Goal: Information Seeking & Learning: Compare options

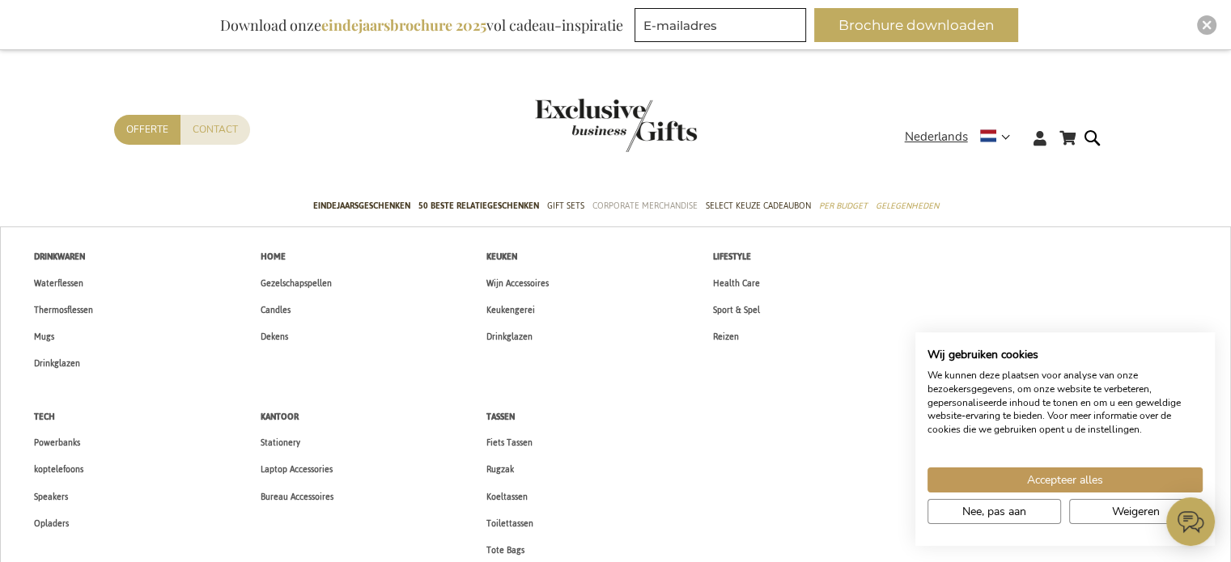
click at [634, 203] on span "Corporate Merchandise" at bounding box center [644, 205] width 105 height 17
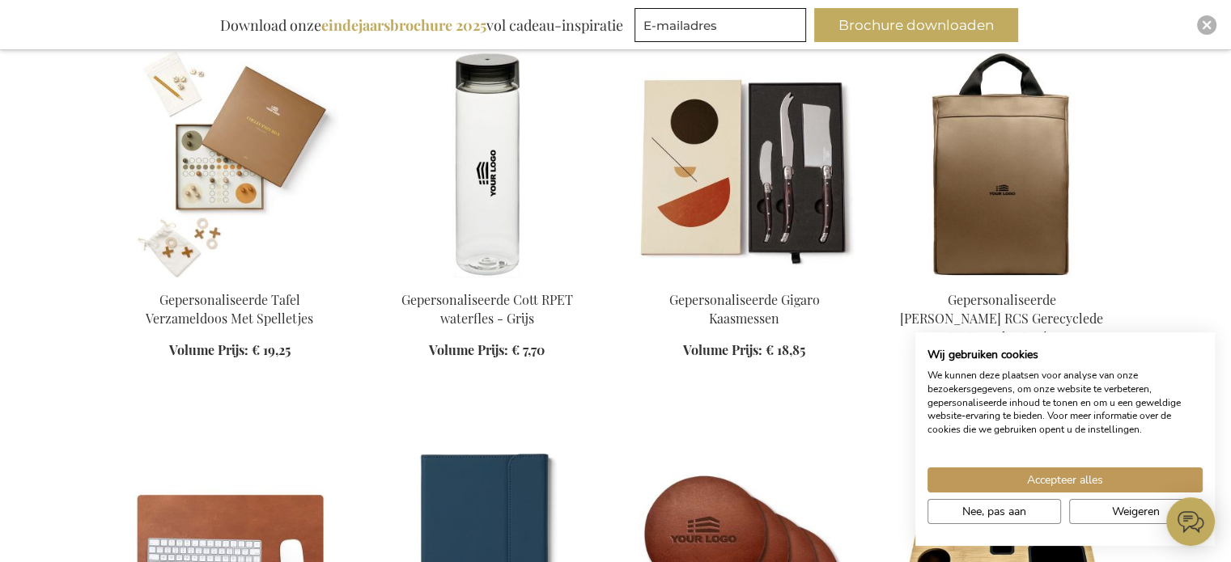
scroll to position [1073, 0]
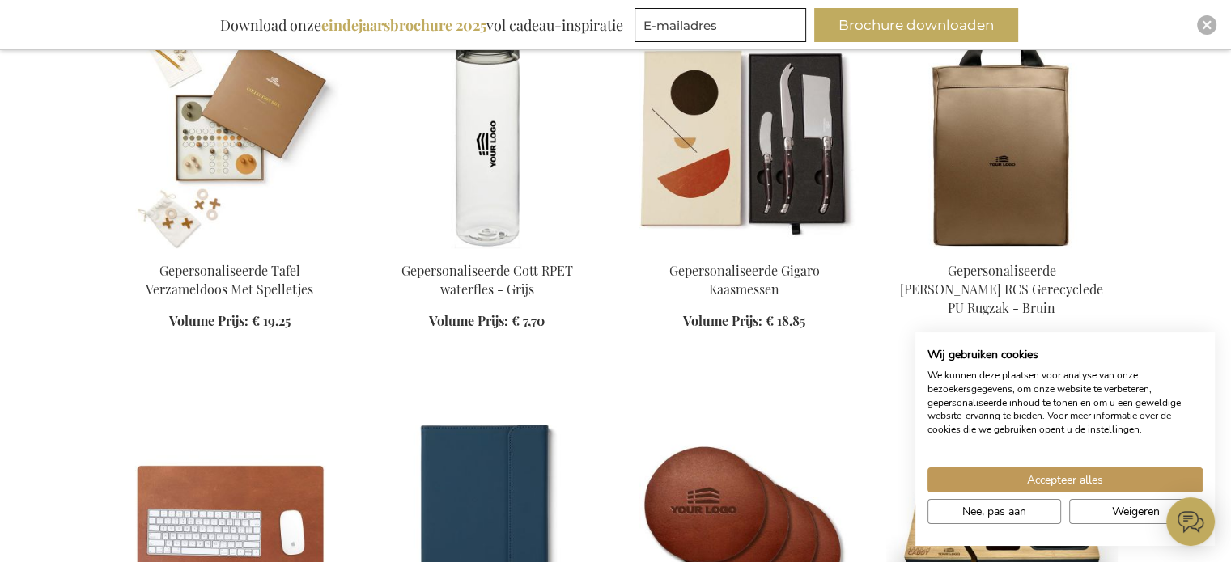
drag, startPoint x: 1237, startPoint y: 72, endPoint x: 1242, endPoint y: 239, distance: 166.8
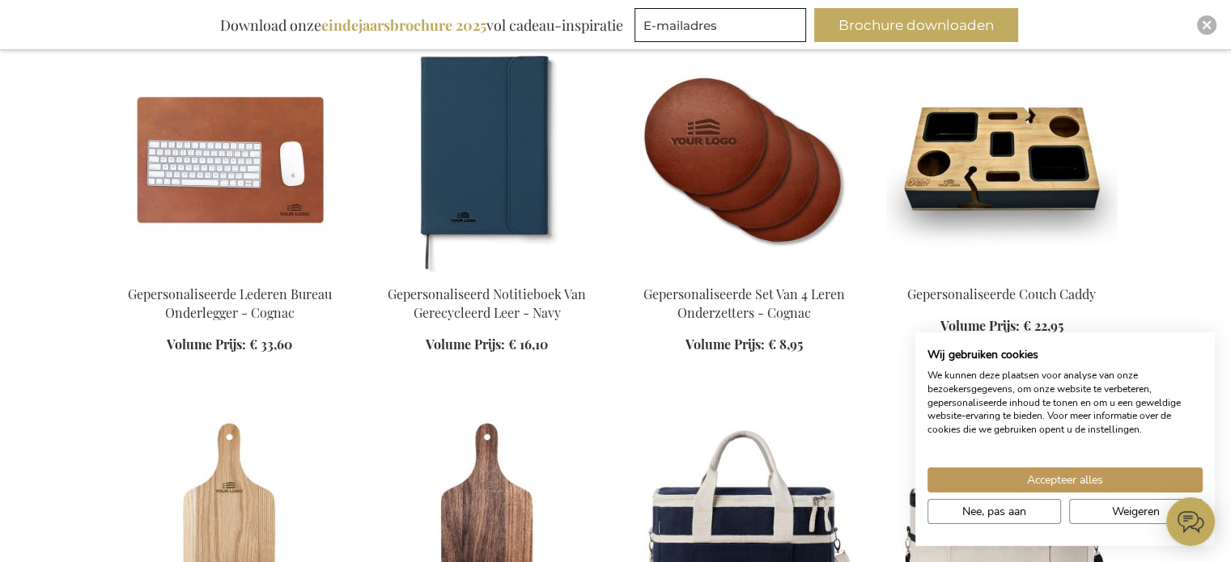
scroll to position [1448, 0]
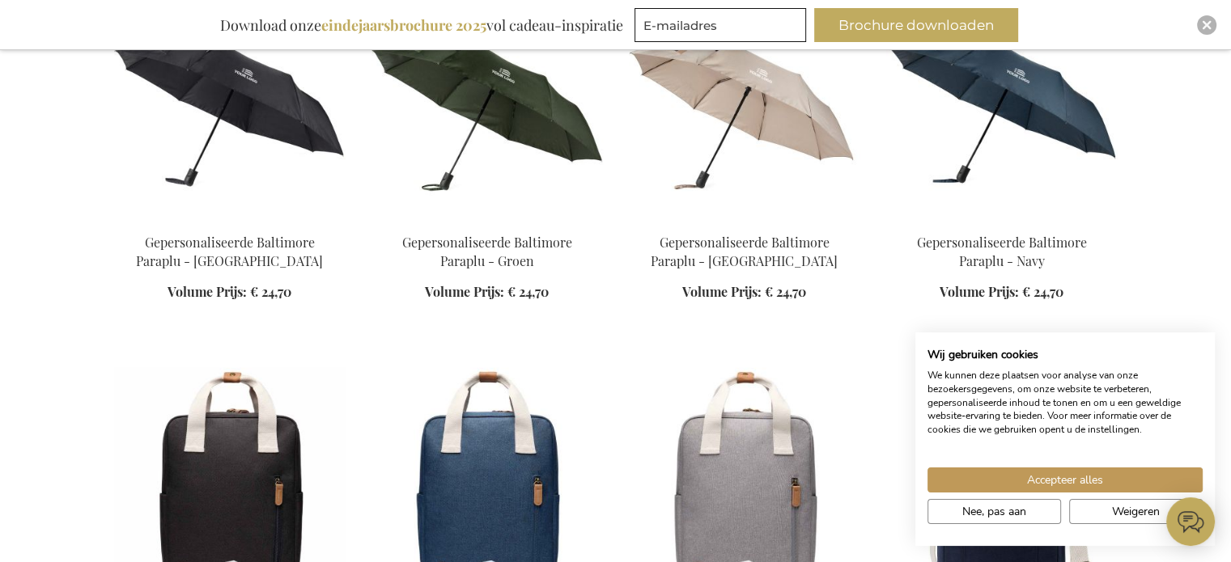
scroll to position [2247, 0]
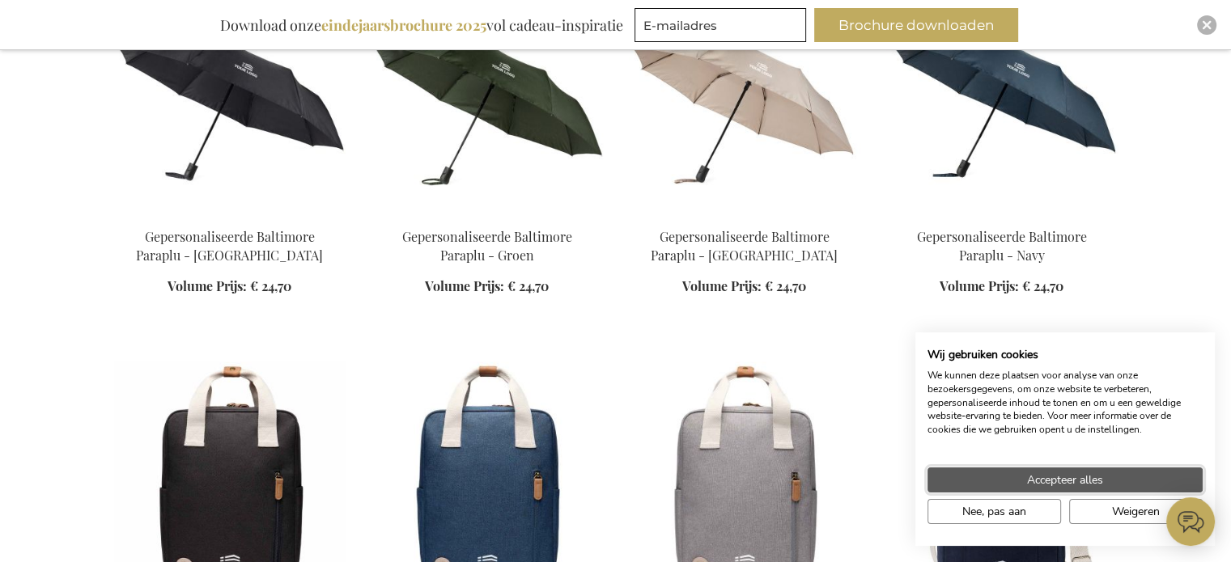
click at [1123, 478] on button "Accepteer alles" at bounding box center [1064, 480] width 275 height 25
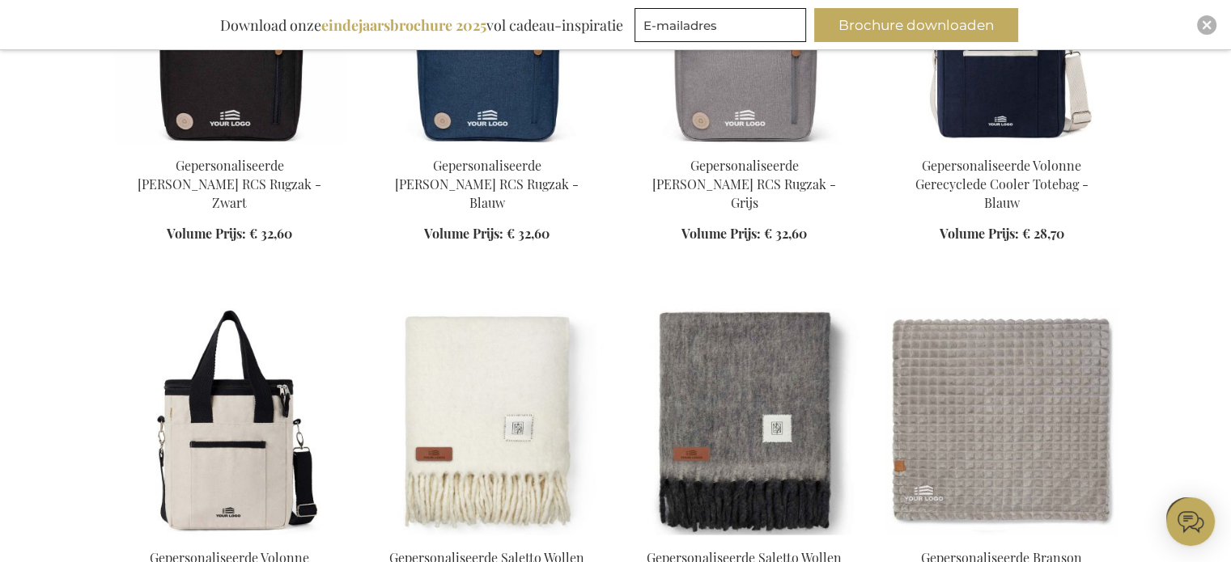
scroll to position [2706, 0]
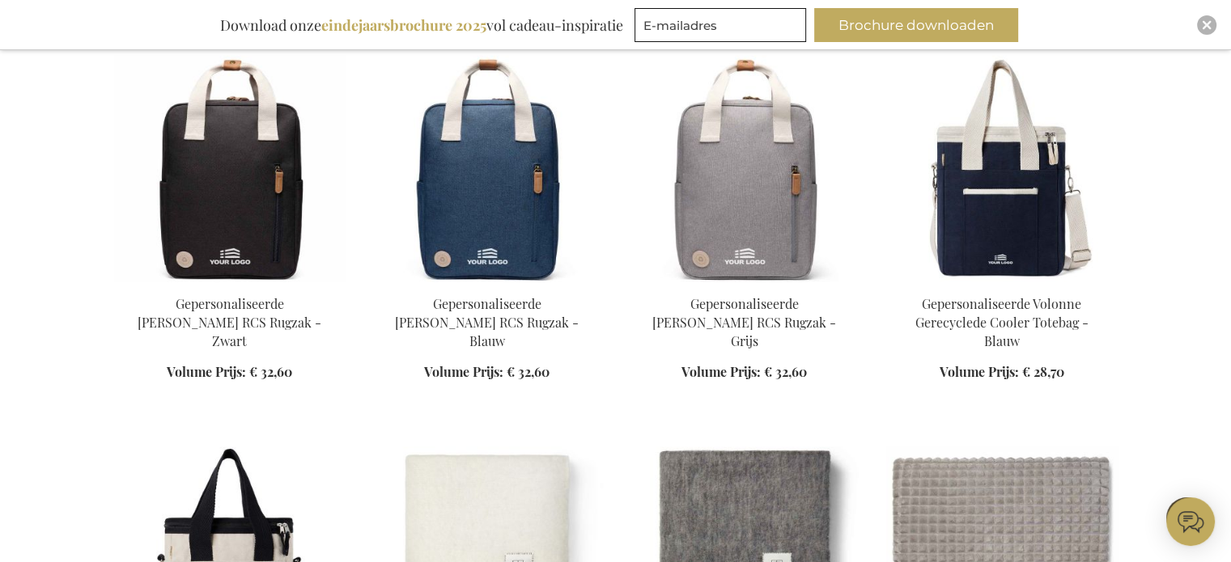
scroll to position [2761, 0]
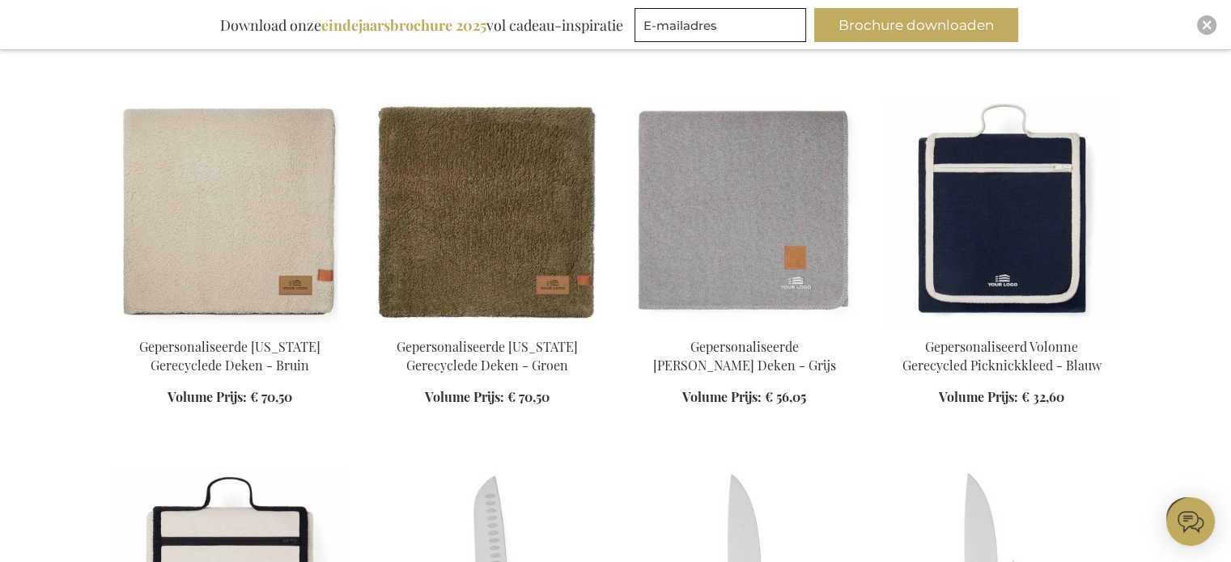
scroll to position [3309, 0]
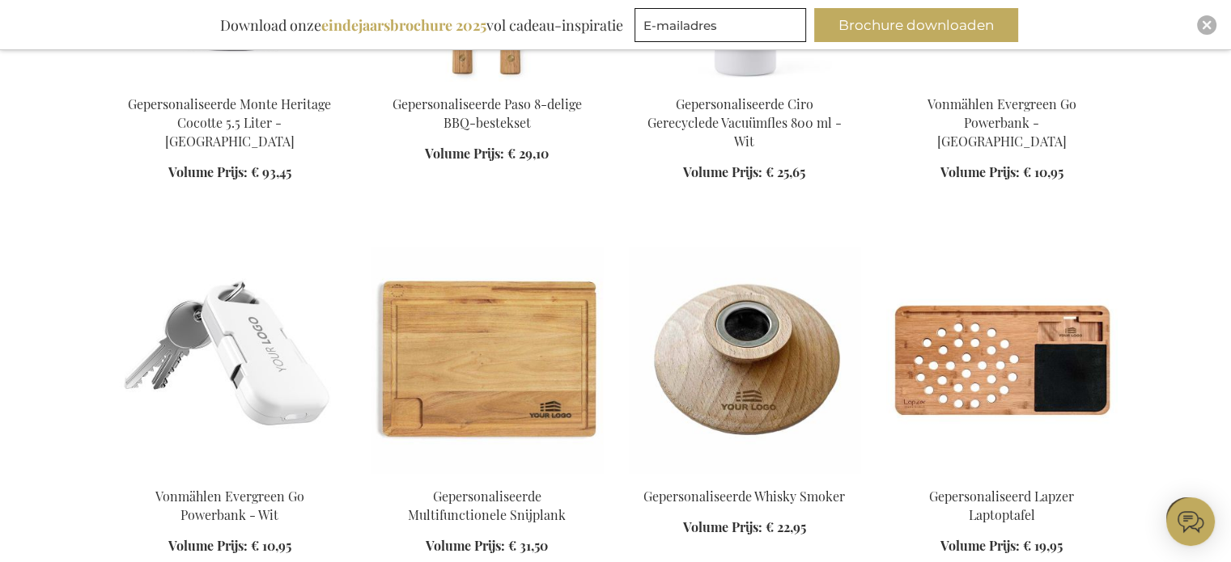
scroll to position [4726, 0]
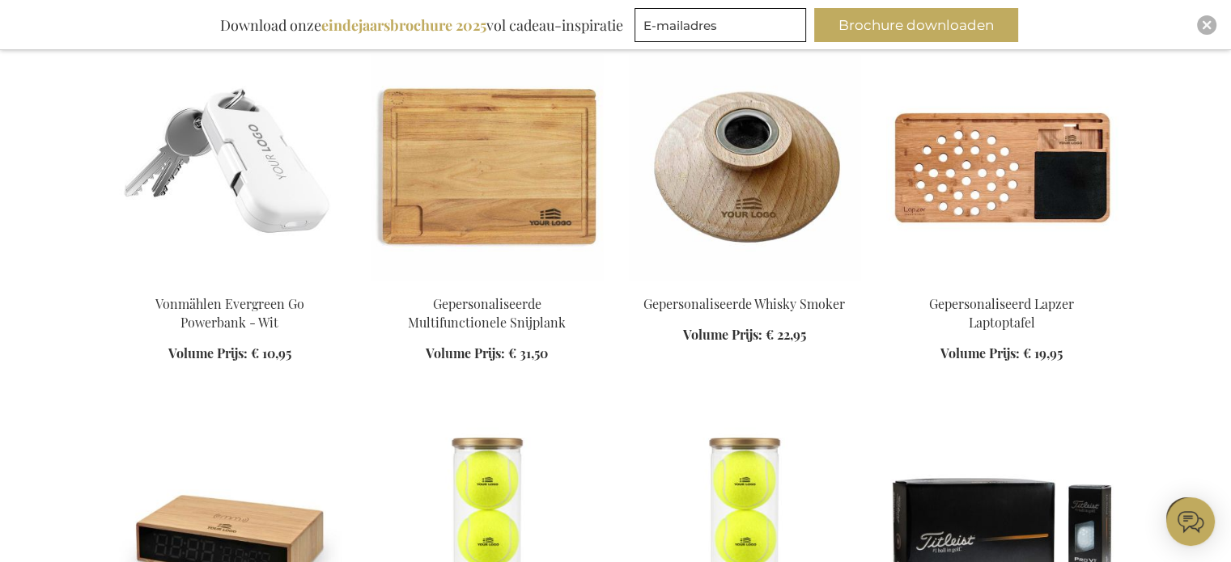
scroll to position [4909, 0]
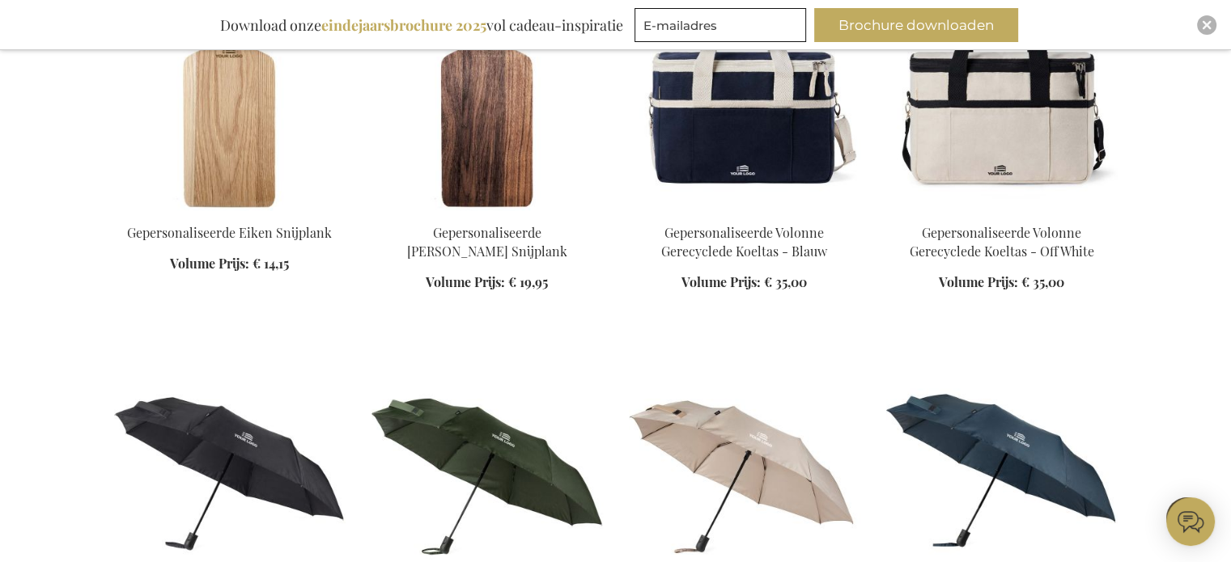
scroll to position [2816, 0]
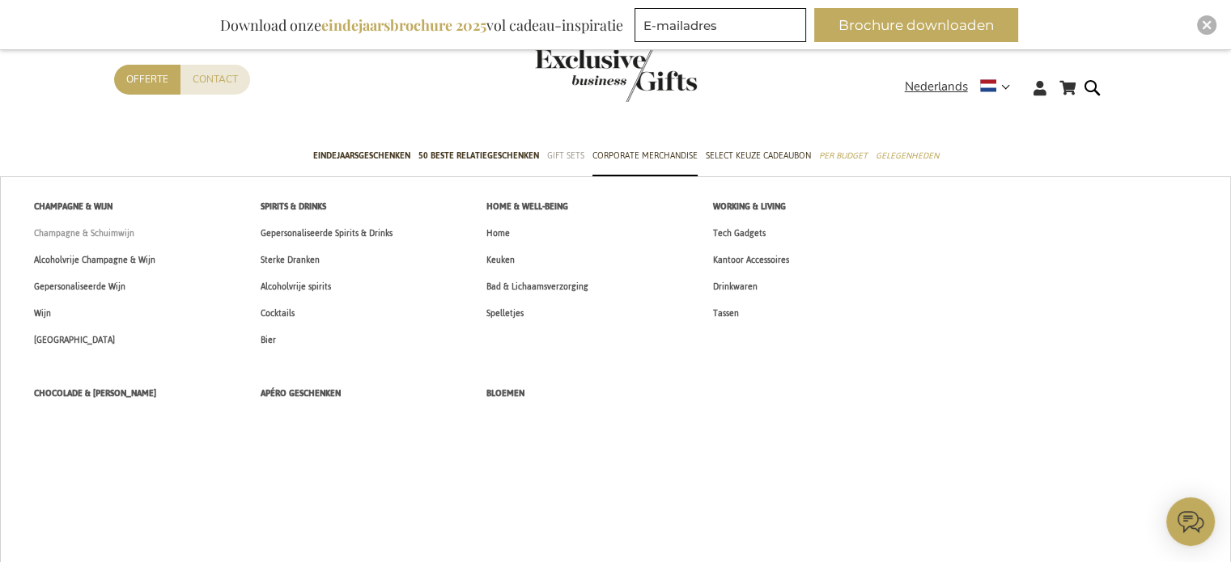
click at [112, 234] on span "Champagne & Schuimwijn" at bounding box center [84, 233] width 100 height 17
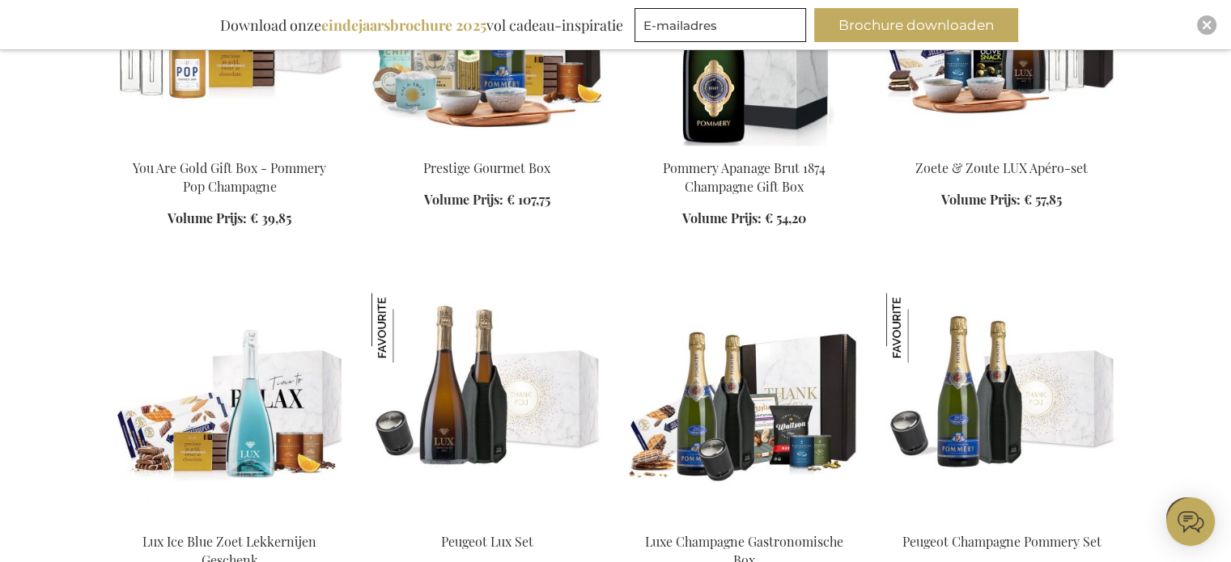
scroll to position [1673, 0]
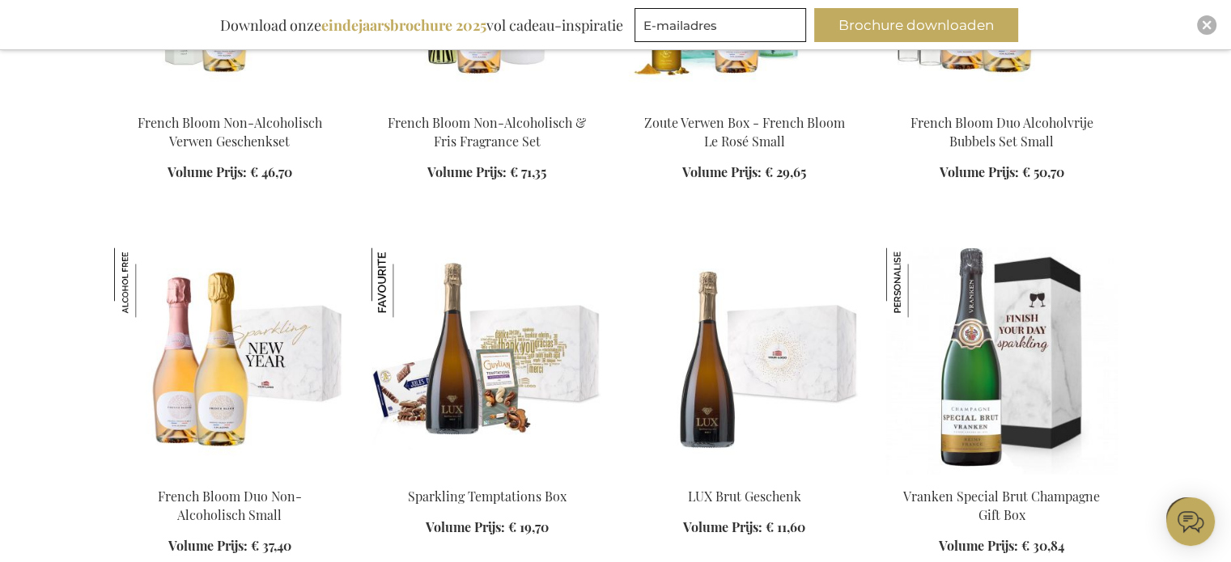
scroll to position [2332, 0]
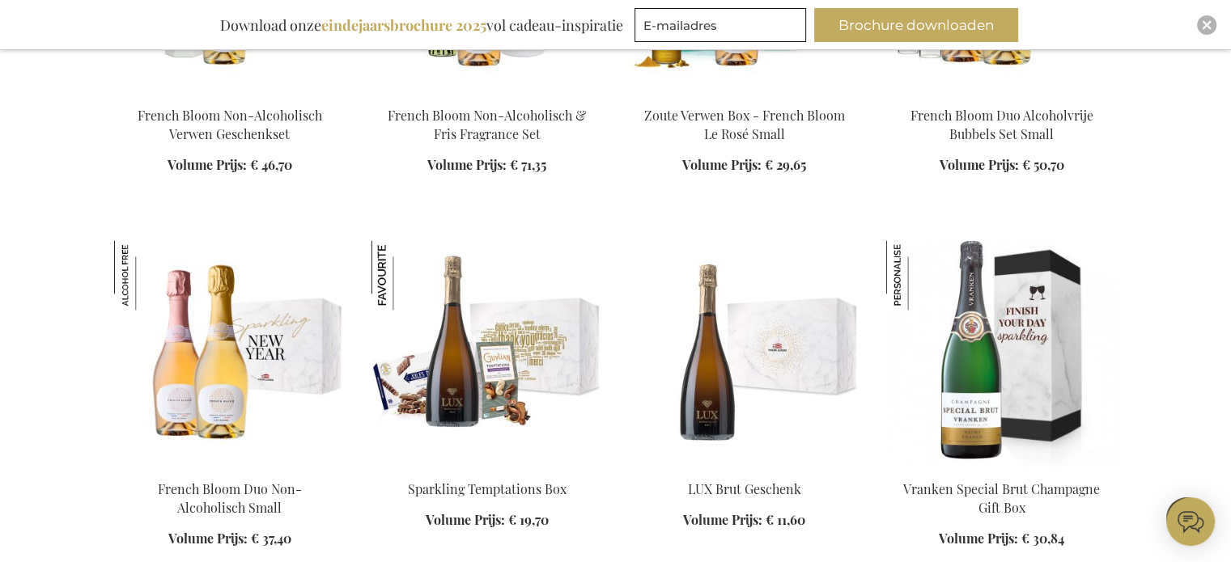
drag, startPoint x: 1235, startPoint y: 83, endPoint x: 1242, endPoint y: 407, distance: 323.8
click at [1230, 407] on html "The store will not work correctly when cookies are disabled. Winkelwagen Winkel…" at bounding box center [615, 554] width 1231 height 5772
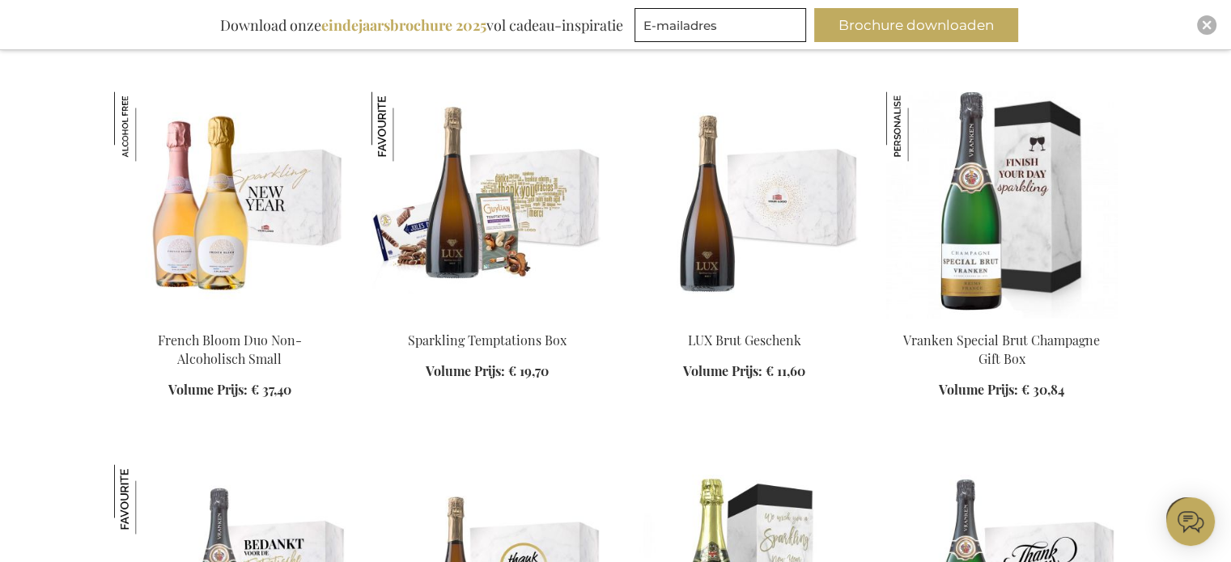
scroll to position [2483, 0]
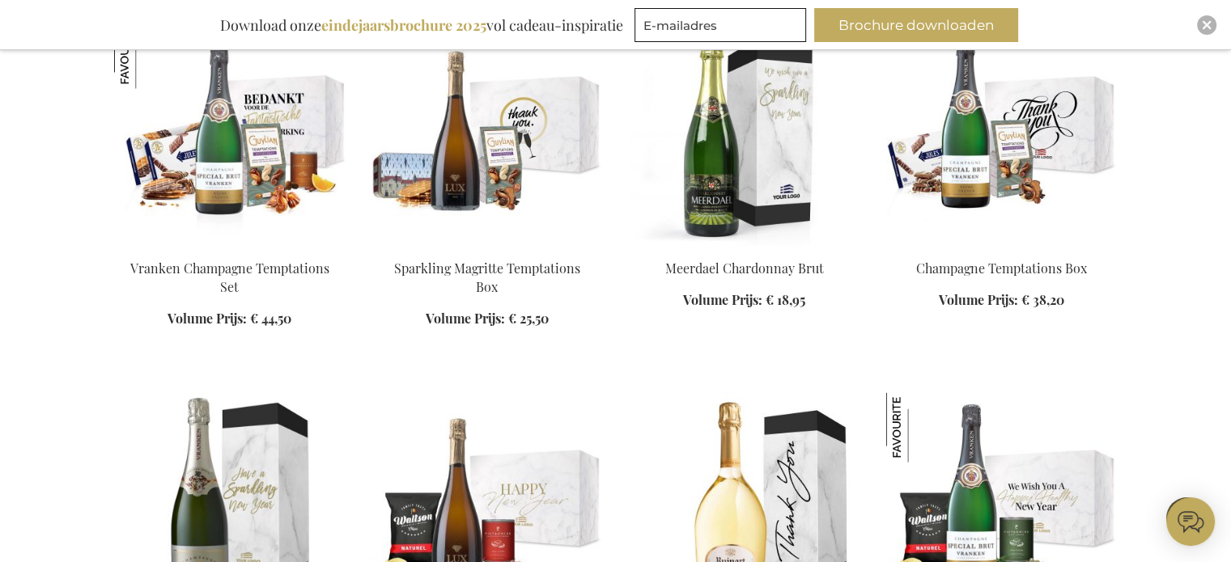
scroll to position [2919, 0]
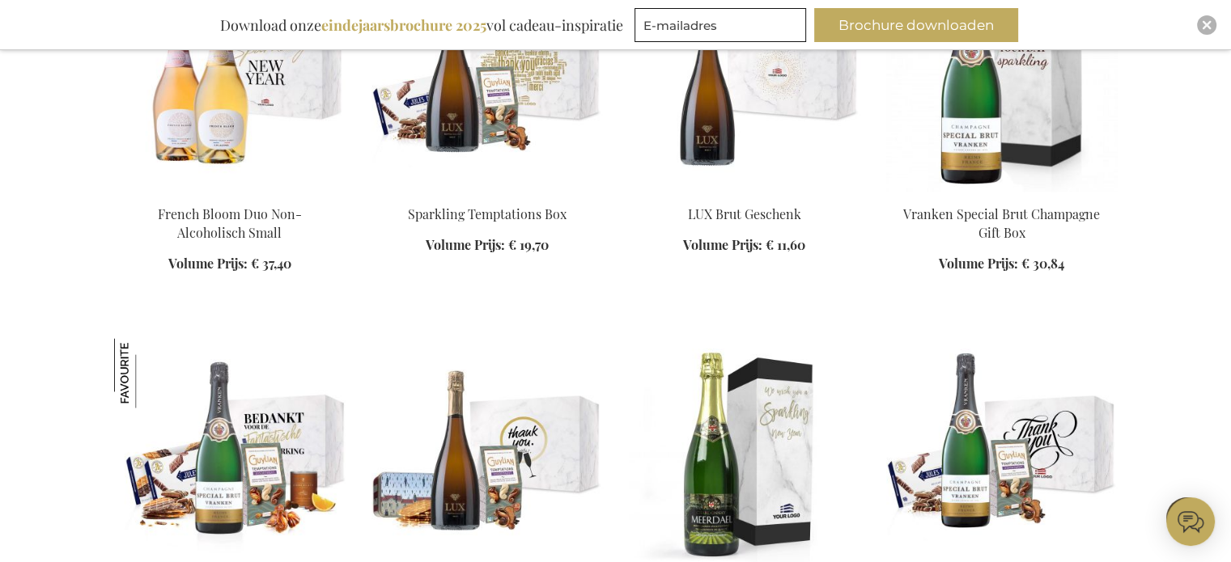
scroll to position [2614, 0]
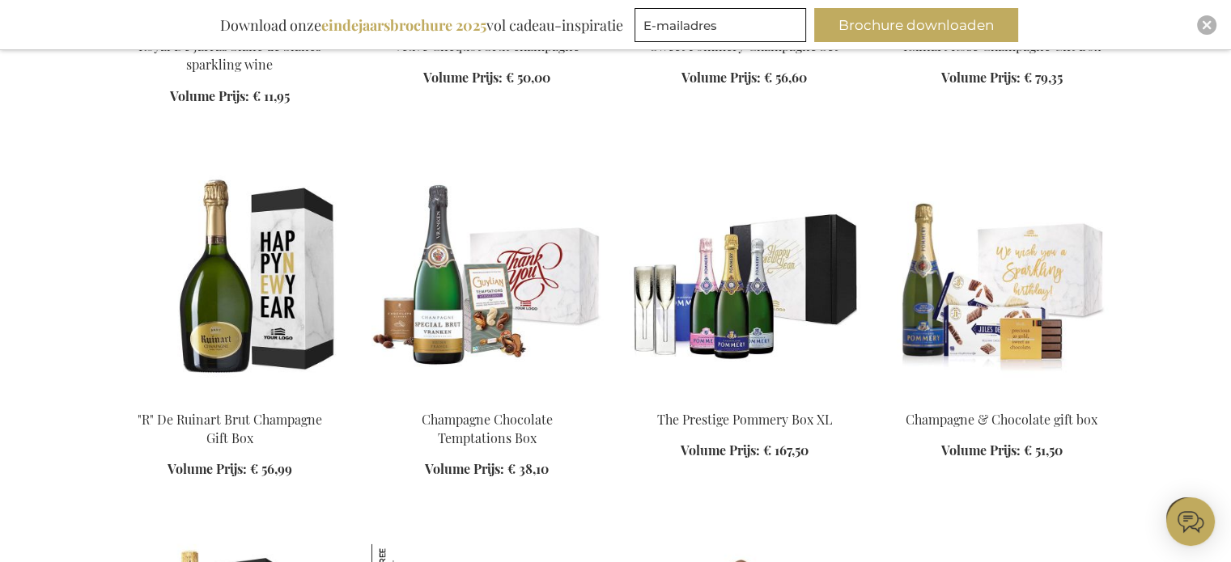
scroll to position [3946, 0]
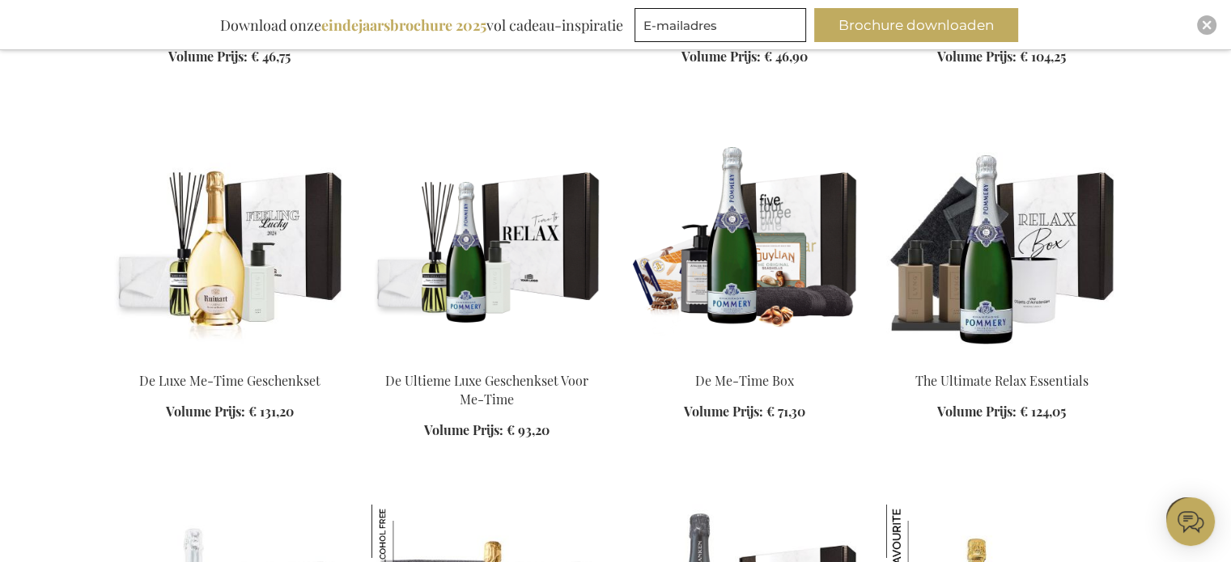
scroll to position [4790, 0]
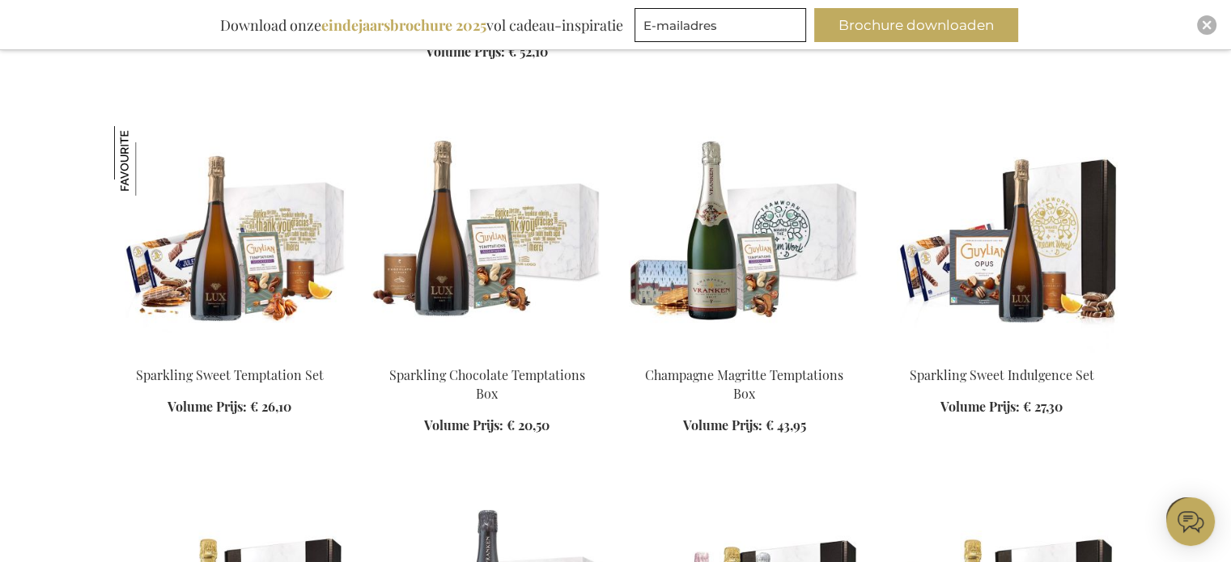
scroll to position [5464, 0]
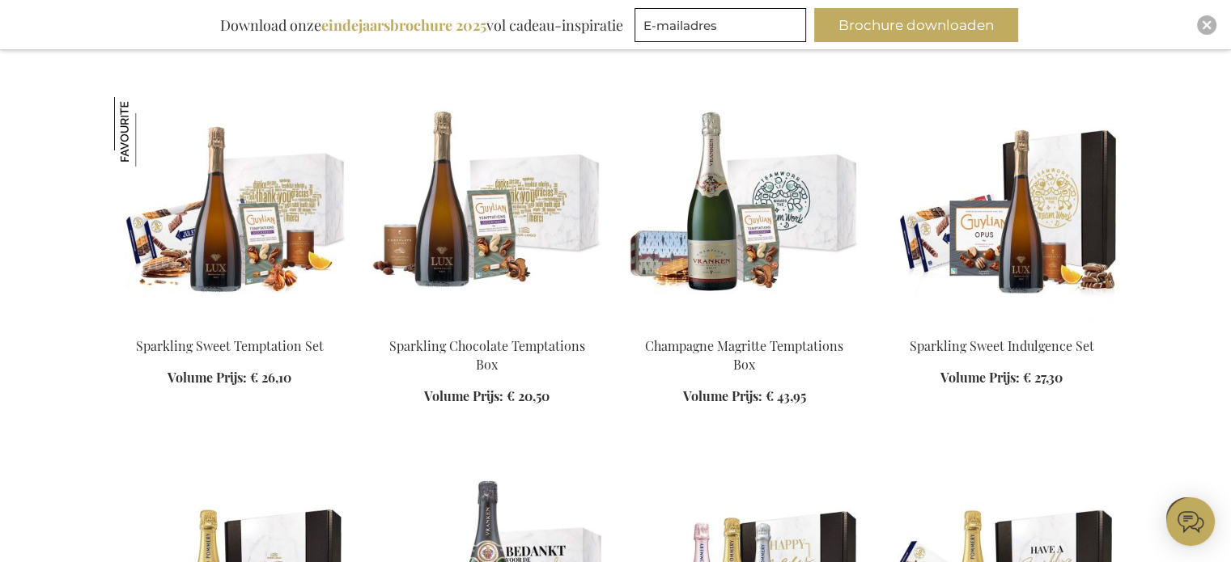
drag, startPoint x: 1239, startPoint y: 339, endPoint x: 1214, endPoint y: 437, distance: 101.1
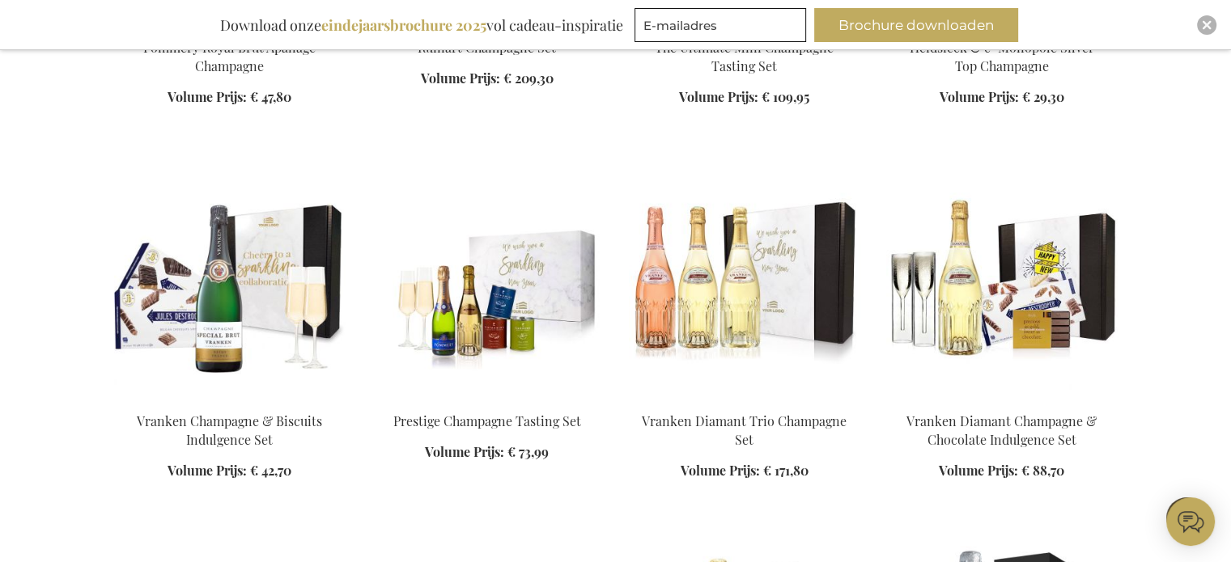
scroll to position [6711, 0]
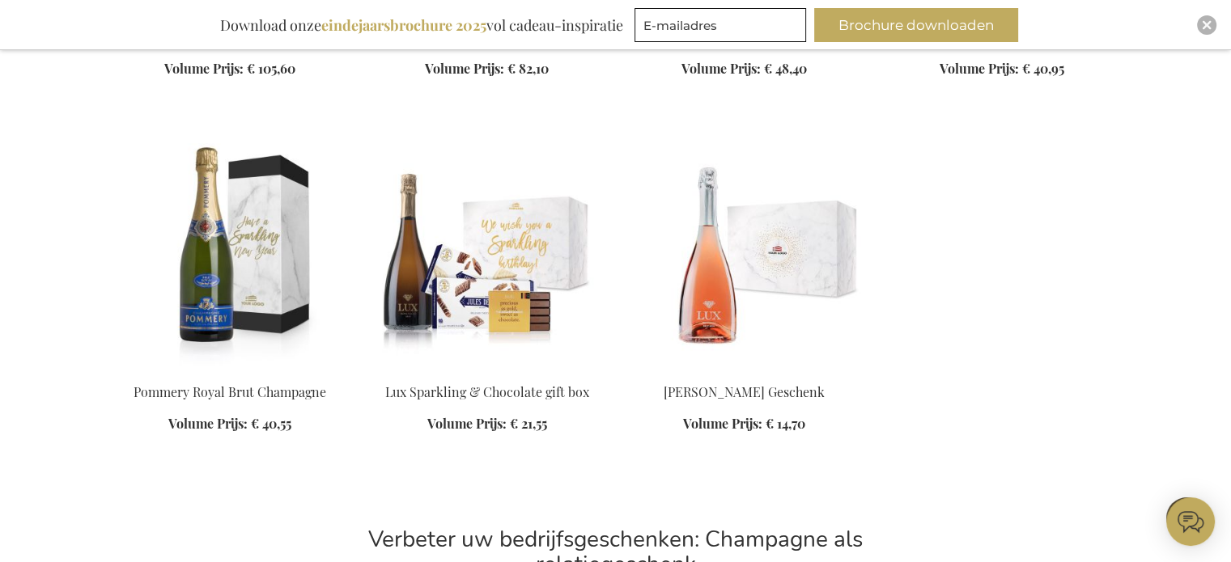
scroll to position [7241, 0]
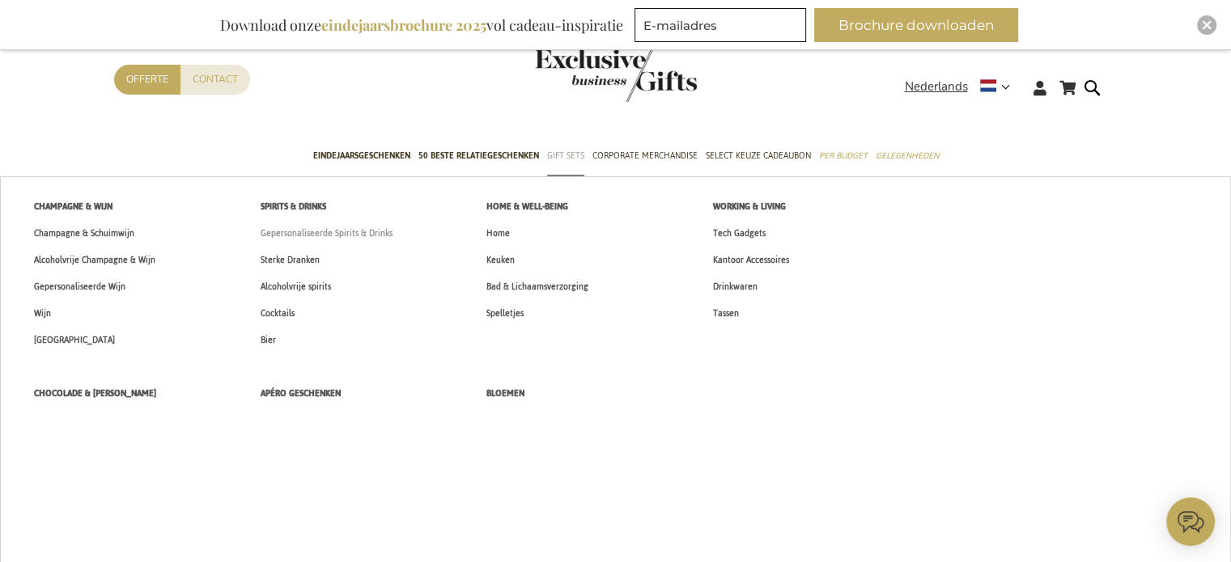
click at [366, 232] on span "Gepersonaliseerde Spirits & Drinks" at bounding box center [327, 233] width 132 height 17
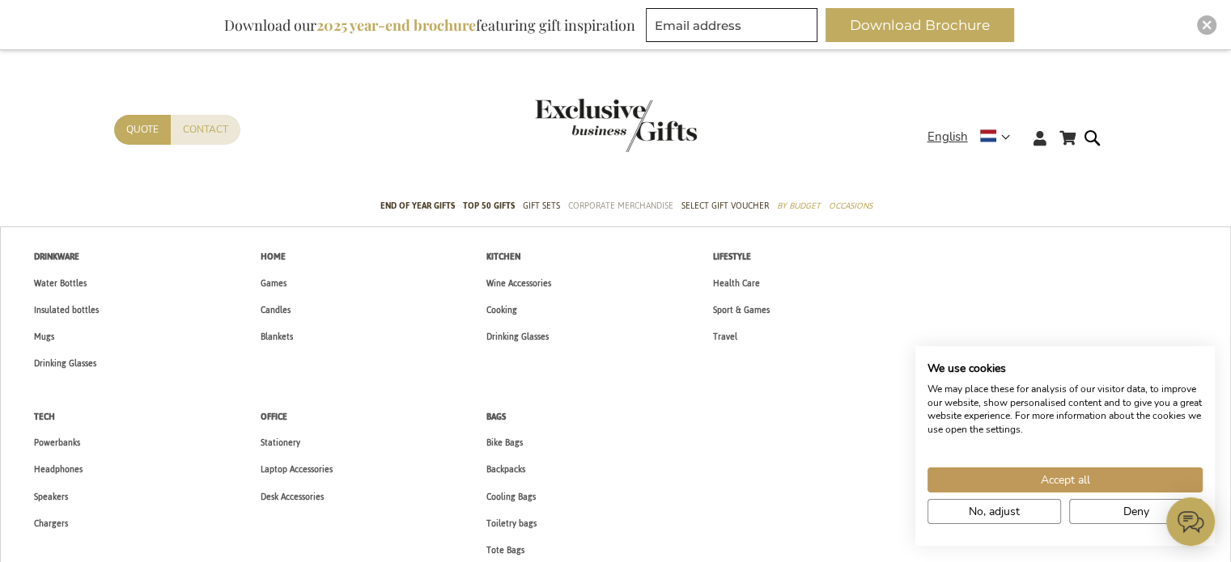
click at [604, 214] on link "Corporate Merchandise" at bounding box center [620, 207] width 105 height 40
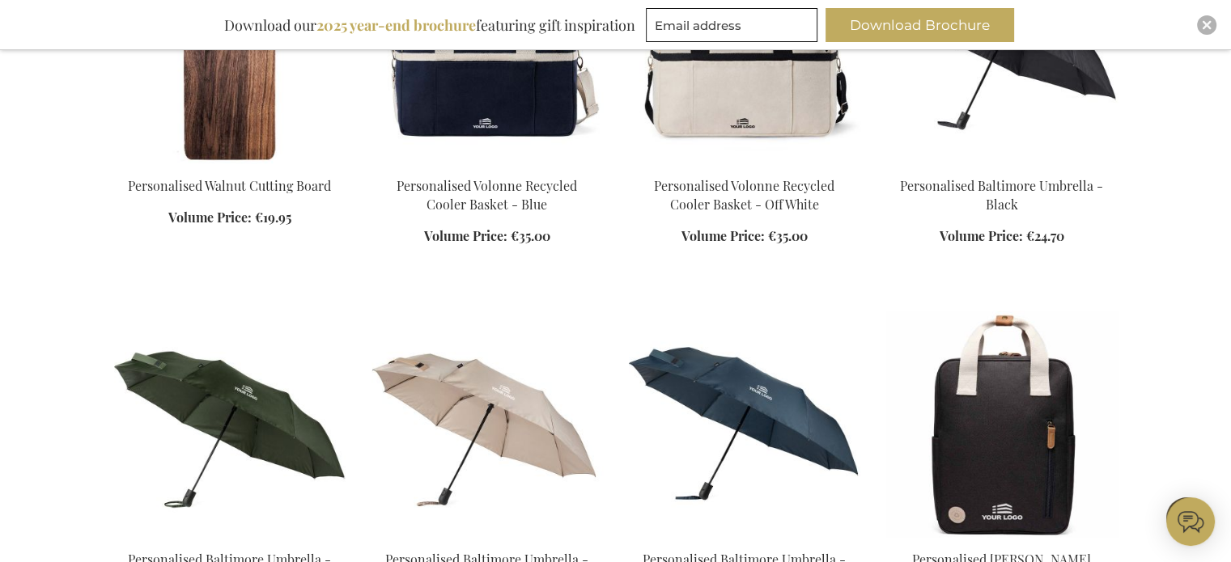
scroll to position [1541, 0]
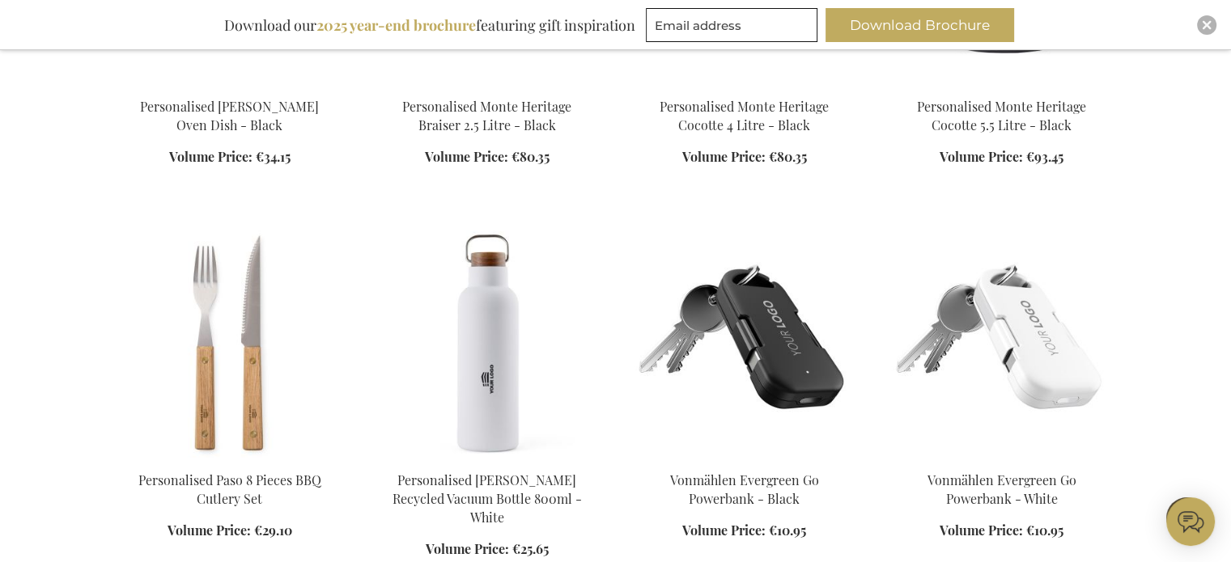
scroll to position [3624, 0]
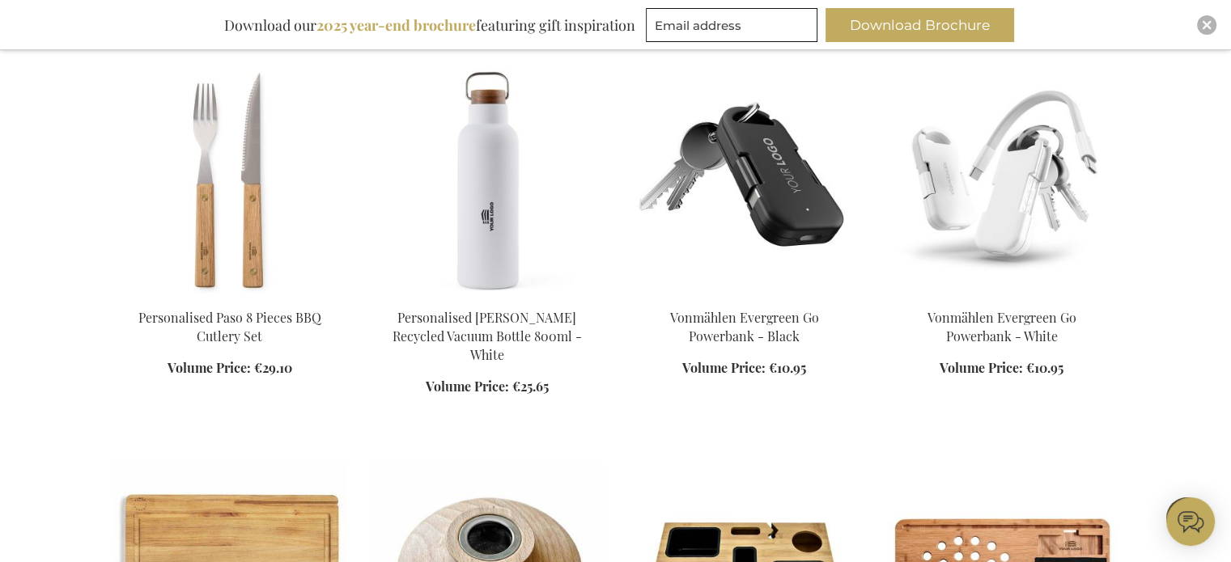
click at [1011, 230] on img at bounding box center [1001, 182] width 231 height 227
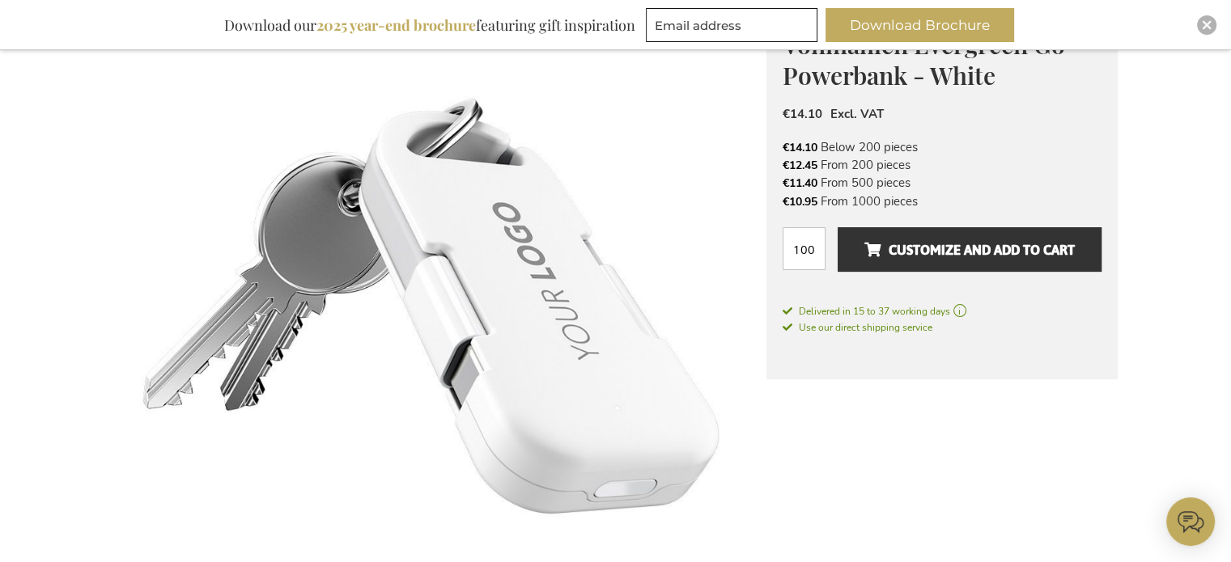
scroll to position [269, 0]
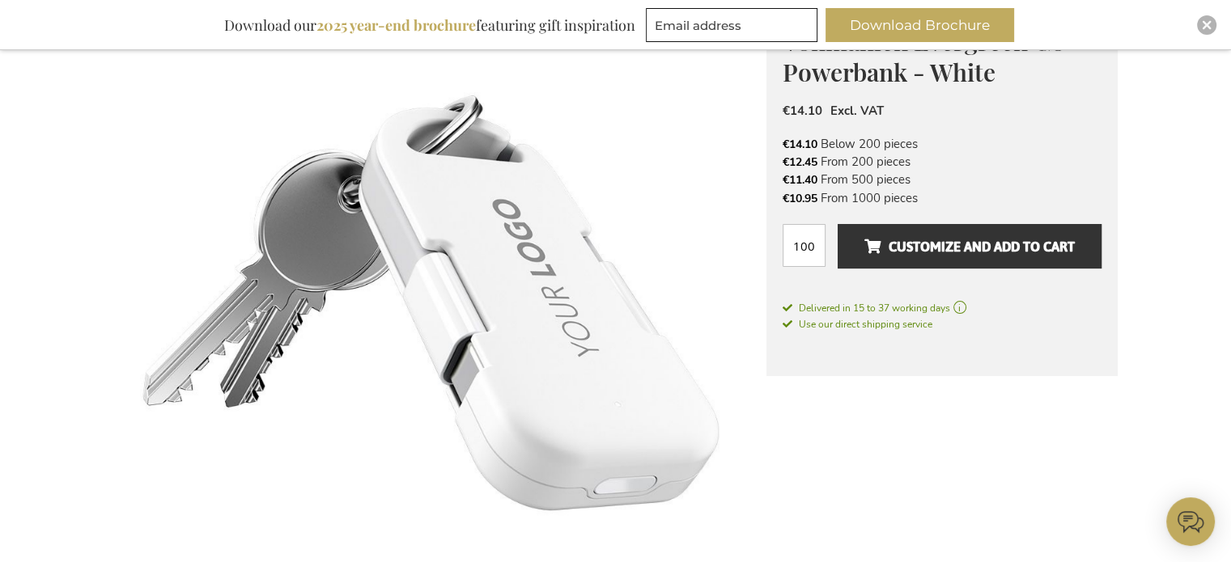
drag, startPoint x: 925, startPoint y: 5, endPoint x: 885, endPoint y: 467, distance: 463.8
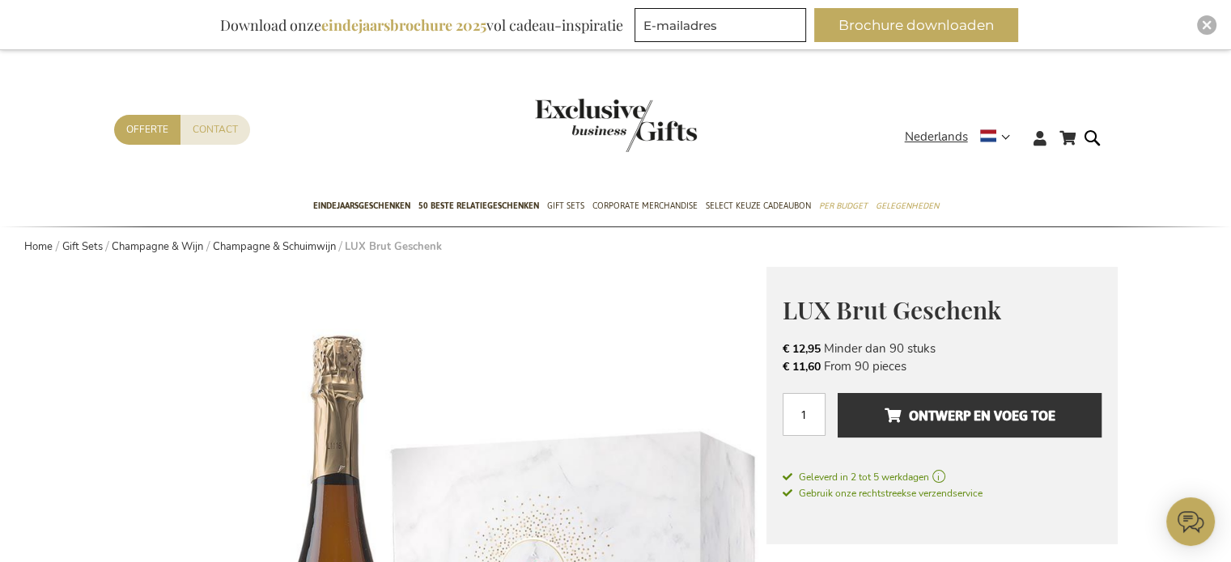
scroll to position [4, 0]
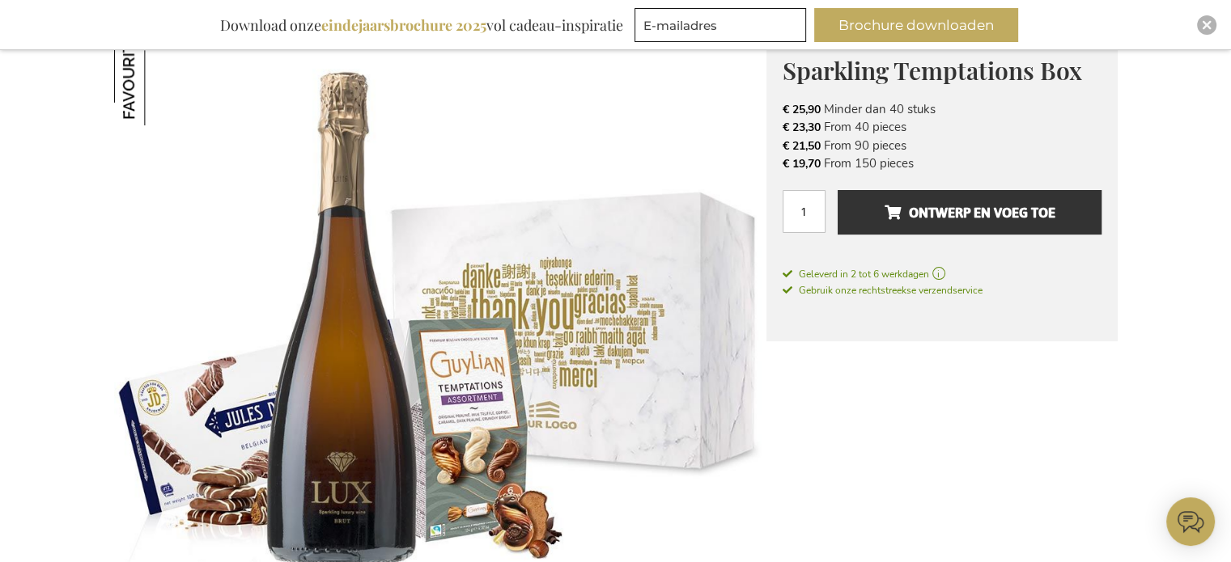
scroll to position [236, 0]
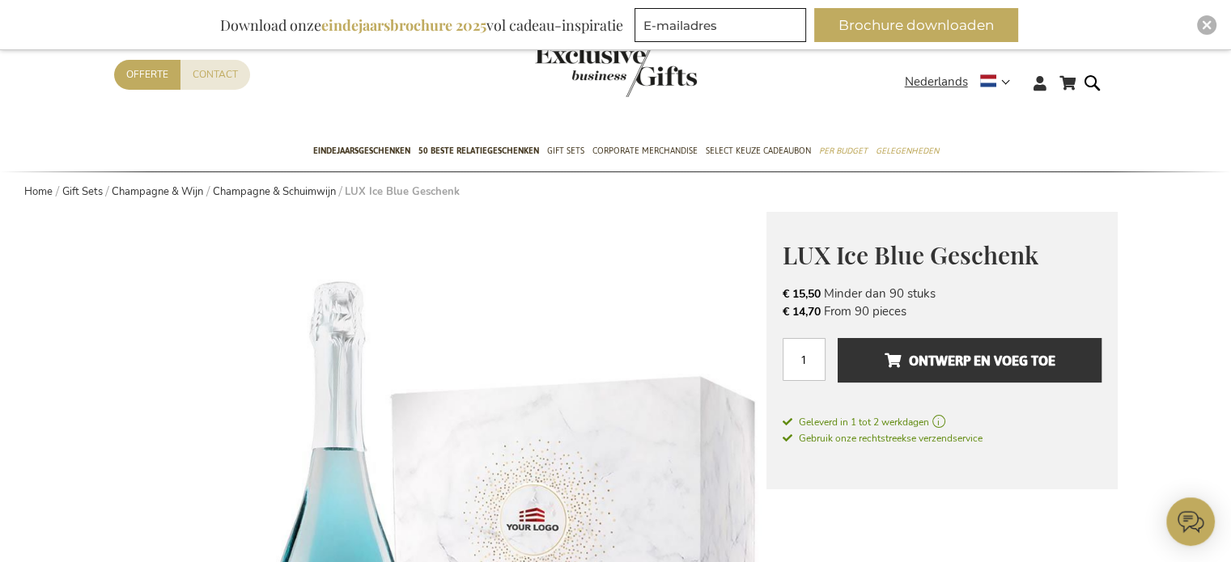
scroll to position [51, 0]
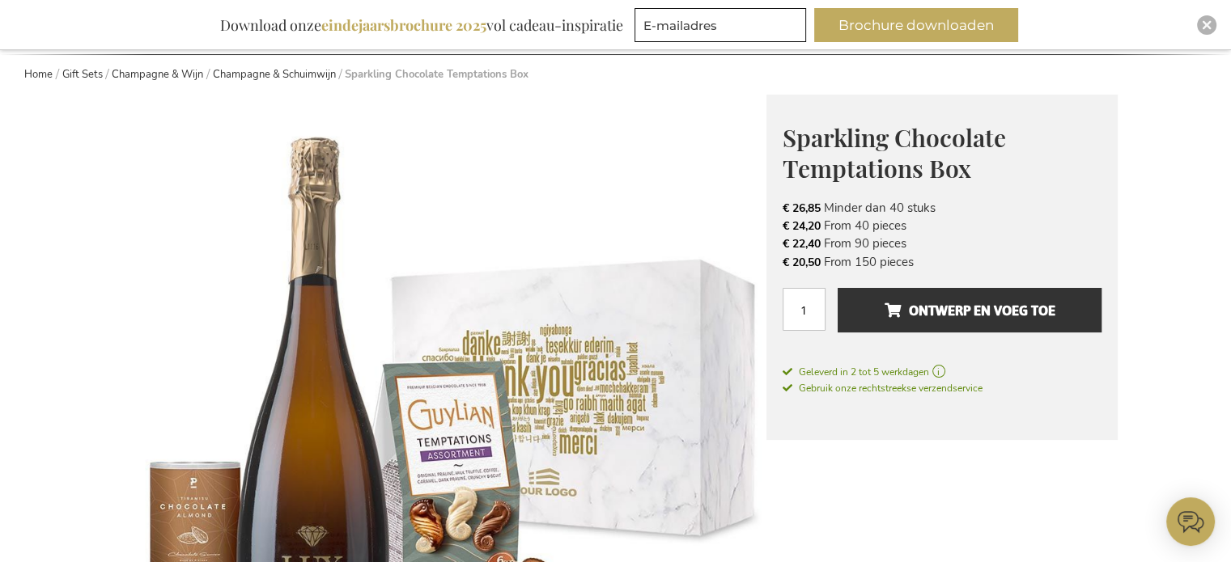
scroll to position [162, 0]
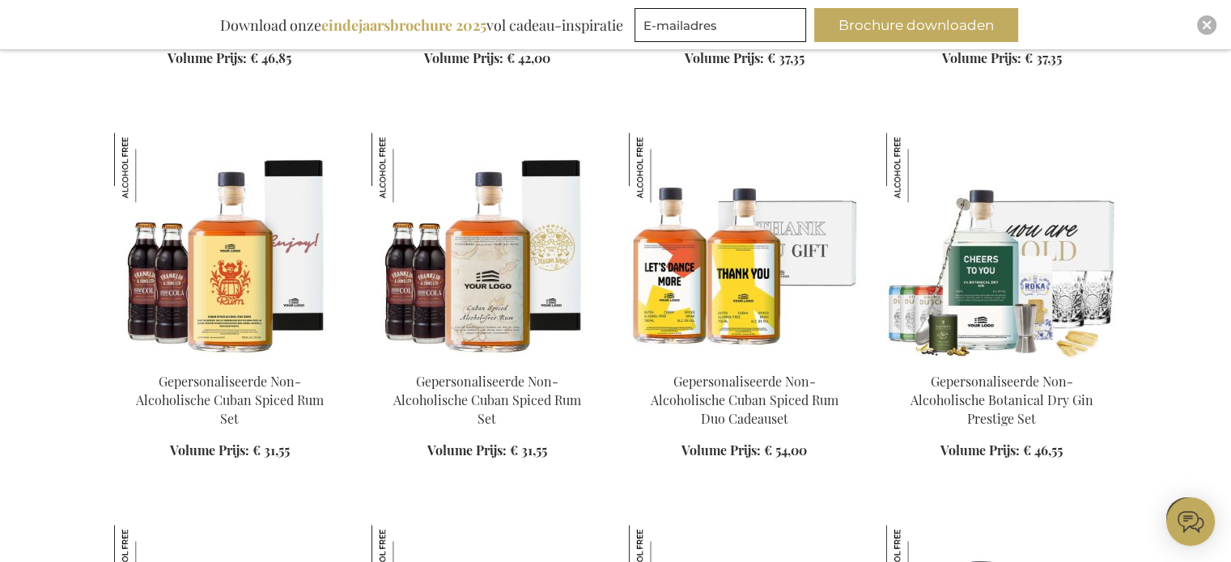
scroll to position [1490, 0]
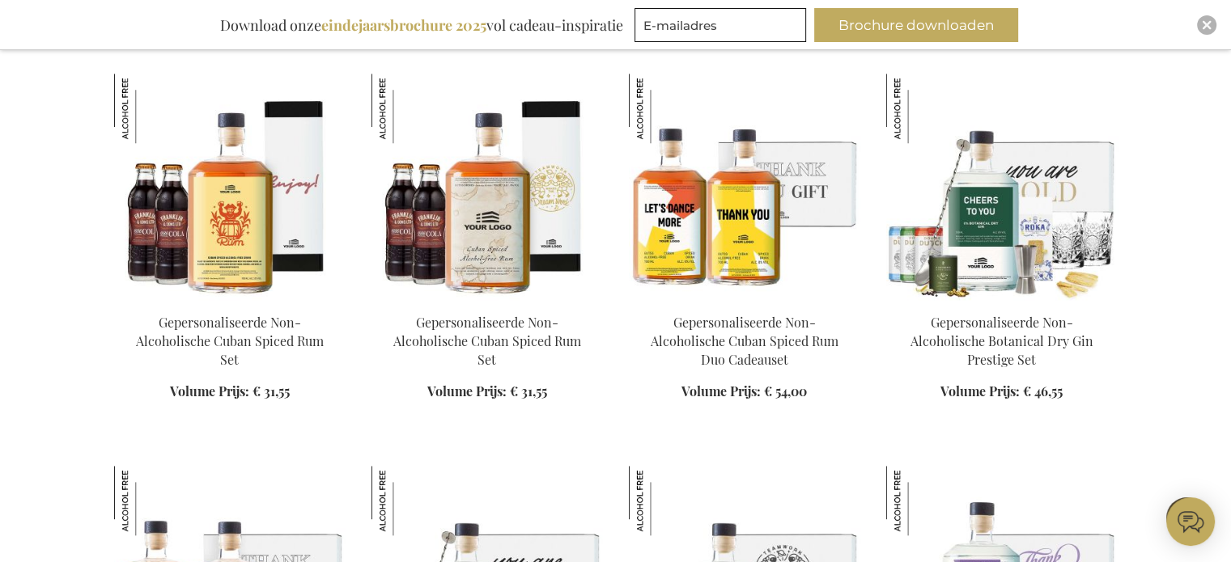
scroll to position [1647, 0]
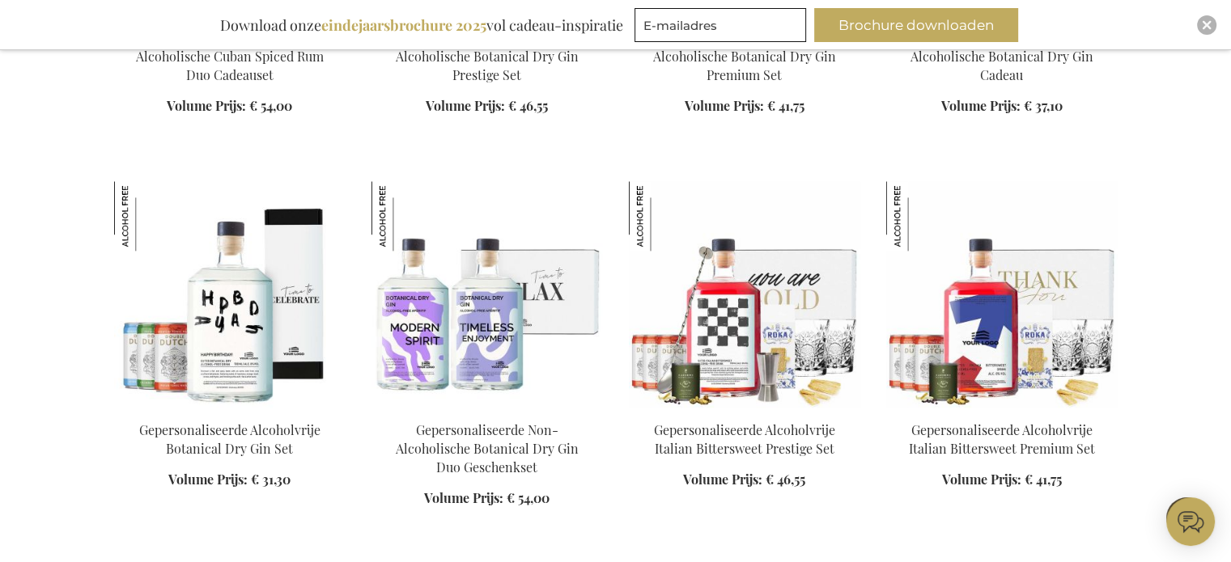
scroll to position [2085, 0]
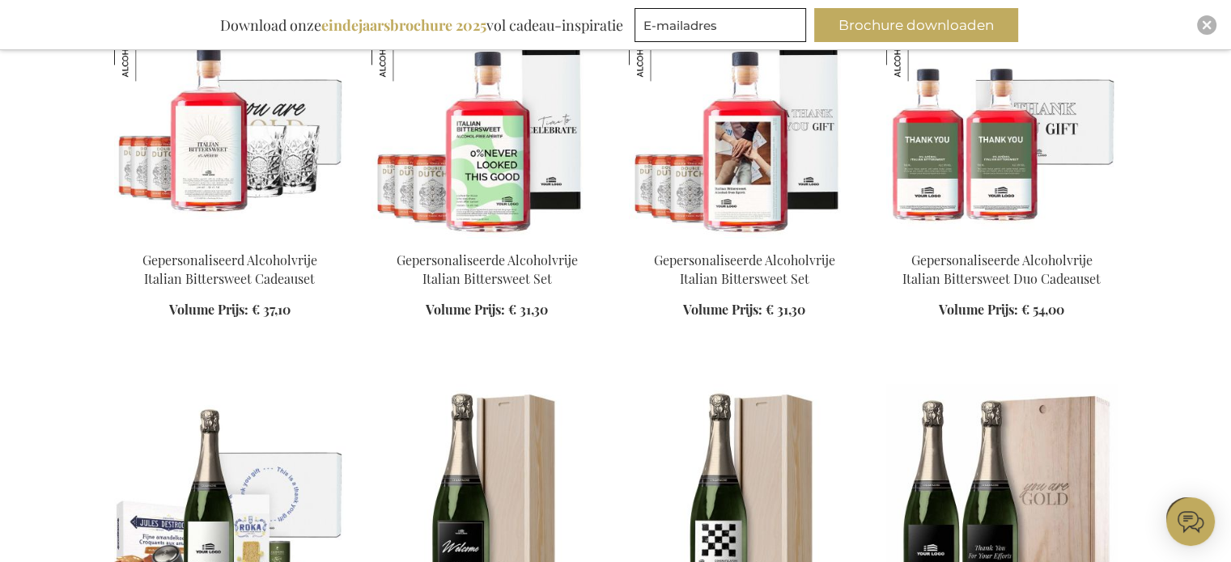
scroll to position [2607, 0]
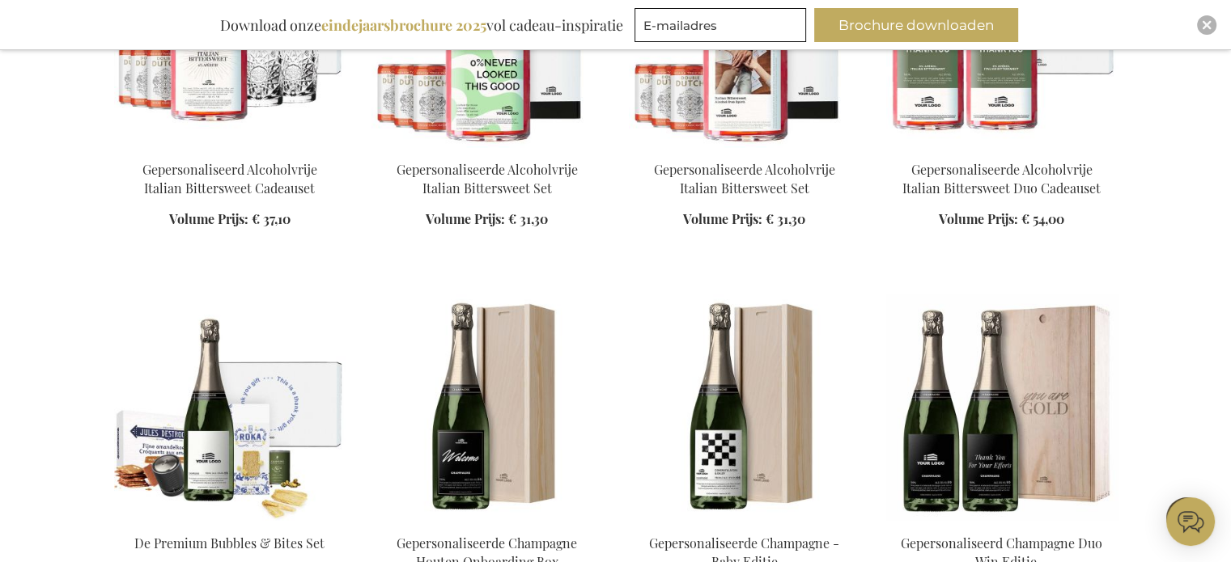
scroll to position [2754, 0]
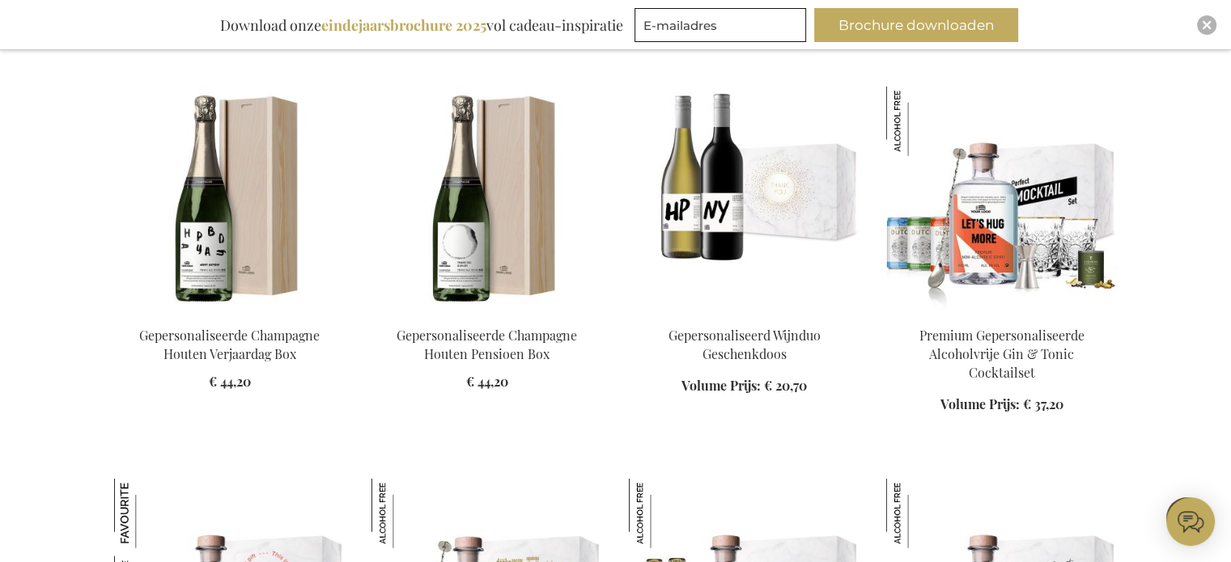
scroll to position [3715, 0]
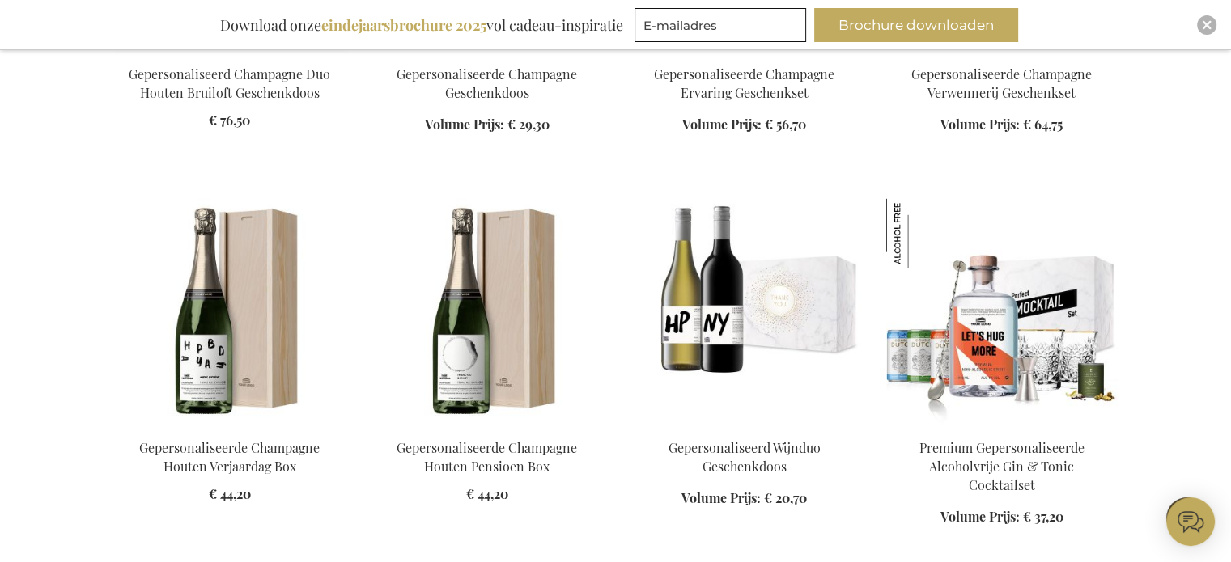
scroll to position [3593, 0]
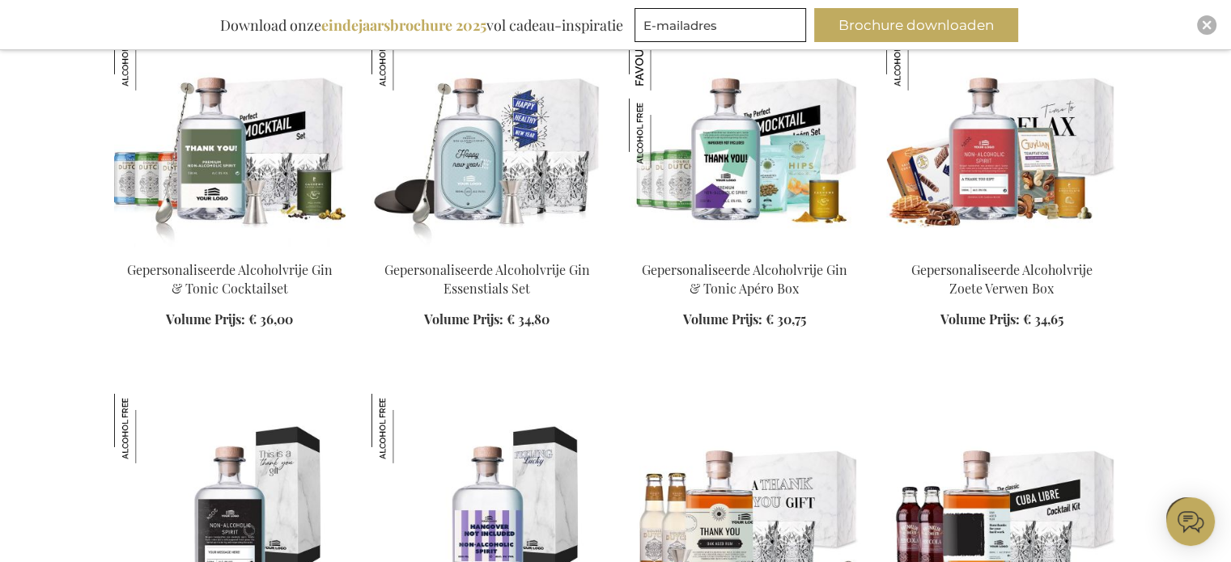
scroll to position [5100, 0]
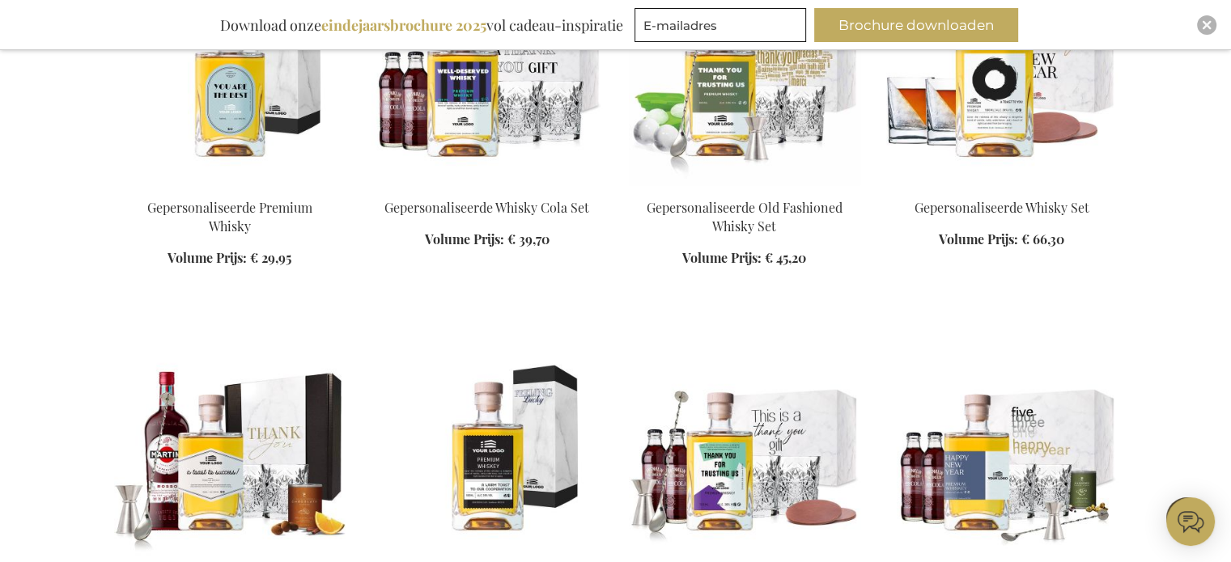
scroll to position [6081, 0]
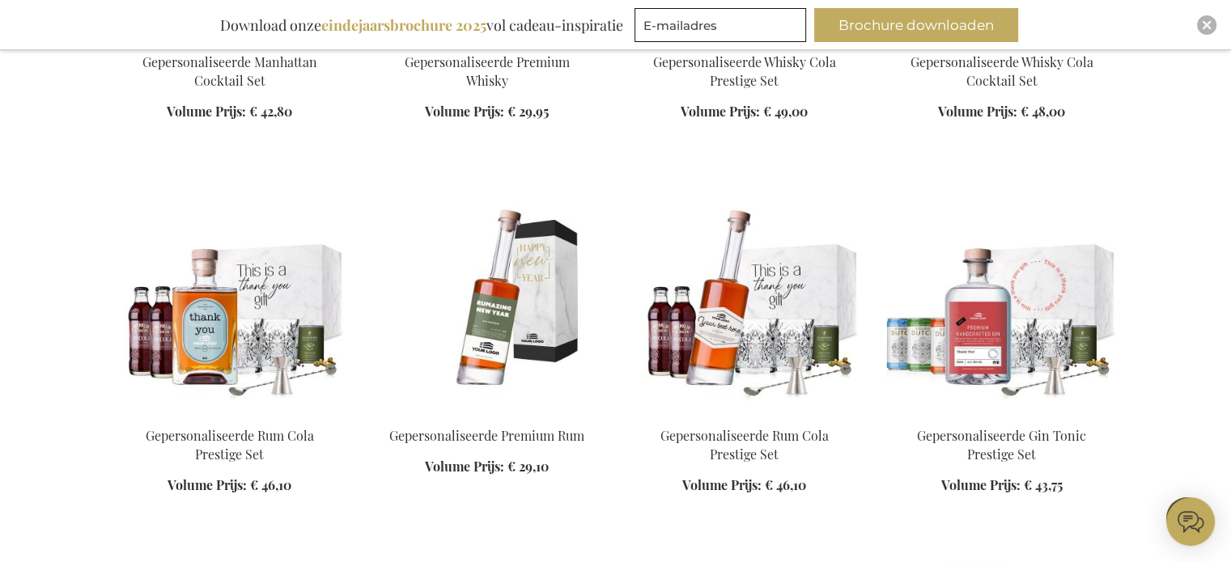
scroll to position [6678, 0]
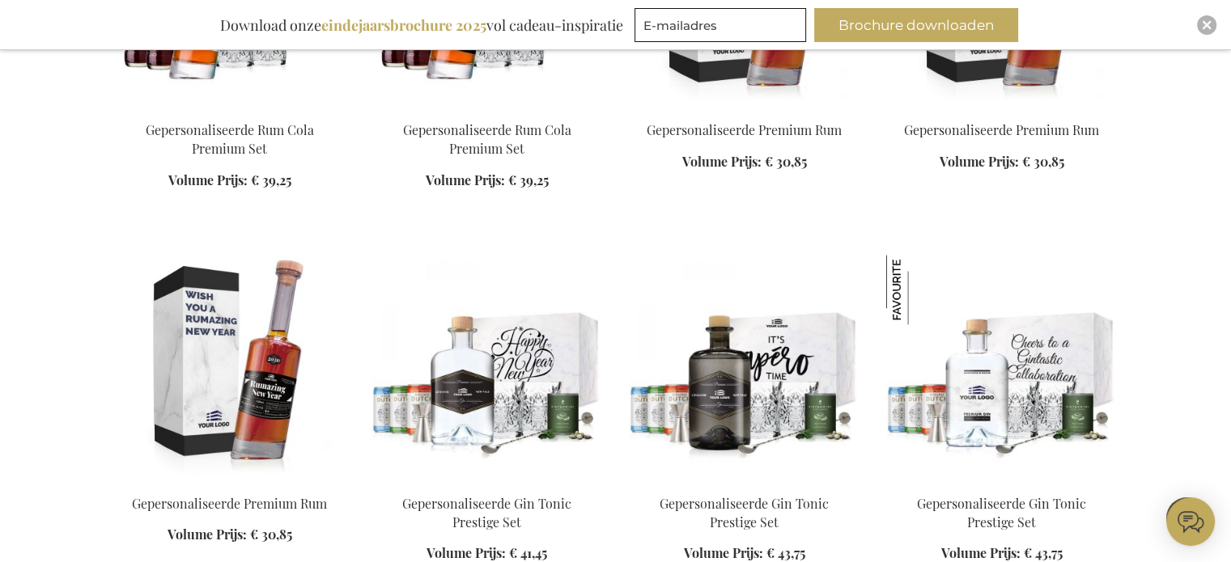
scroll to position [8484, 0]
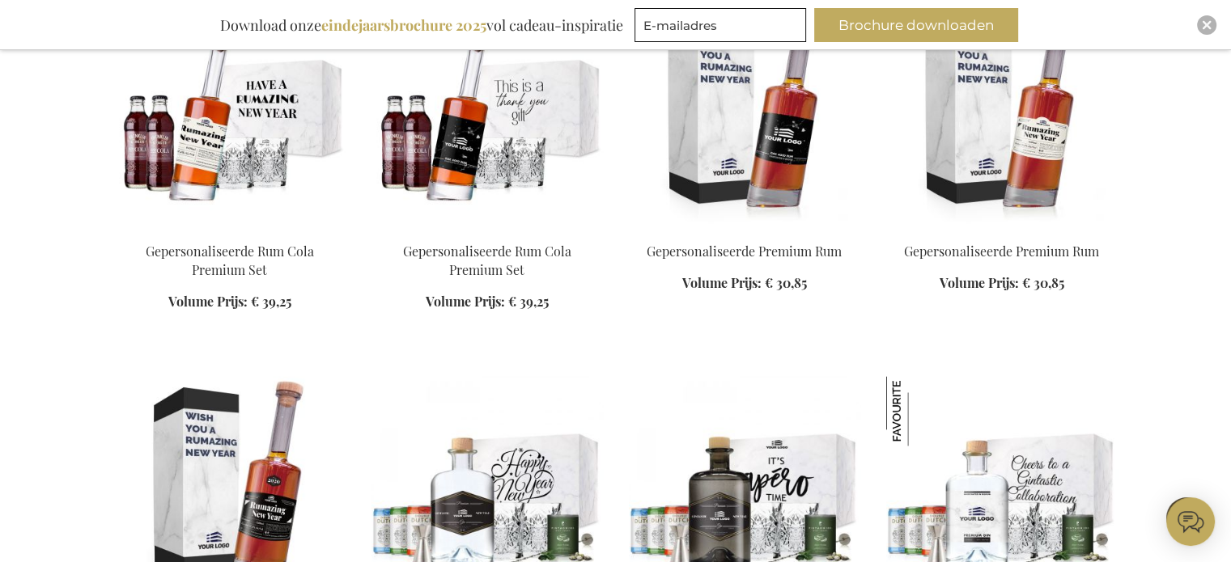
scroll to position [8378, 0]
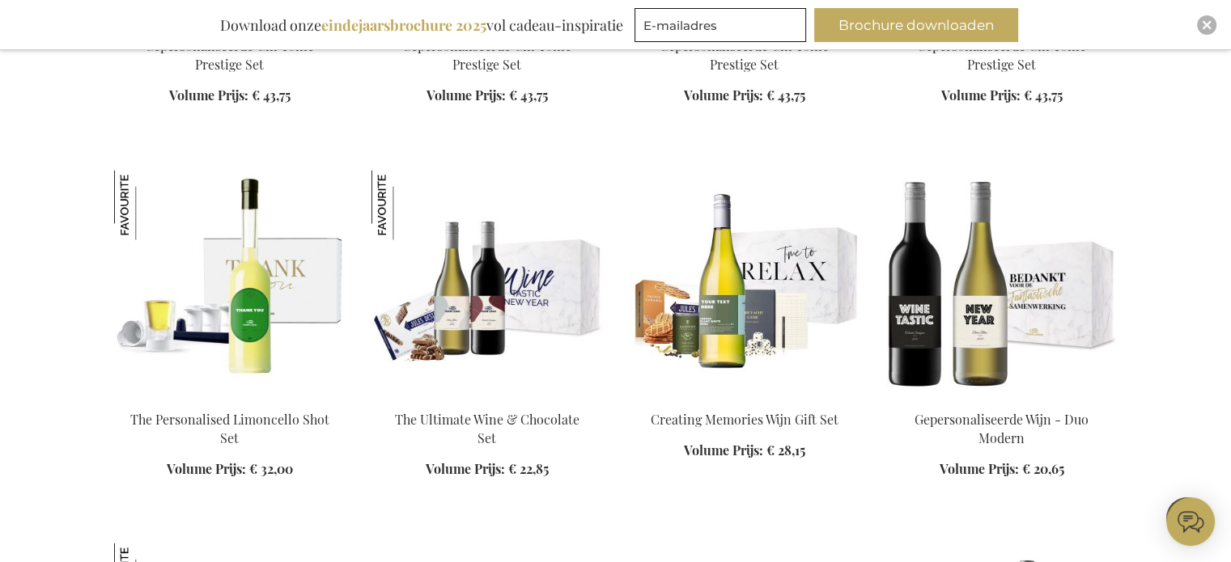
scroll to position [9257, 0]
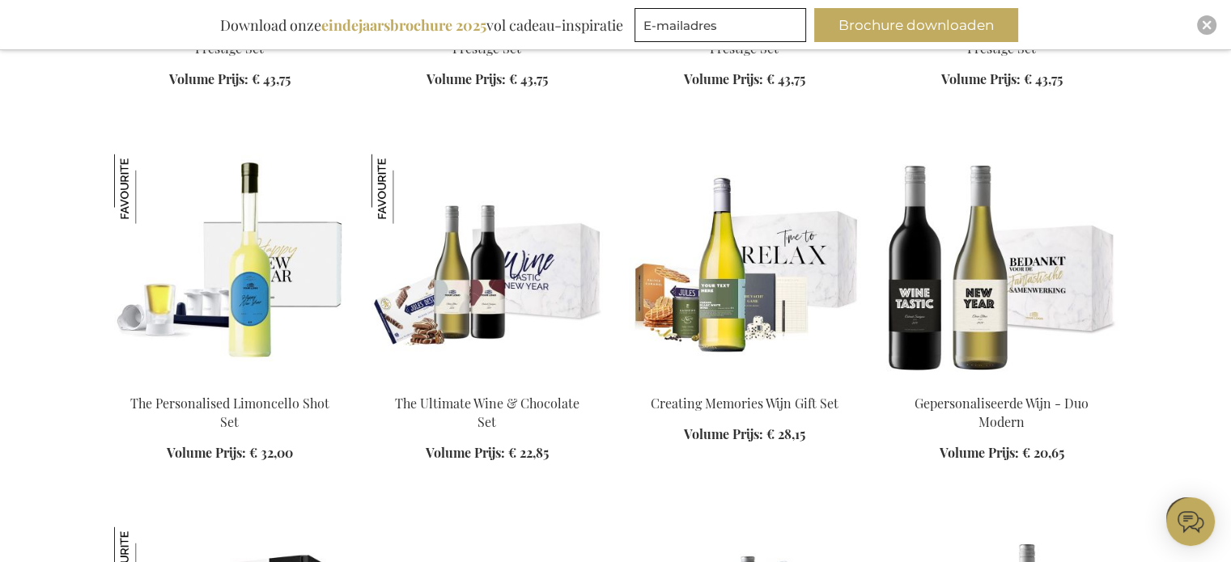
click at [262, 228] on img at bounding box center [229, 268] width 231 height 227
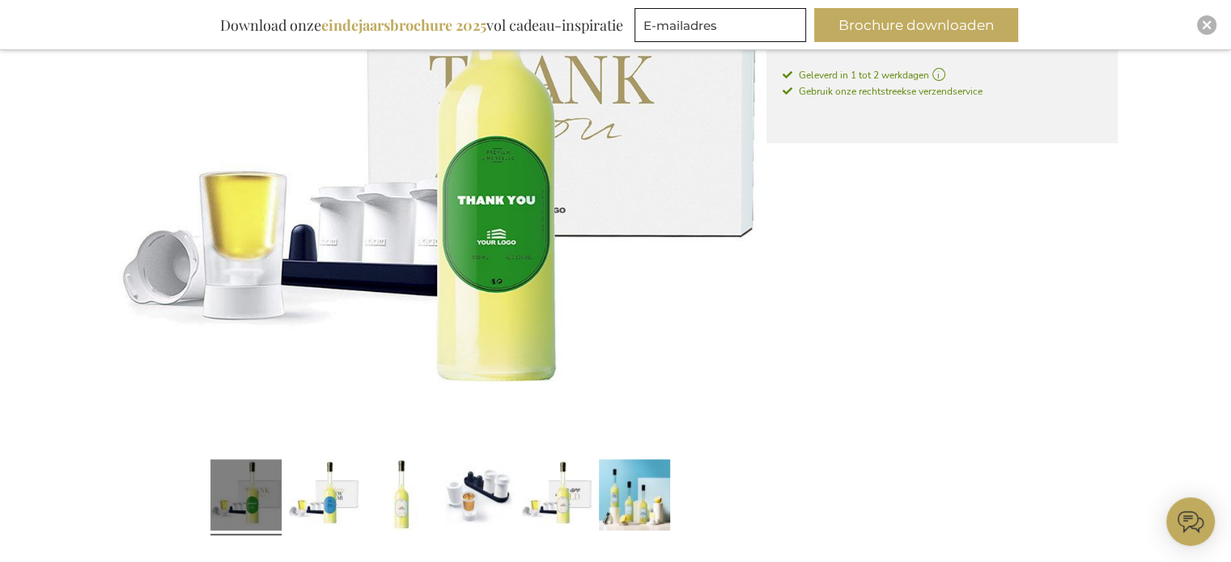
scroll to position [480, 0]
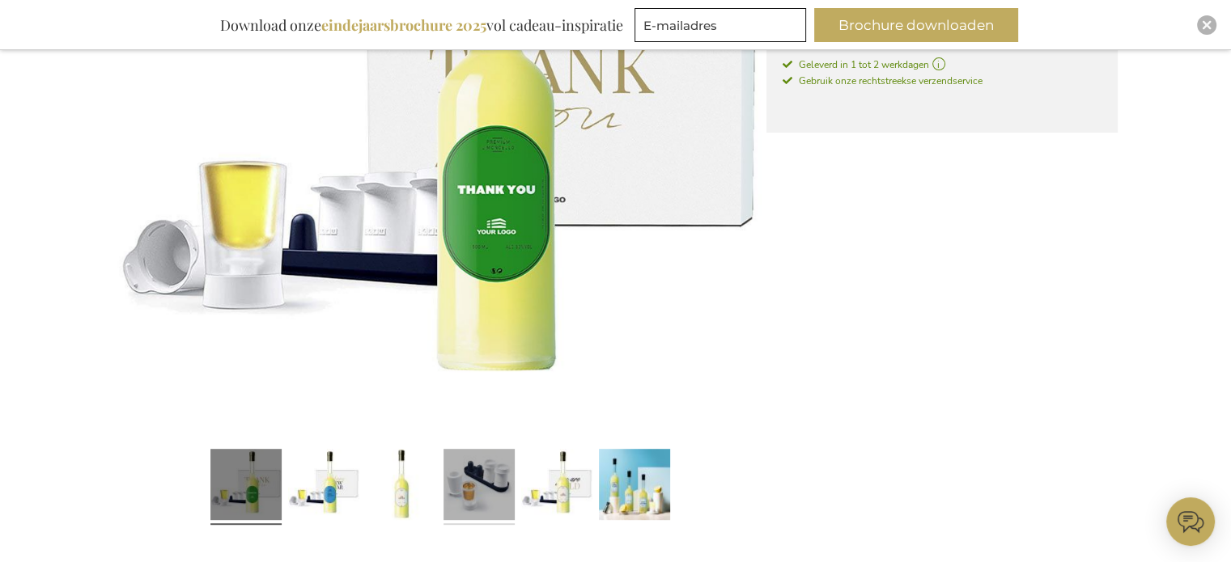
click at [483, 490] on link at bounding box center [478, 487] width 71 height 89
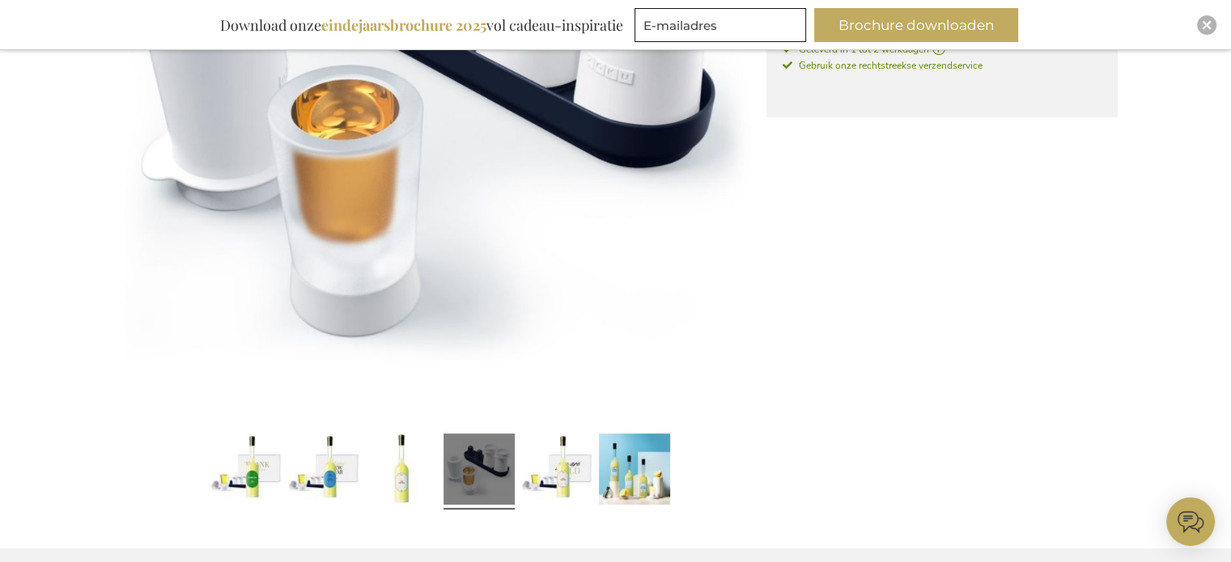
scroll to position [278, 0]
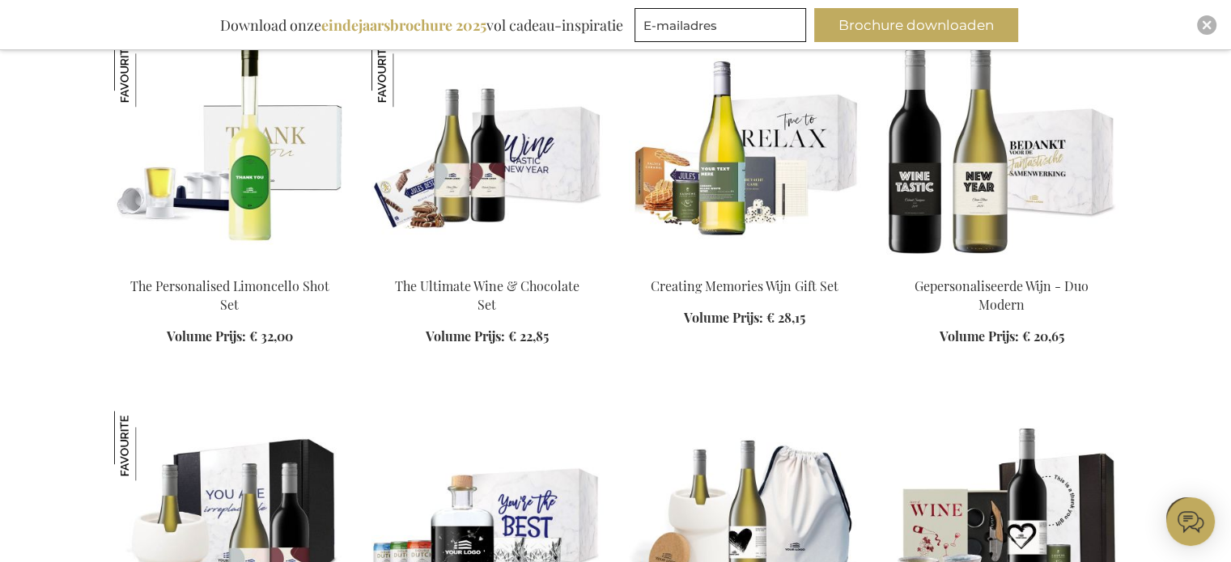
scroll to position [1577, 0]
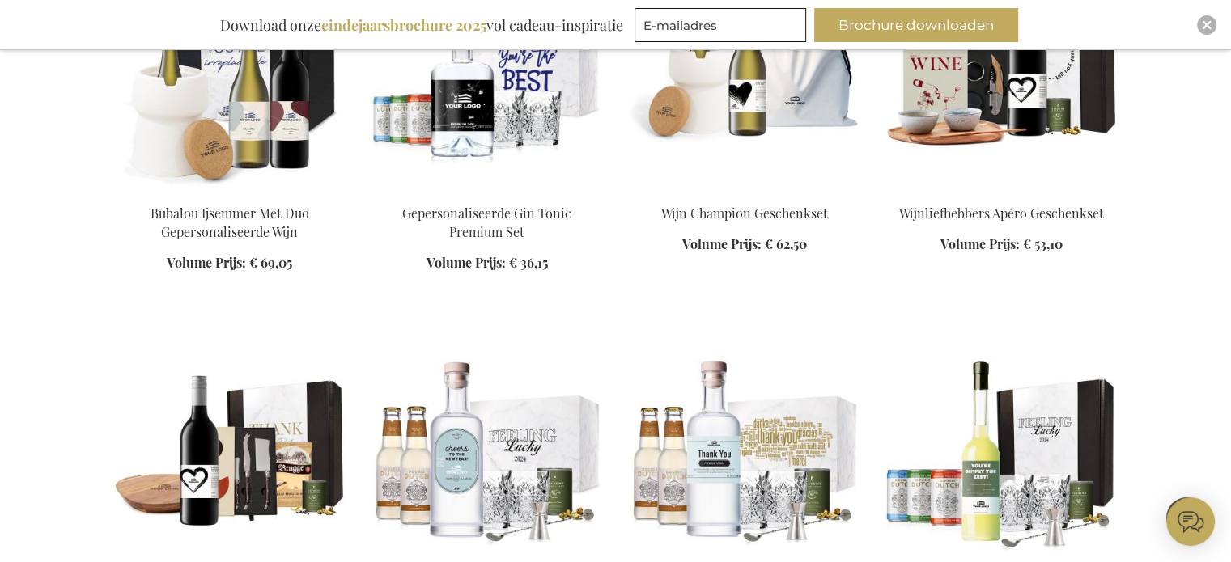
scroll to position [2028, 0]
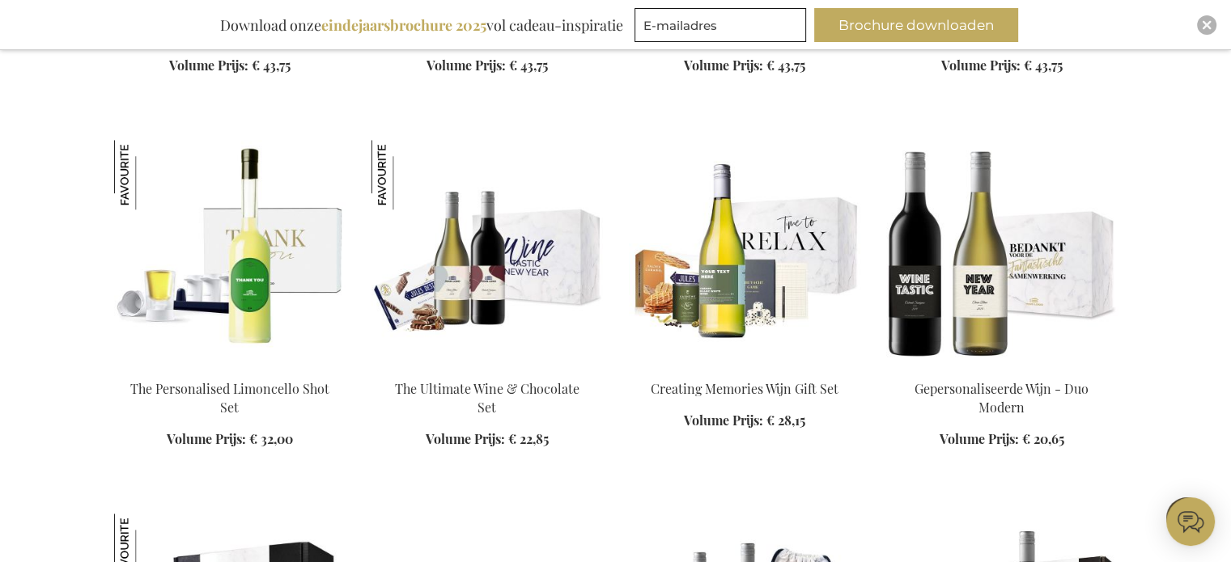
scroll to position [1434, 0]
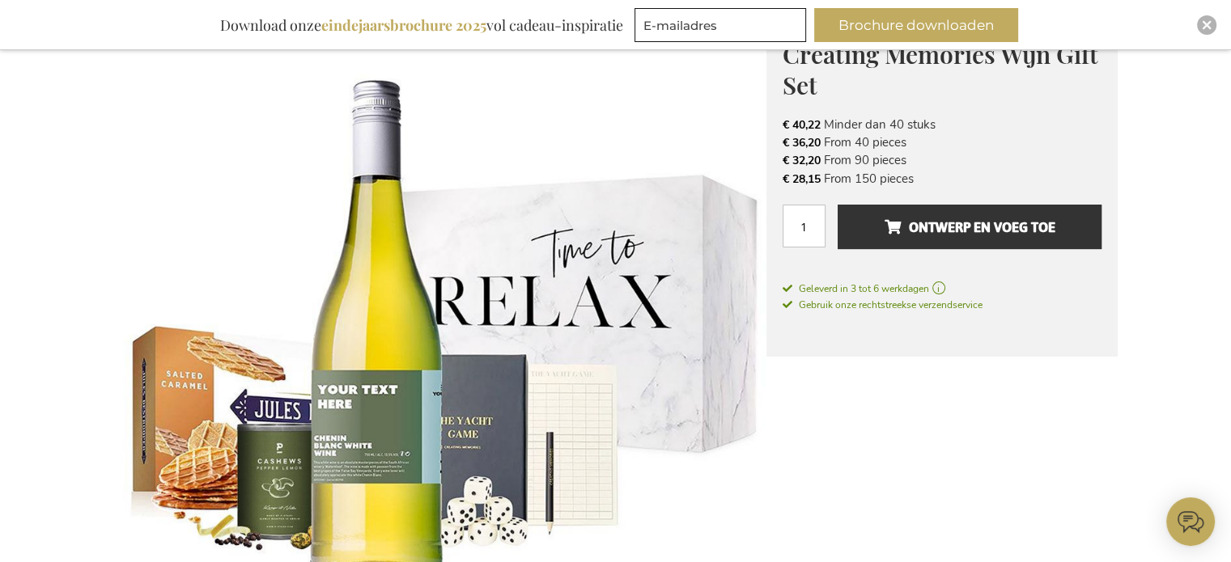
scroll to position [248, 0]
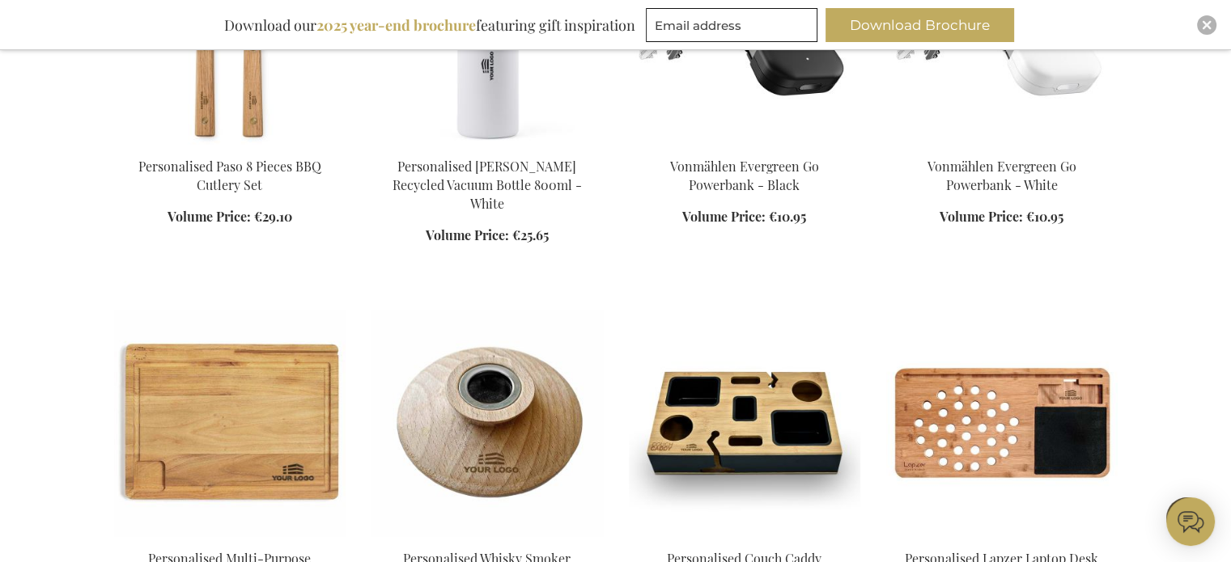
scroll to position [1679, 0]
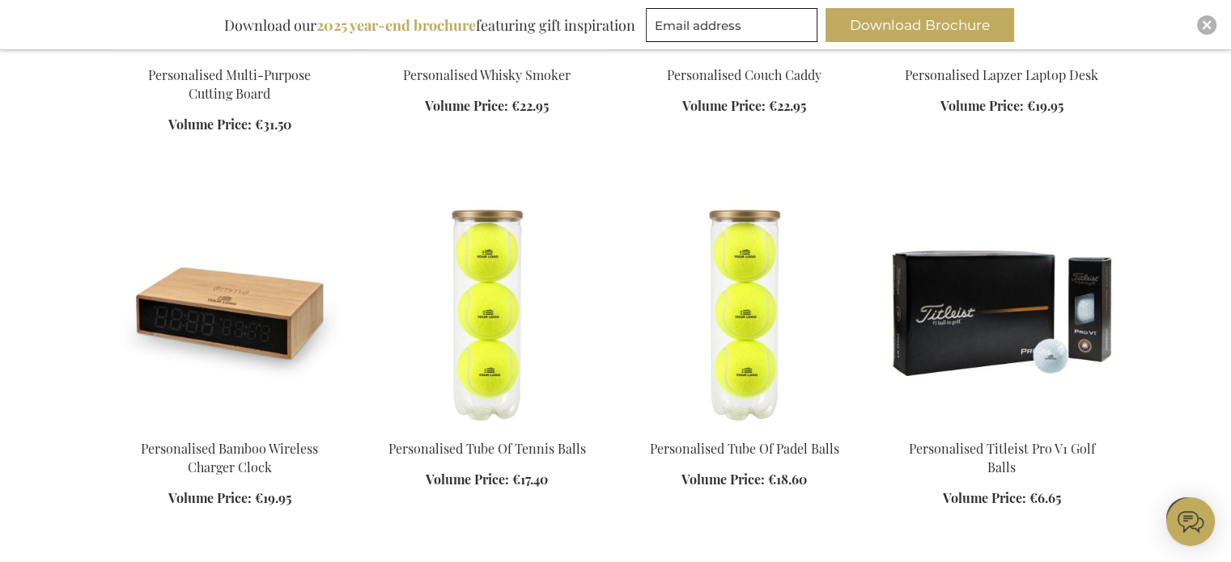
scroll to position [2190, 0]
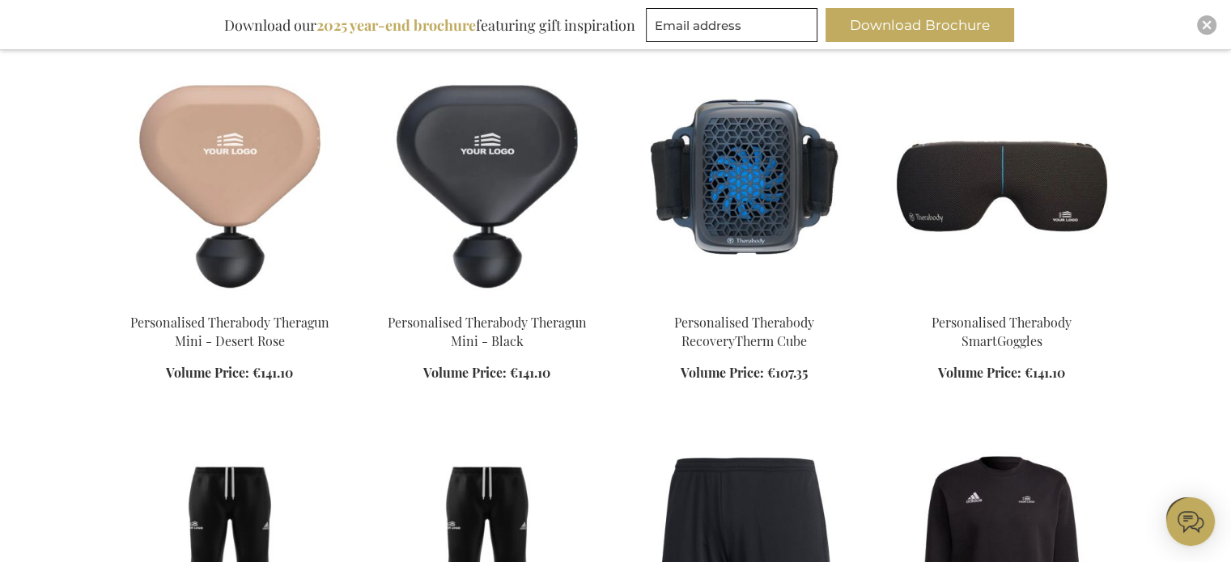
scroll to position [3781, 0]
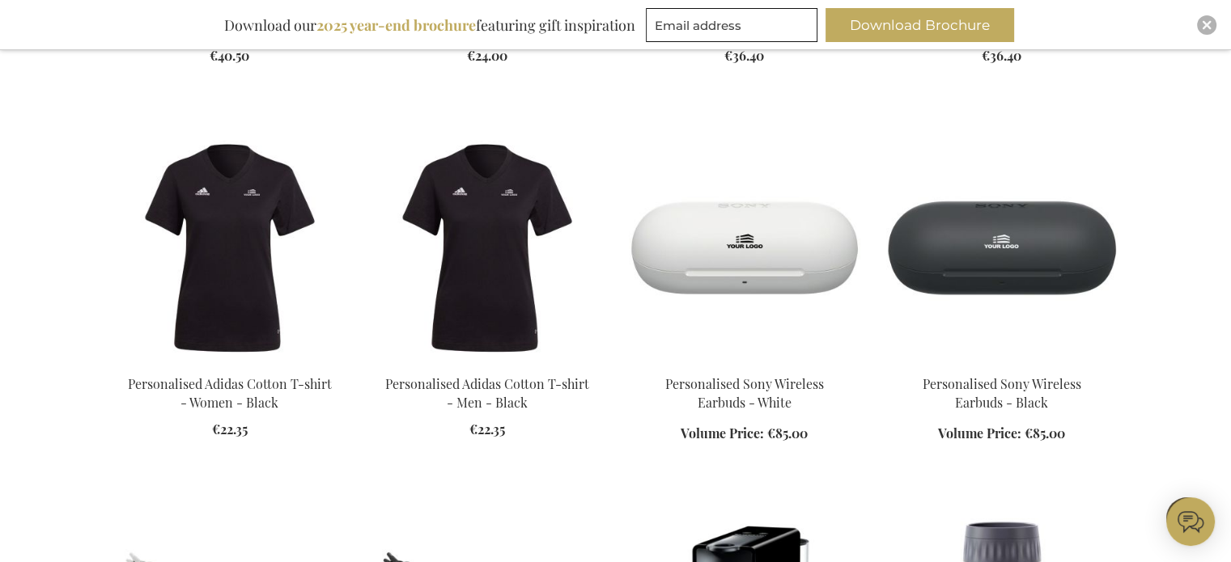
scroll to position [4959, 0]
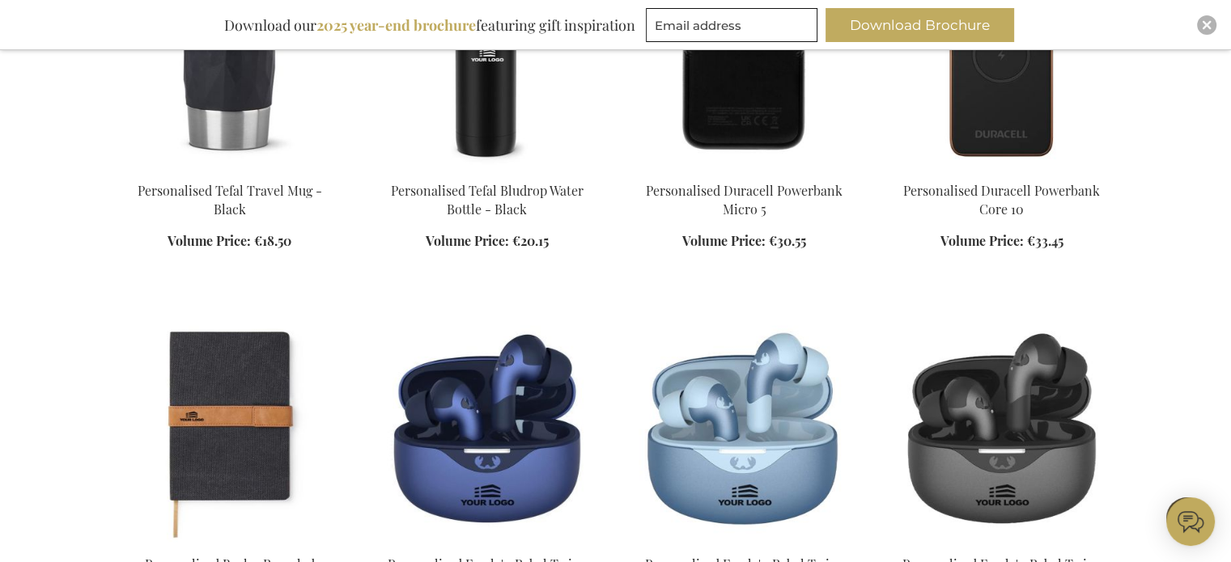
scroll to position [5933, 0]
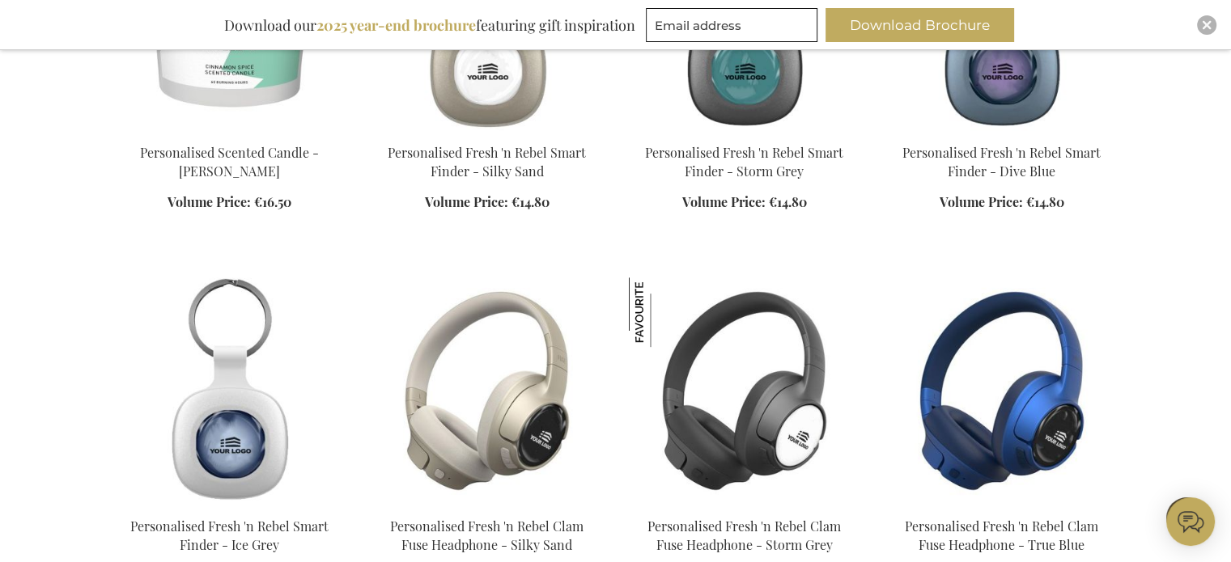
scroll to position [6954, 0]
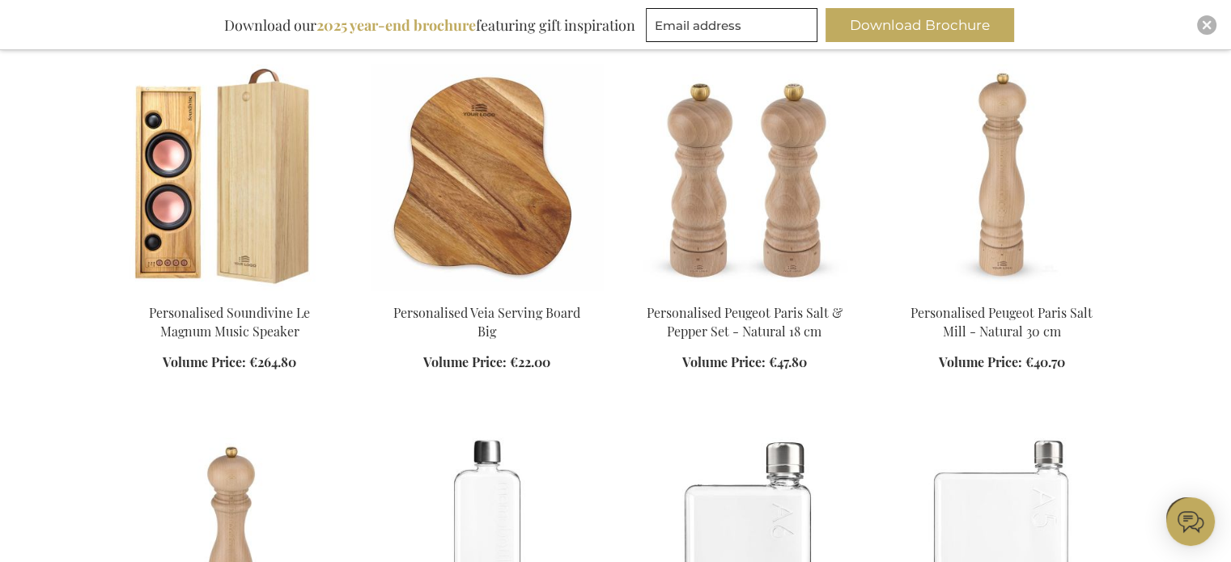
scroll to position [8764, 0]
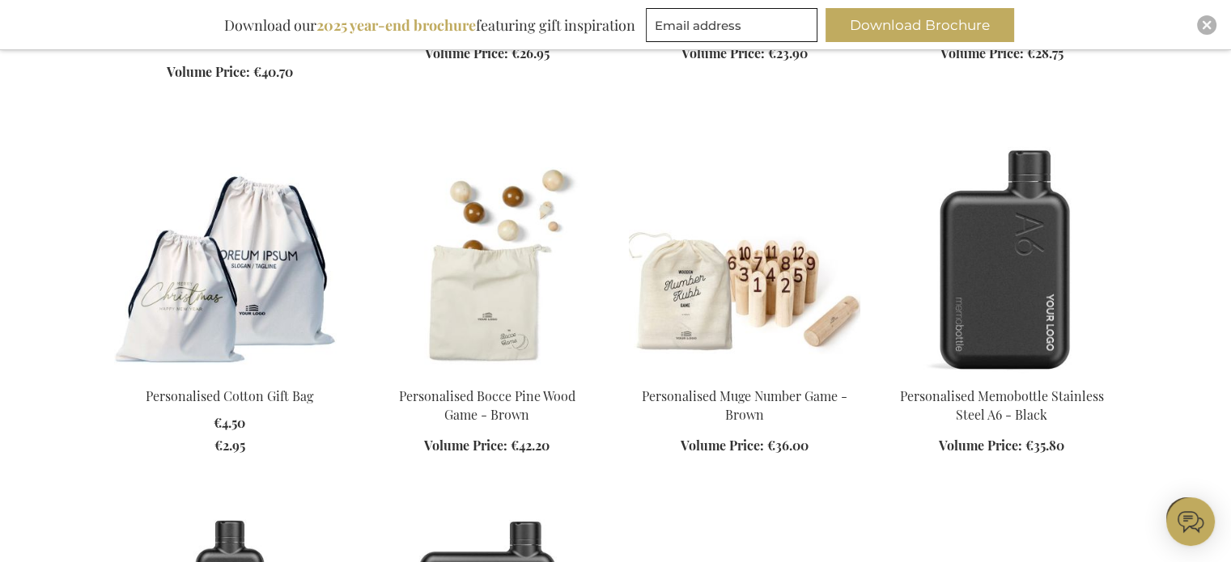
scroll to position [9369, 0]
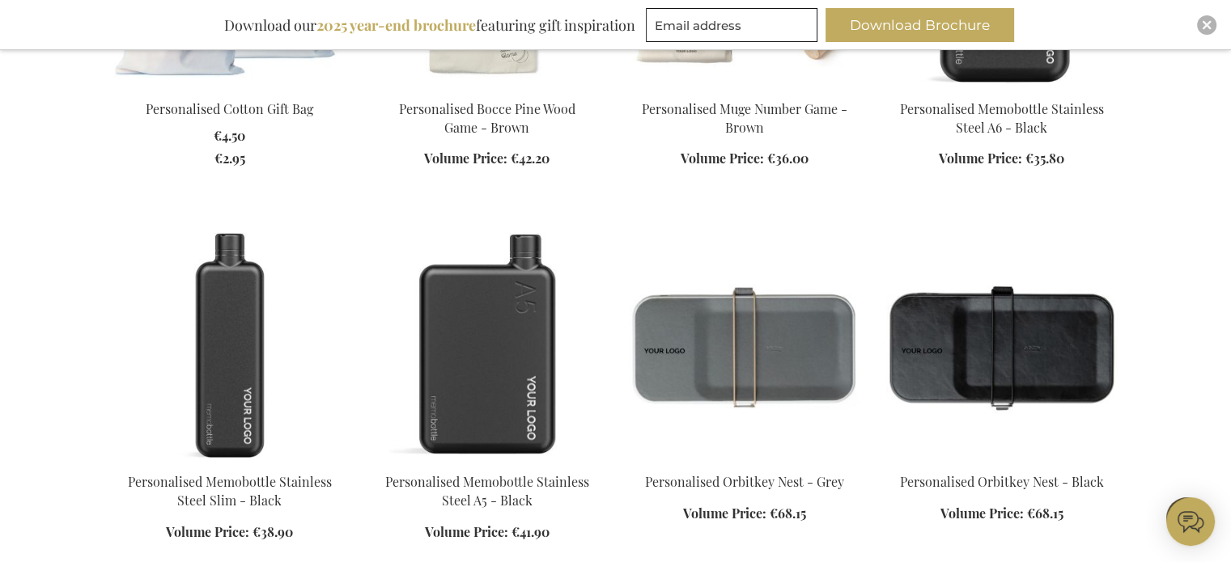
scroll to position [9746, 0]
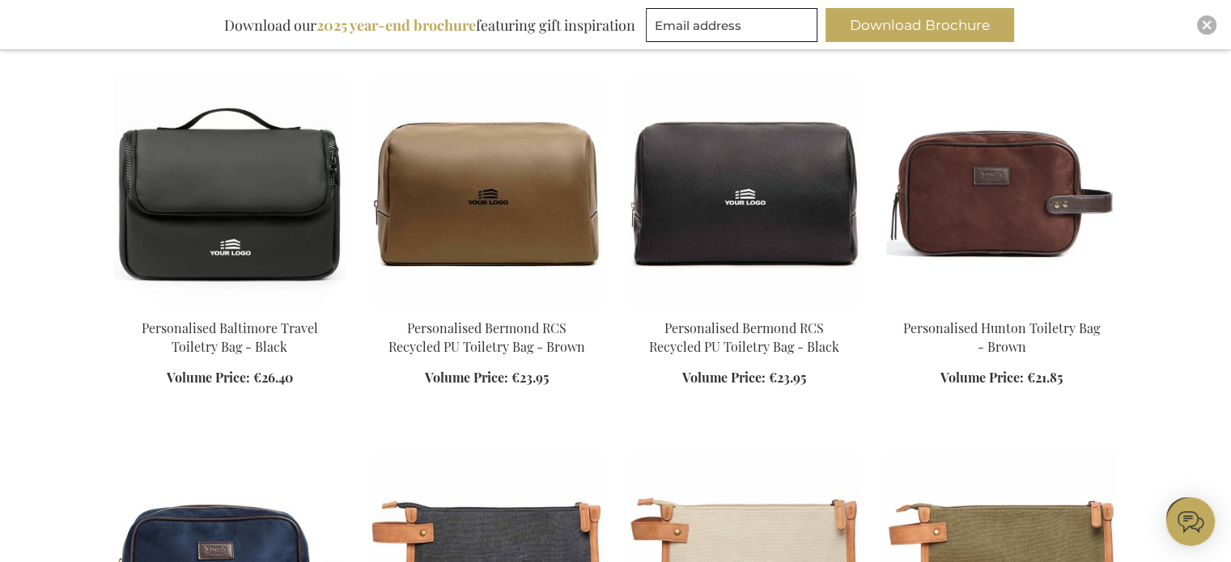
scroll to position [11476, 0]
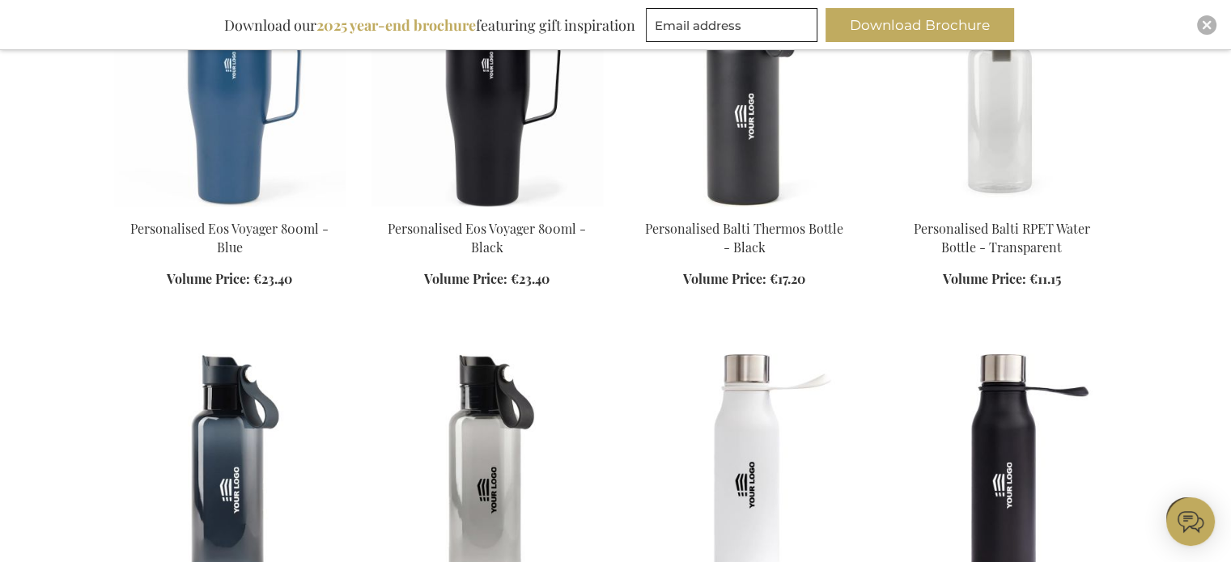
scroll to position [15131, 0]
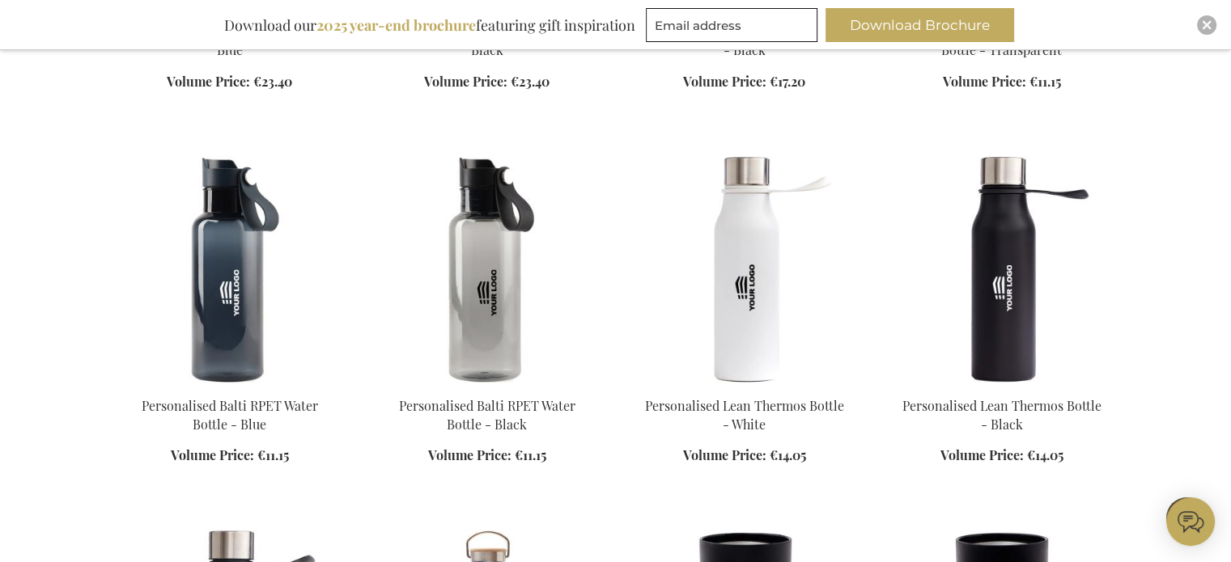
scroll to position [15254, 0]
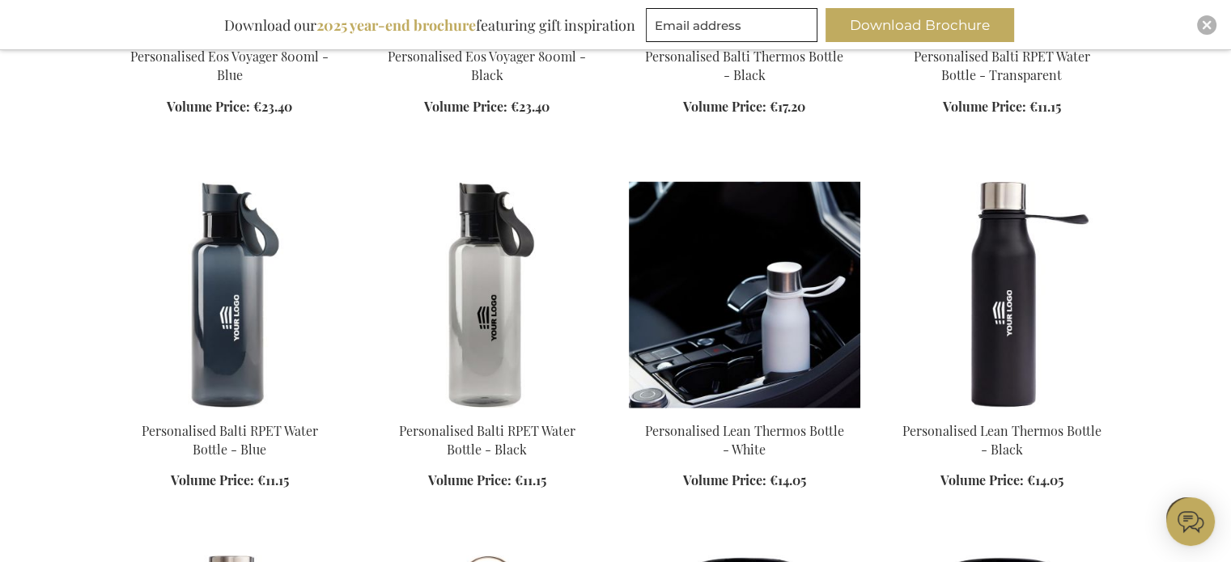
click at [768, 281] on img at bounding box center [744, 294] width 231 height 227
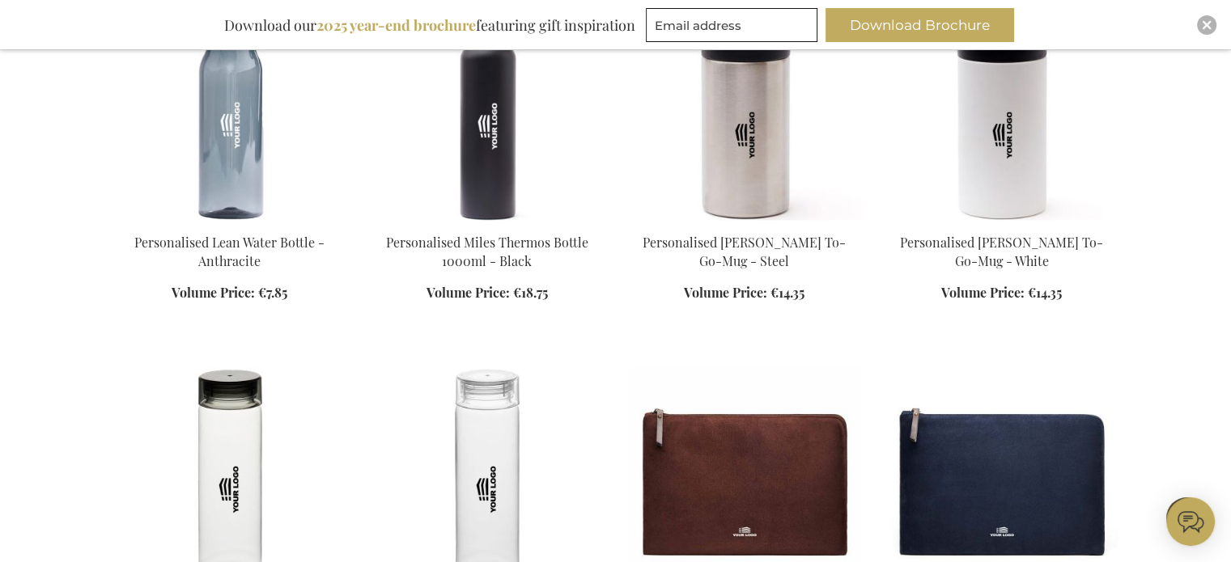
scroll to position [1185, 0]
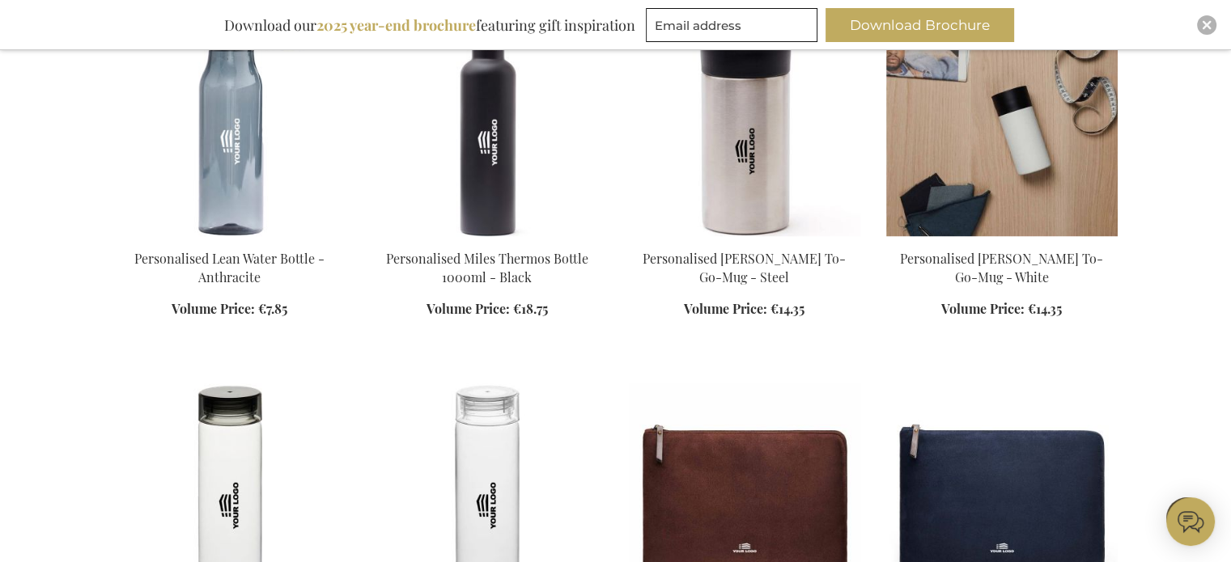
drag, startPoint x: 1032, startPoint y: 168, endPoint x: 1055, endPoint y: 168, distance: 22.7
click at [1055, 168] on img at bounding box center [1001, 123] width 231 height 227
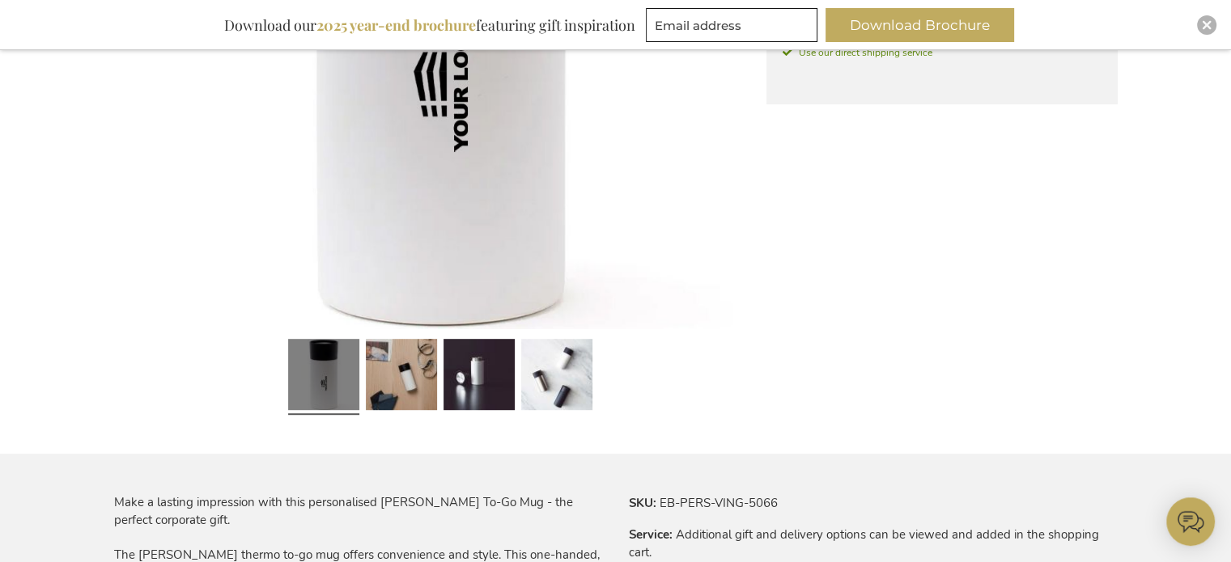
scroll to position [642, 0]
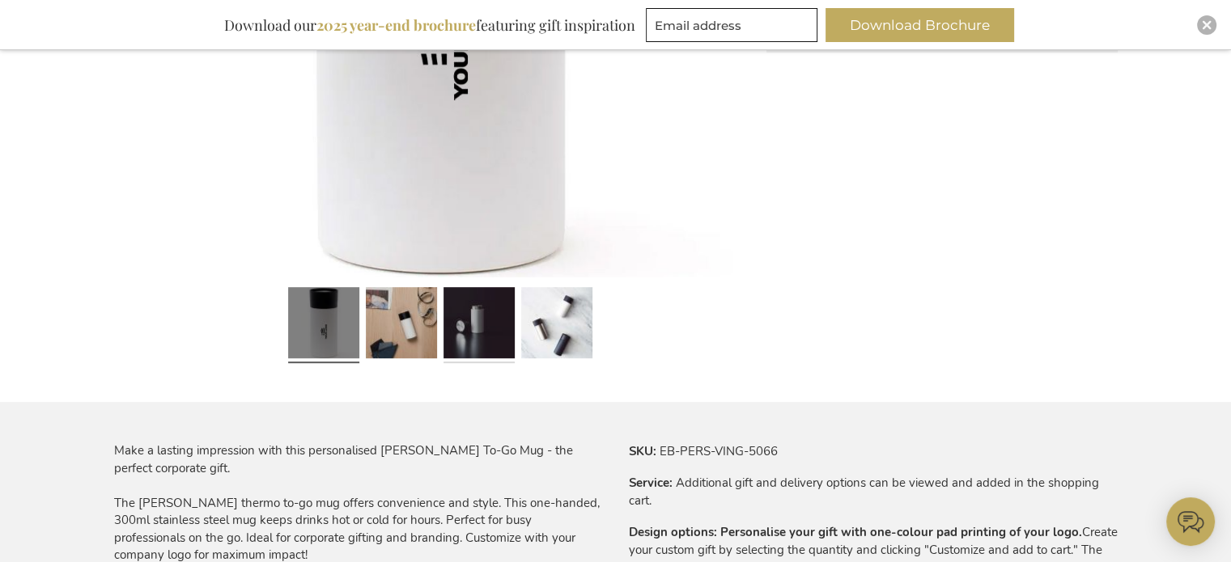
click at [470, 333] on link at bounding box center [478, 326] width 71 height 89
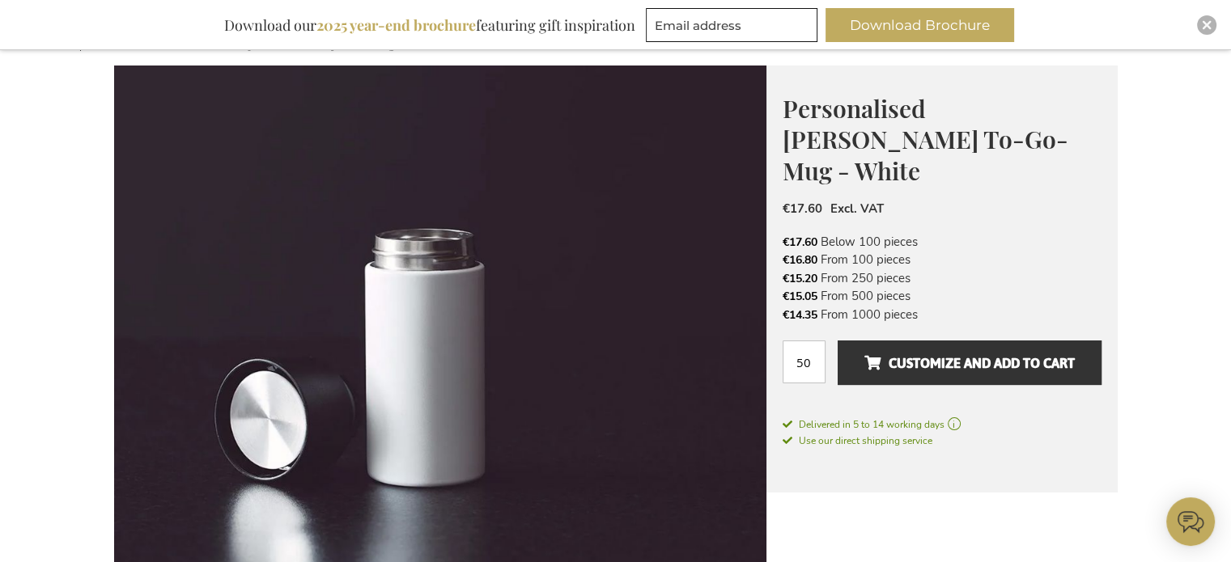
scroll to position [197, 0]
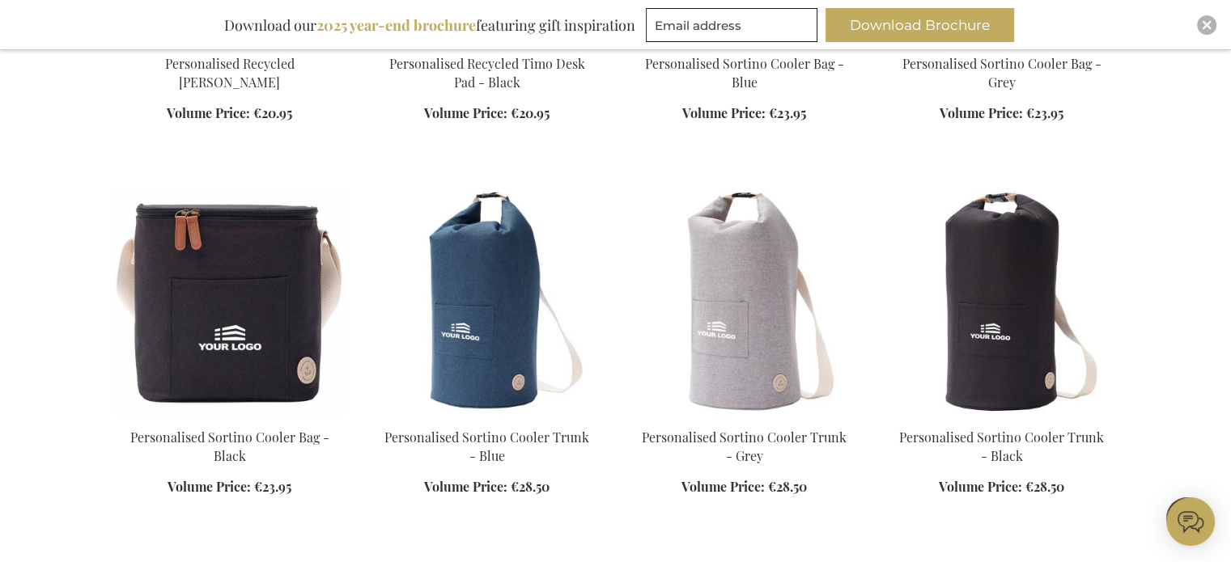
scroll to position [2167, 0]
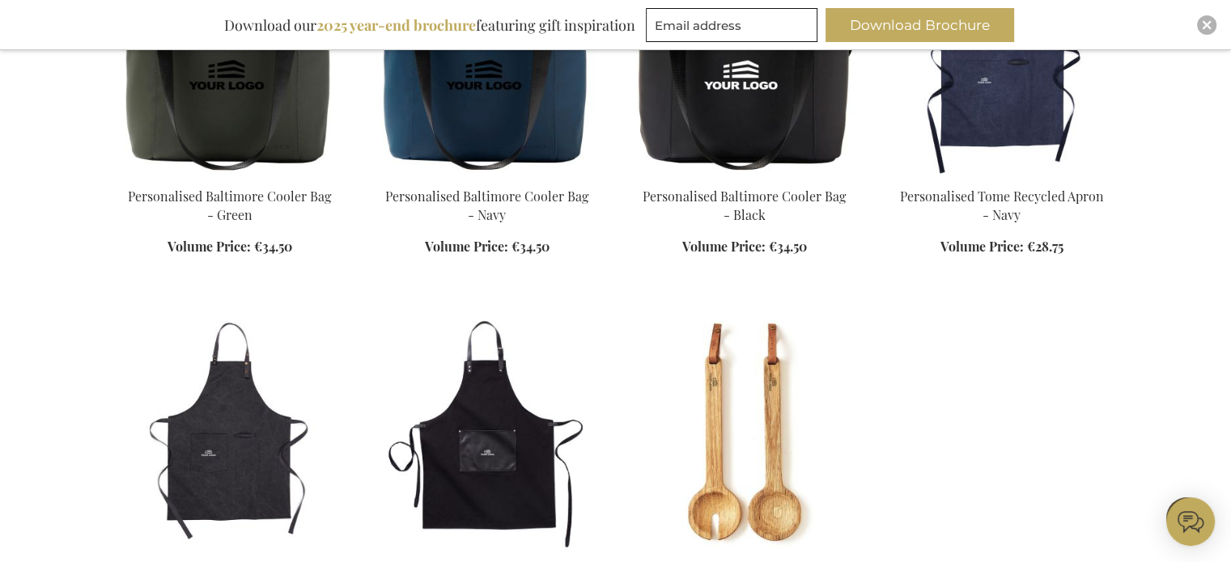
scroll to position [3628, 0]
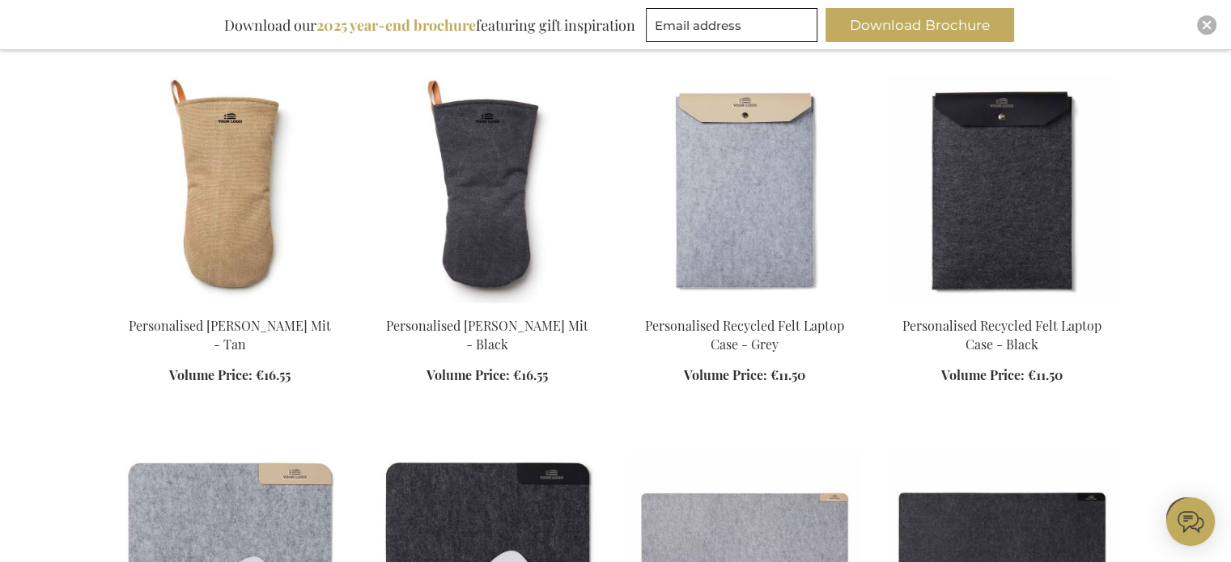
scroll to position [4933, 0]
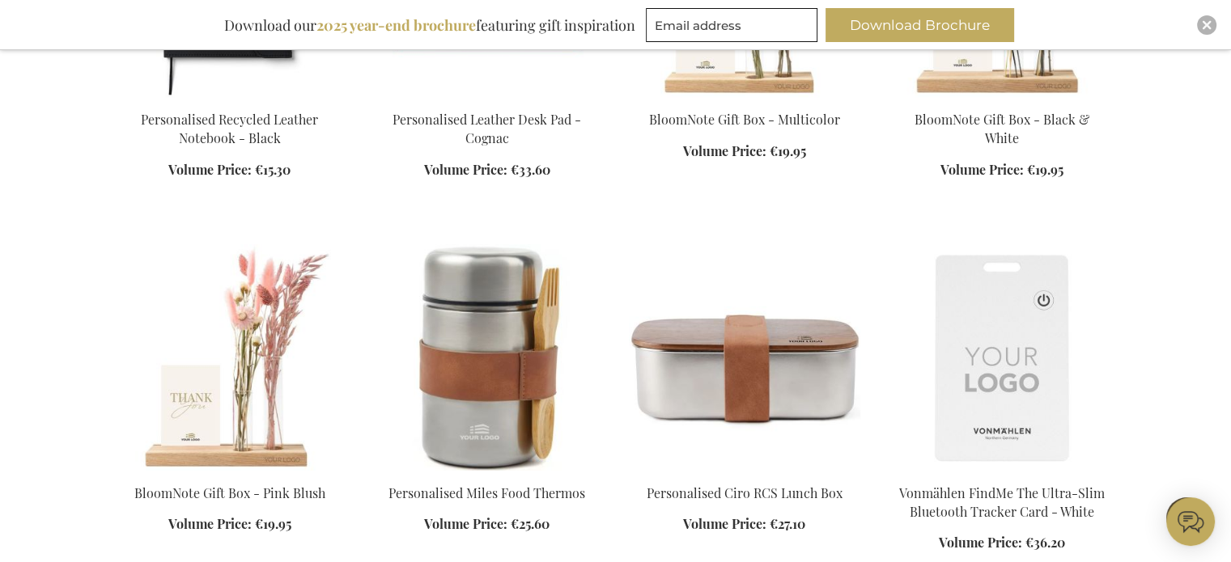
scroll to position [6293, 0]
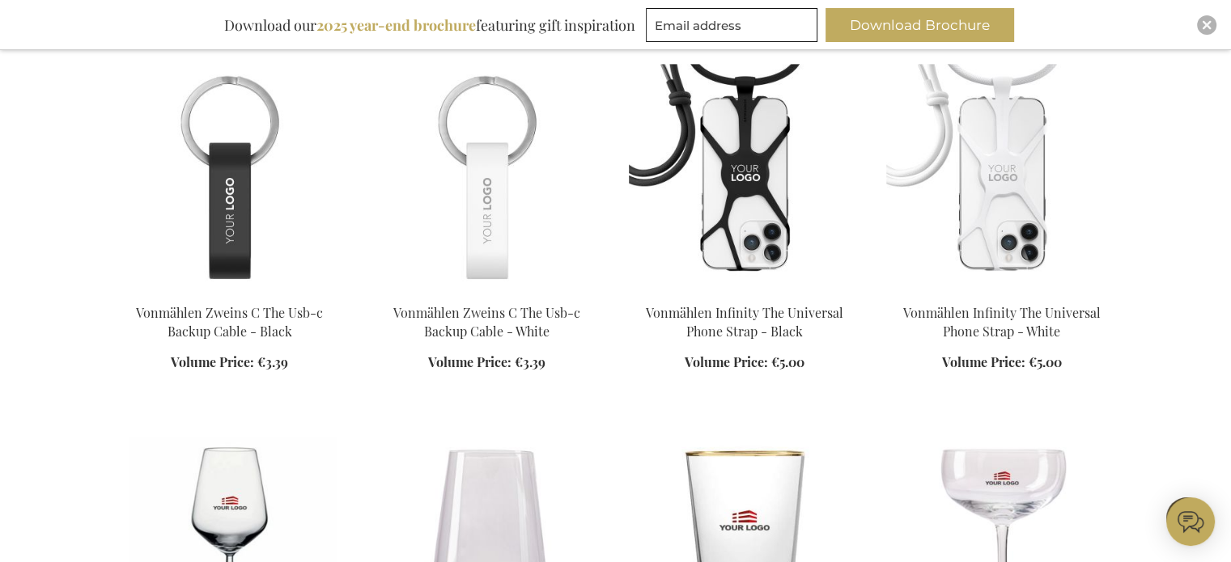
scroll to position [7049, 0]
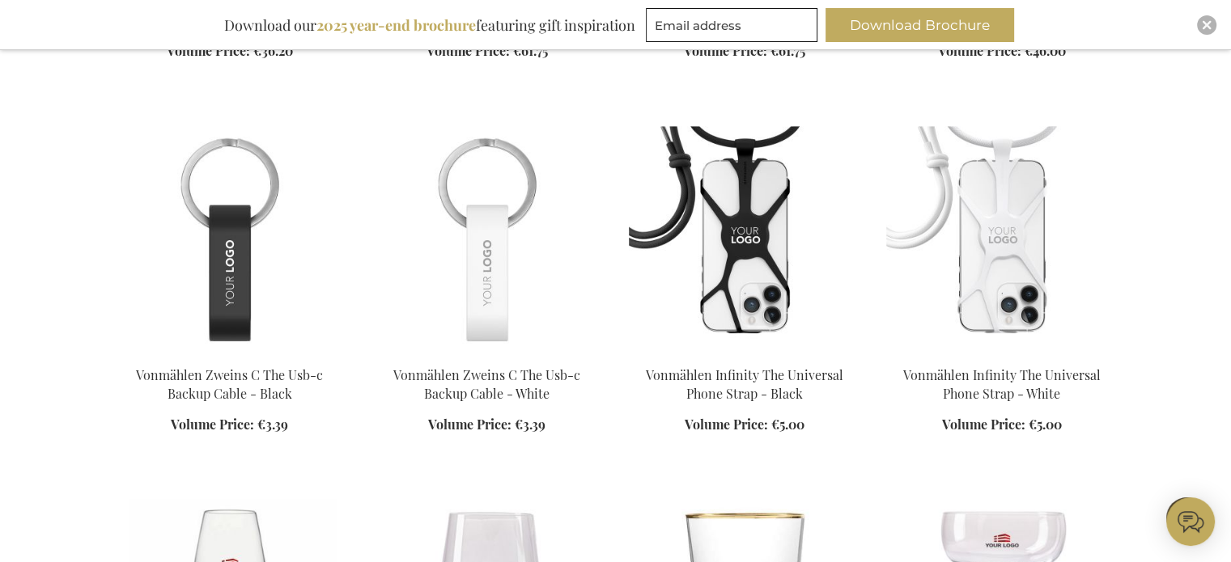
click at [478, 291] on img at bounding box center [486, 239] width 231 height 227
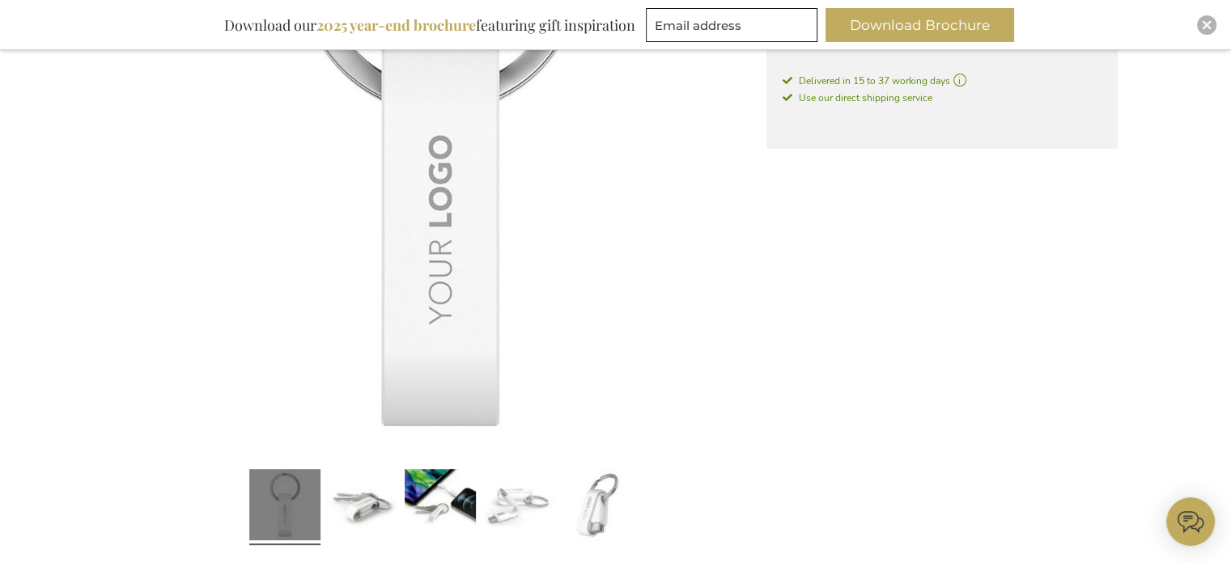
scroll to position [482, 0]
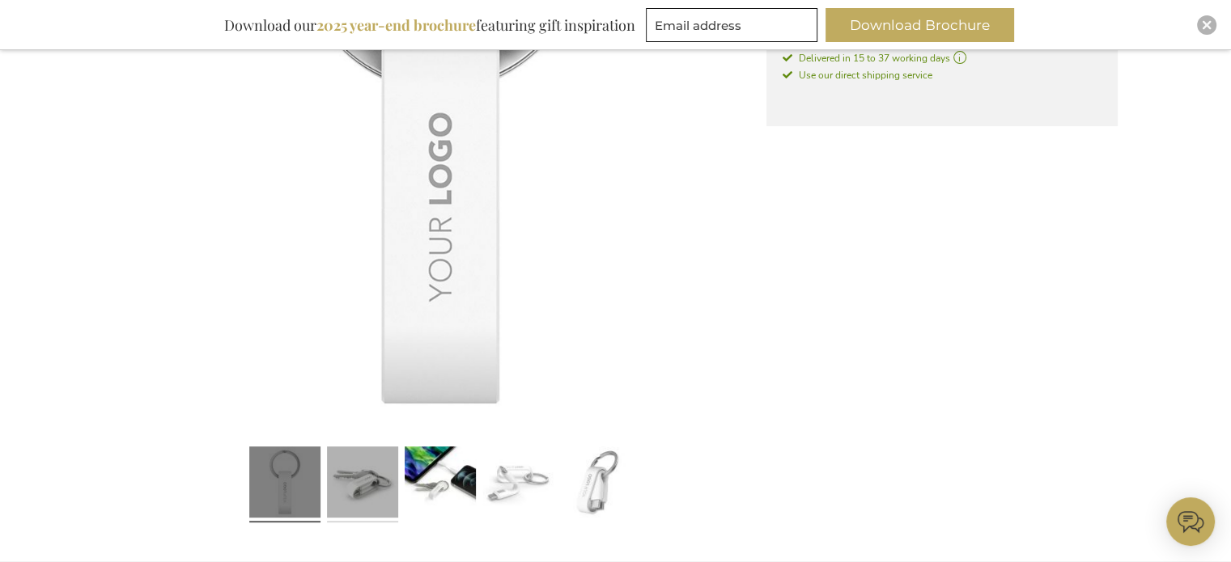
click at [367, 492] on link at bounding box center [362, 485] width 71 height 89
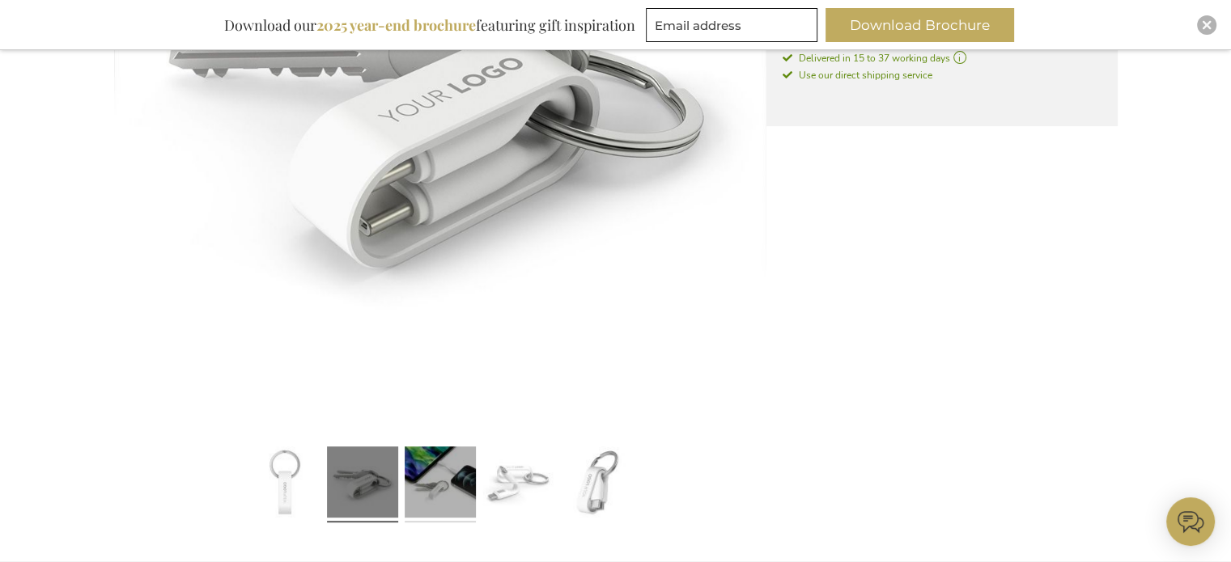
click at [434, 479] on link at bounding box center [440, 485] width 71 height 89
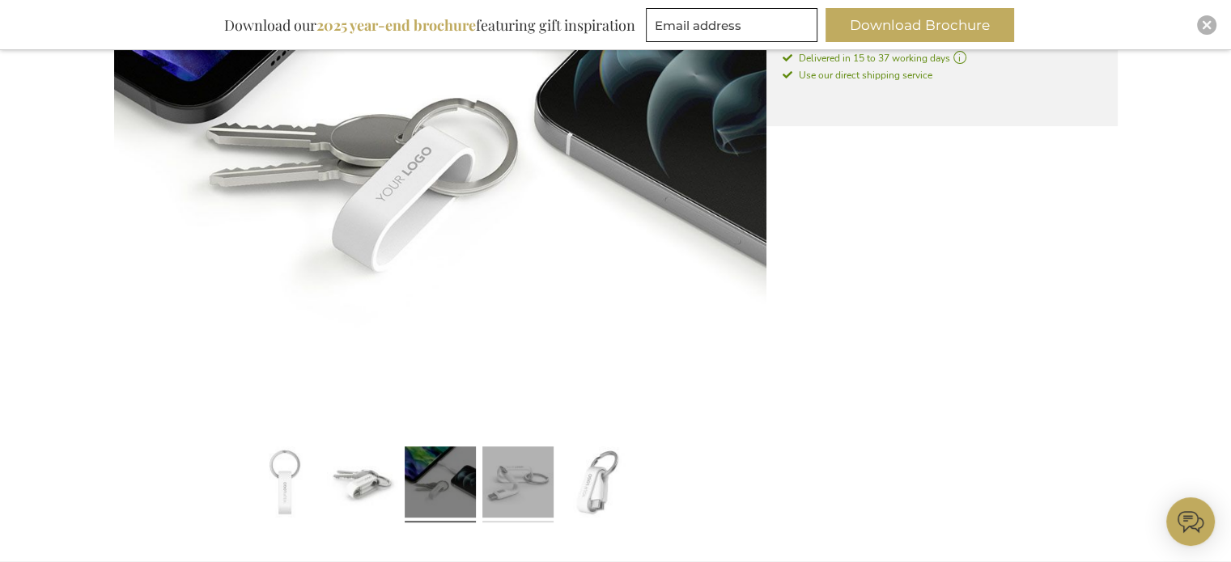
click at [507, 485] on link at bounding box center [517, 485] width 71 height 89
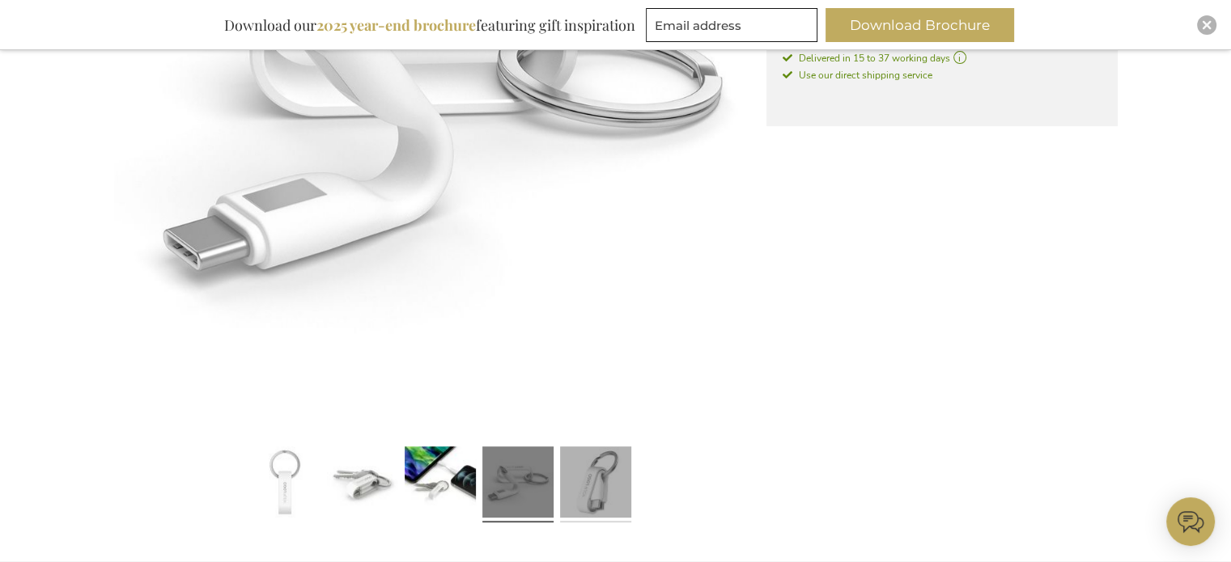
click at [584, 479] on link at bounding box center [595, 485] width 71 height 89
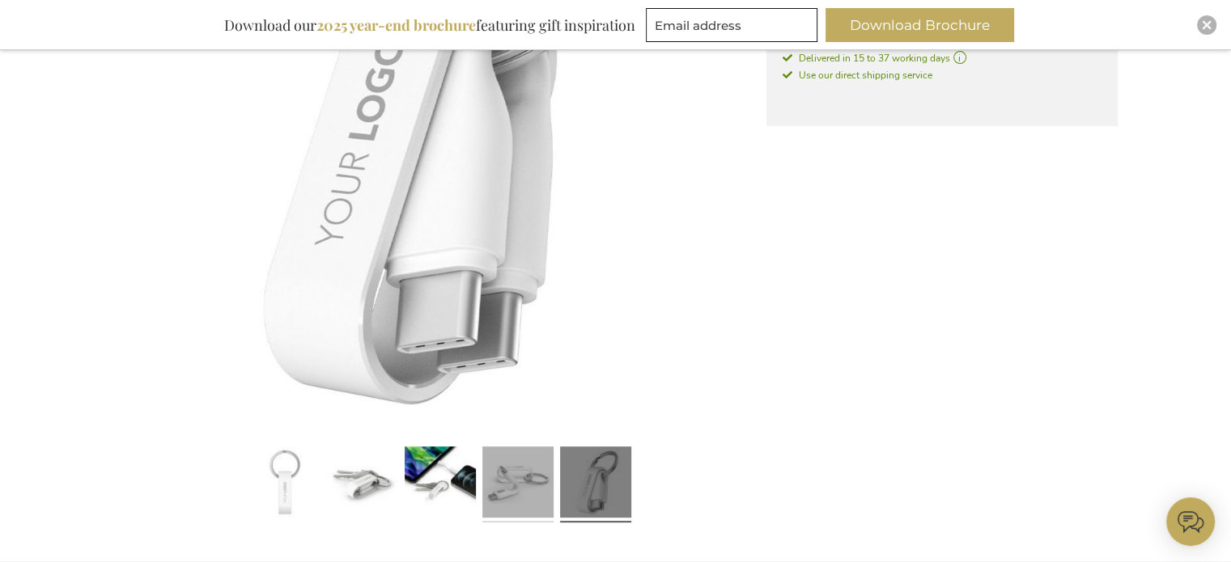
click at [521, 482] on link at bounding box center [517, 485] width 71 height 89
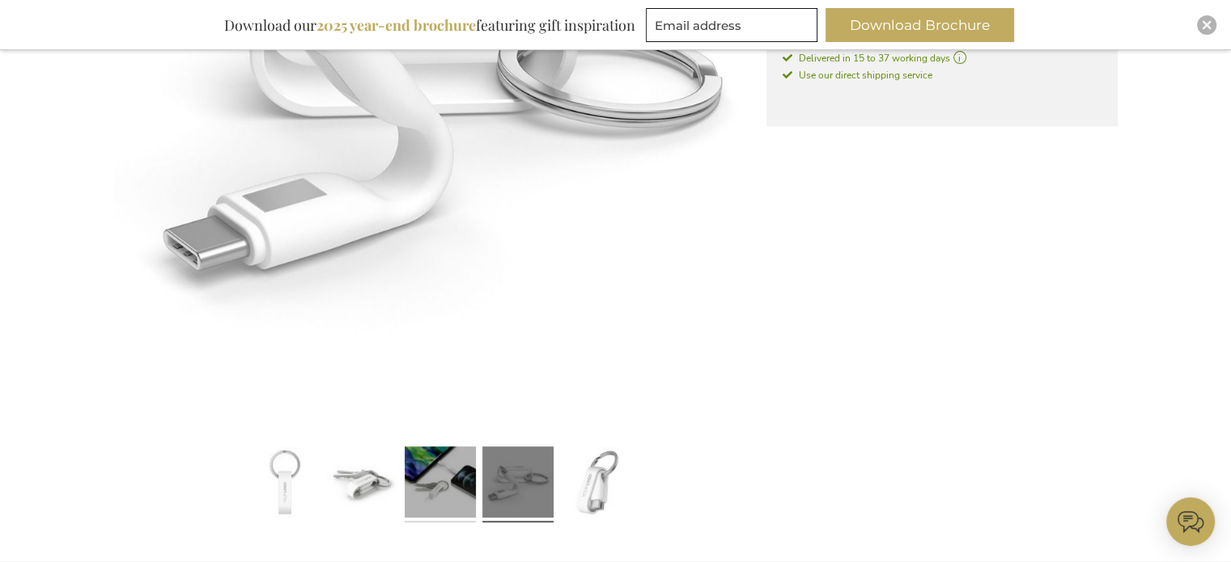
click at [444, 482] on link at bounding box center [440, 485] width 71 height 89
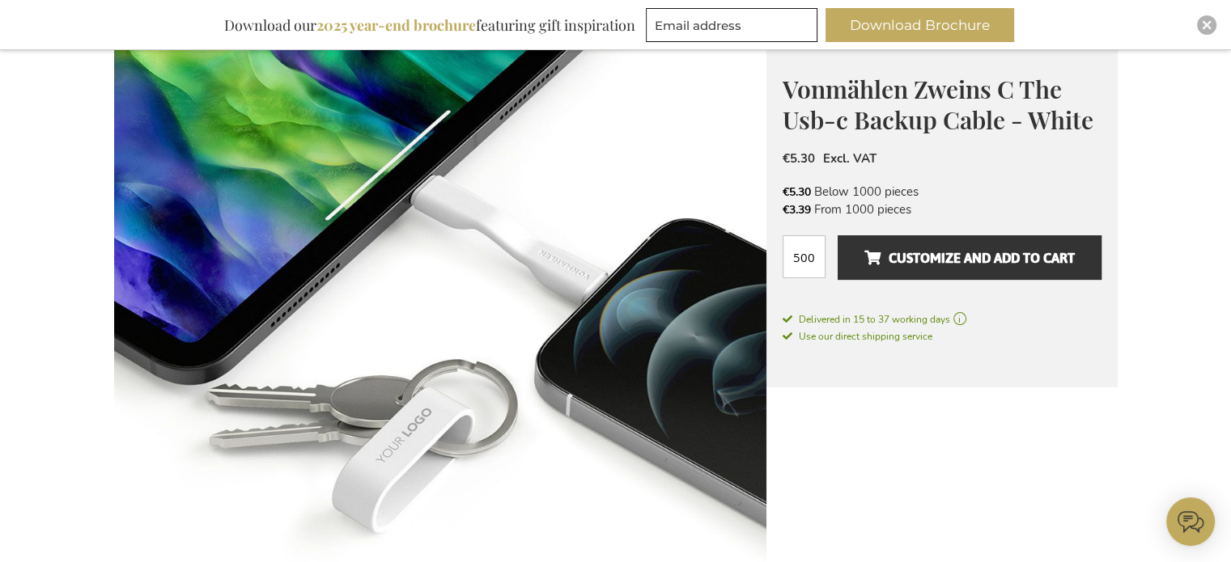
scroll to position [165, 0]
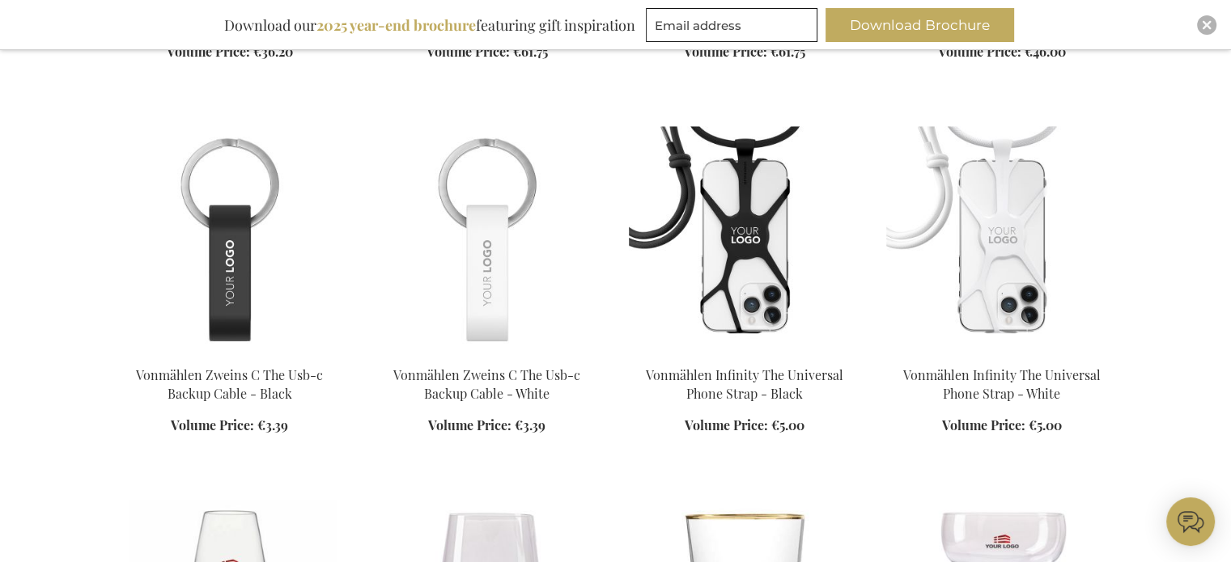
scroll to position [1449, 0]
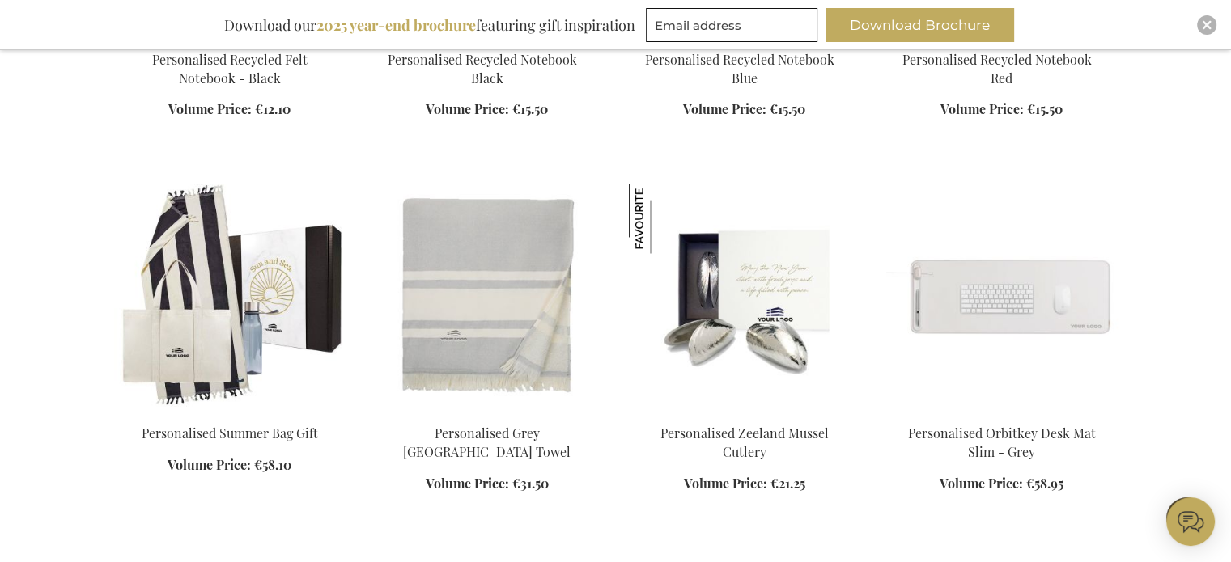
scroll to position [2881, 0]
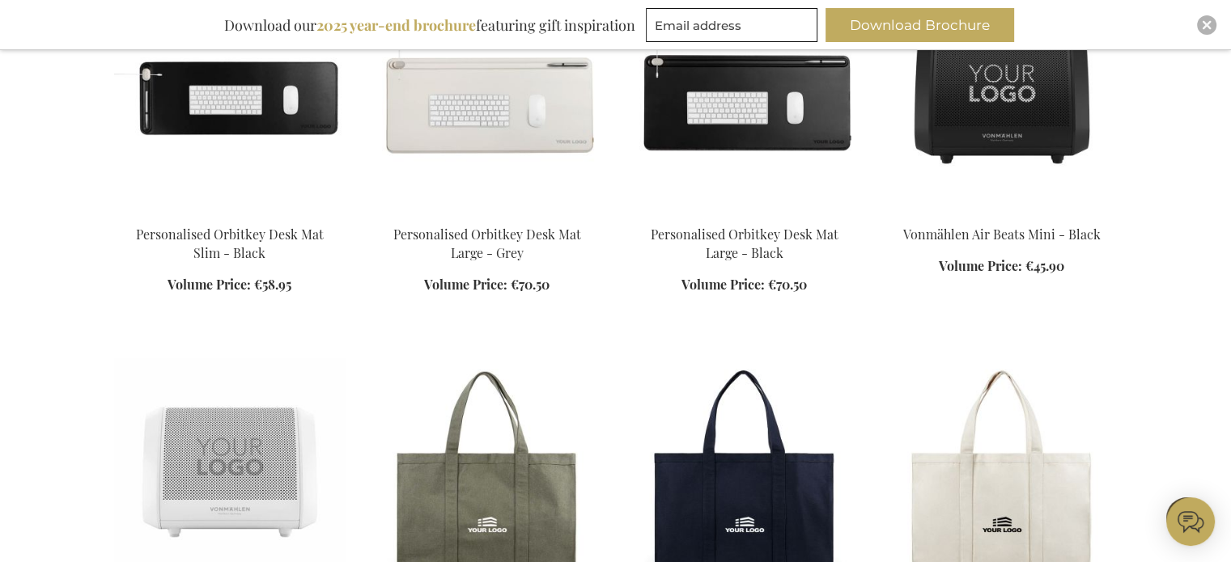
scroll to position [3695, 0]
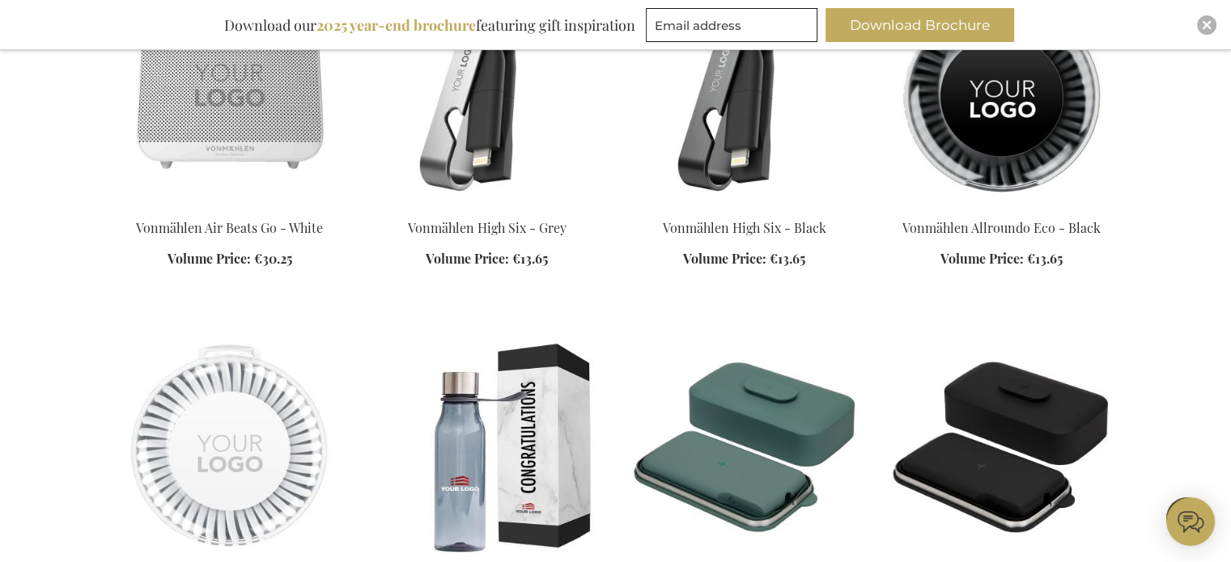
scroll to position [4944, 0]
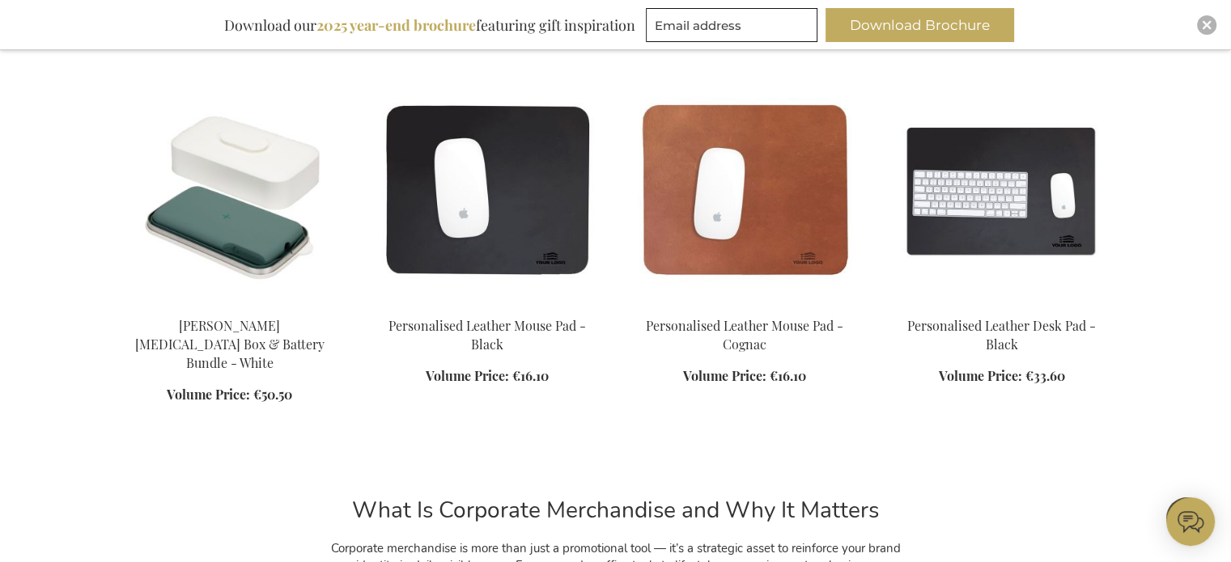
scroll to position [5620, 0]
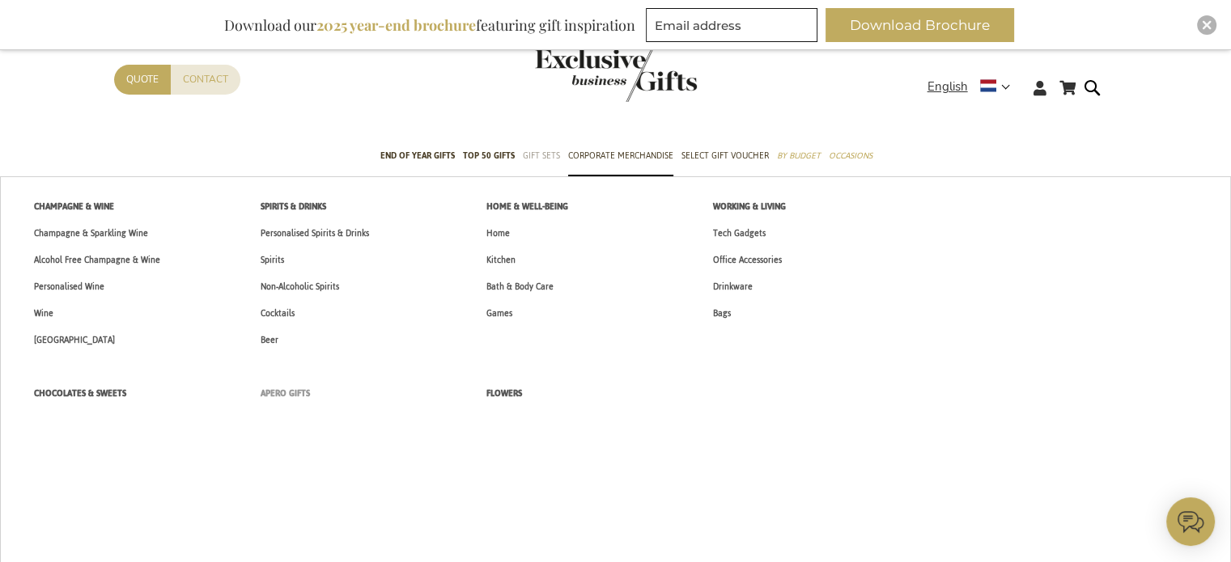
click at [285, 394] on span "Apero Gifts" at bounding box center [285, 393] width 49 height 17
click at [85, 397] on span "Chocolates & Sweets" at bounding box center [80, 393] width 92 height 17
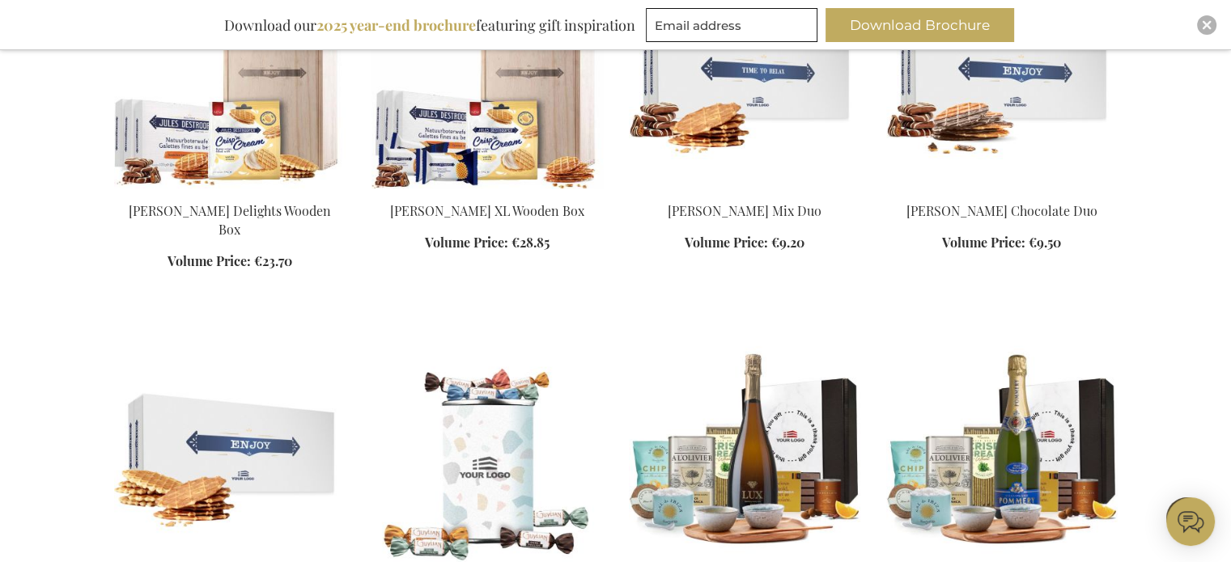
scroll to position [1601, 0]
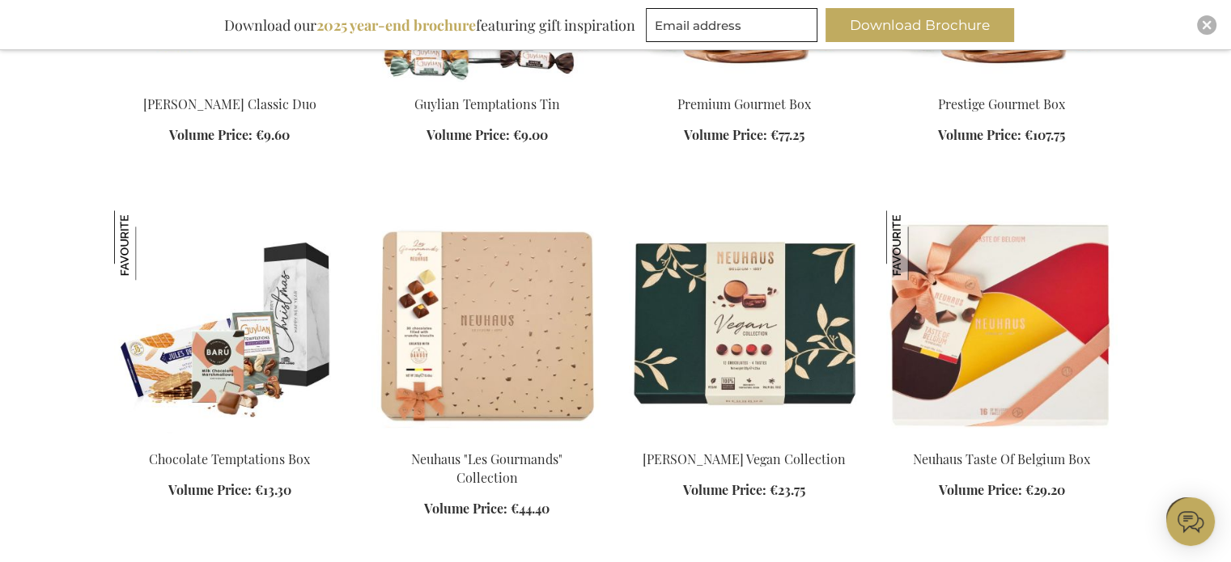
scroll to position [1987, 0]
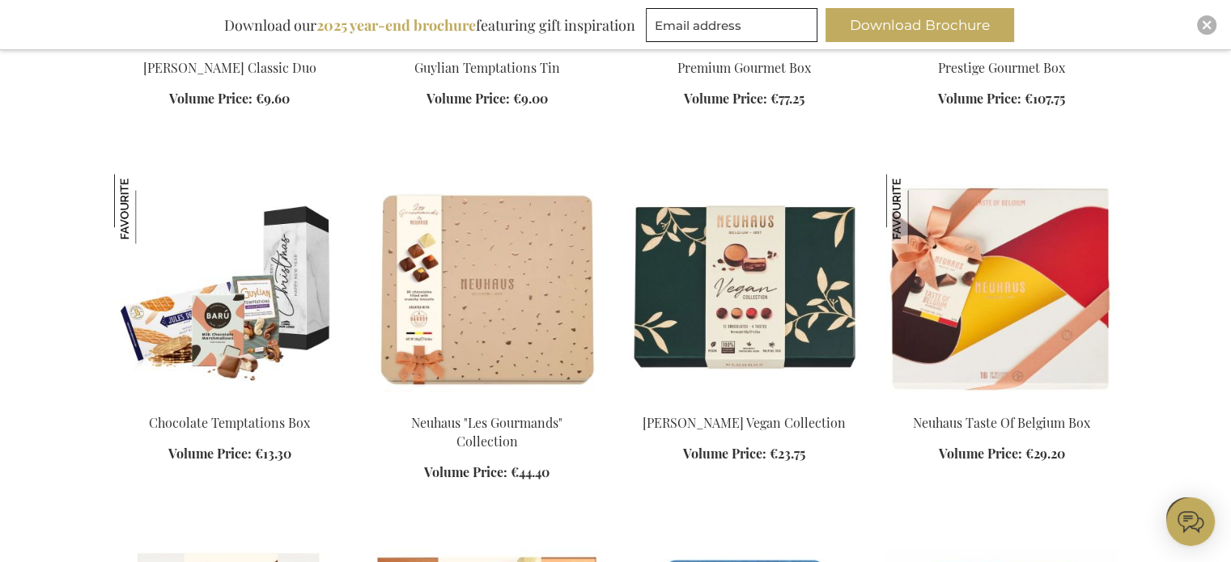
click at [245, 370] on img at bounding box center [229, 287] width 231 height 227
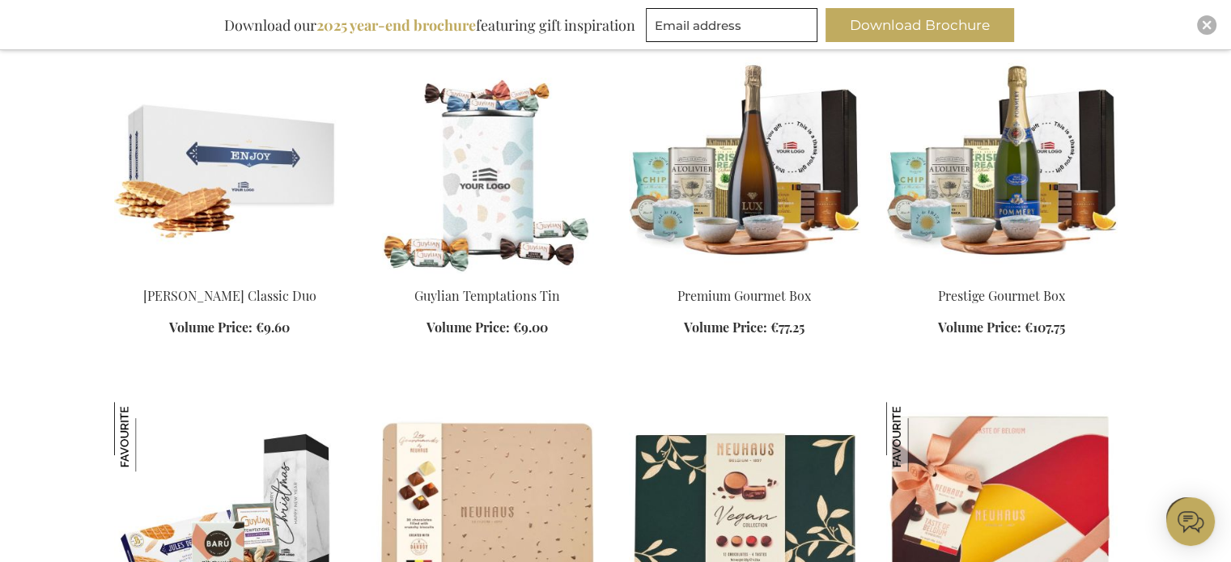
scroll to position [738, 0]
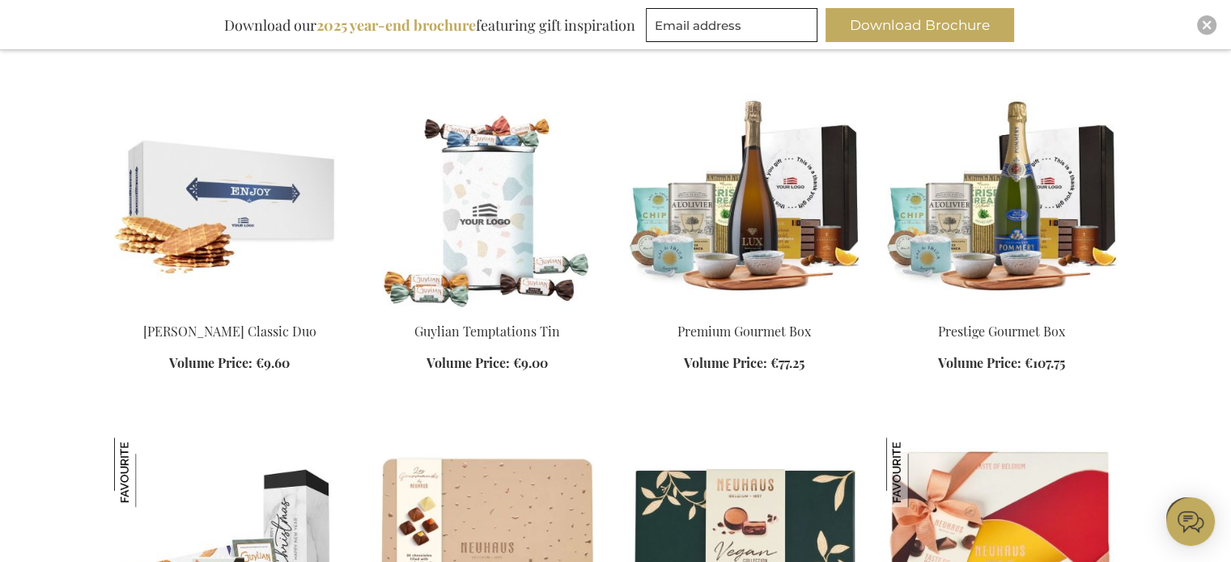
click at [465, 229] on img at bounding box center [486, 196] width 231 height 227
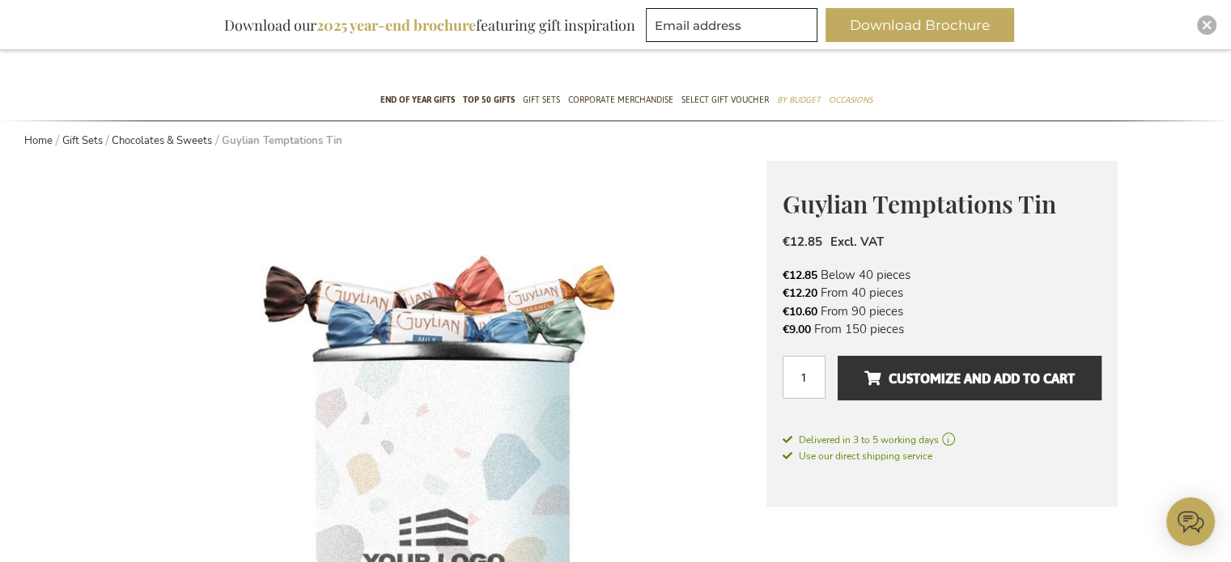
scroll to position [248, 0]
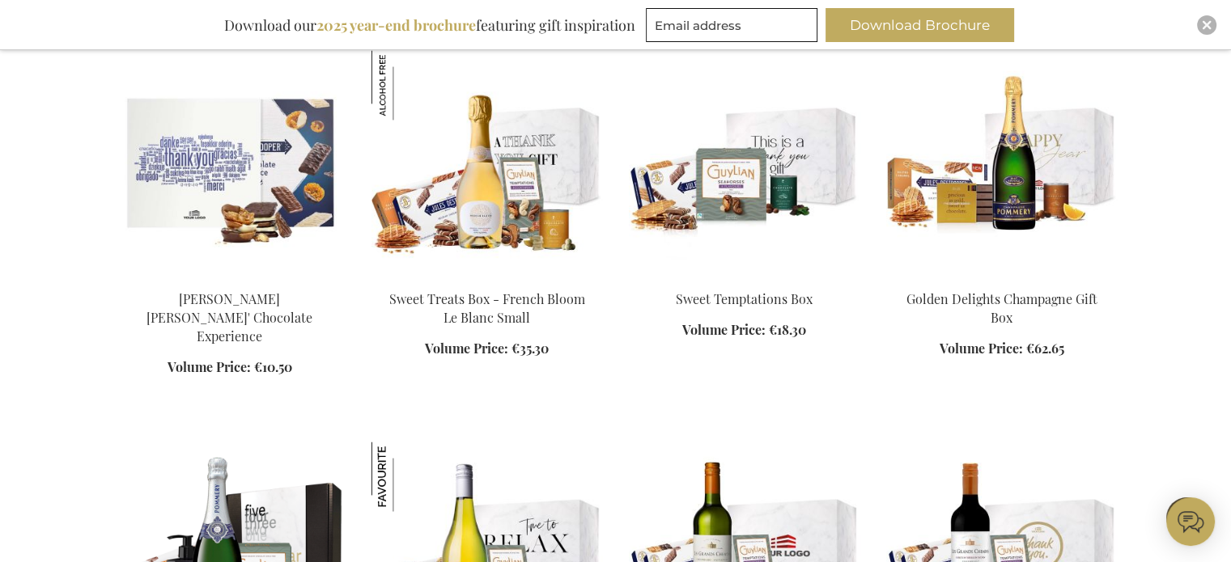
scroll to position [2627, 0]
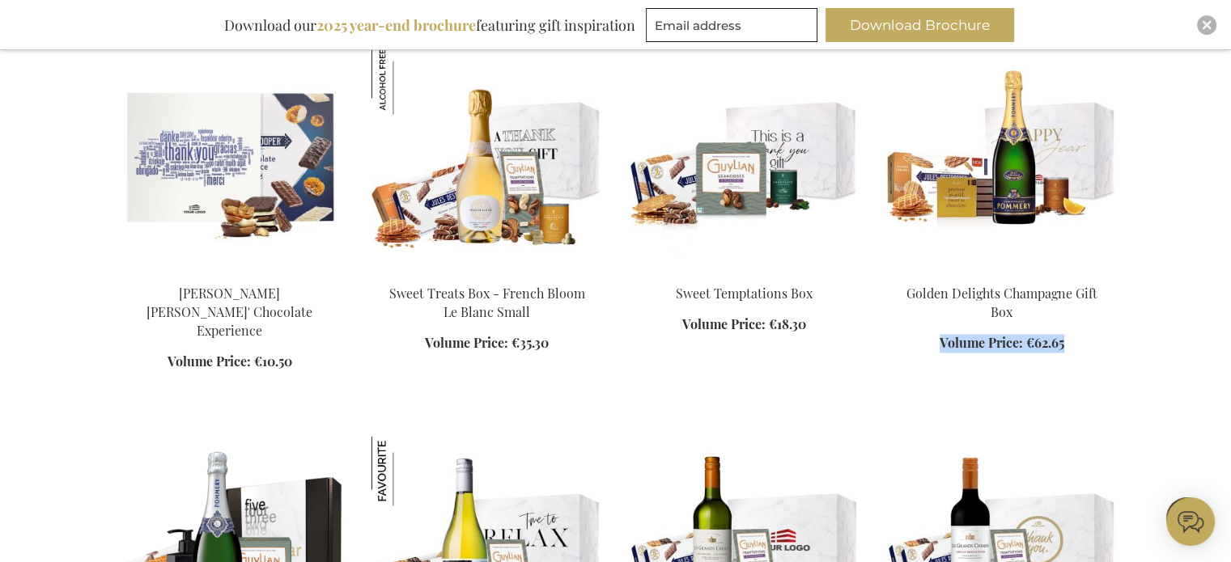
drag, startPoint x: 1227, startPoint y: 315, endPoint x: 1240, endPoint y: 333, distance: 22.0
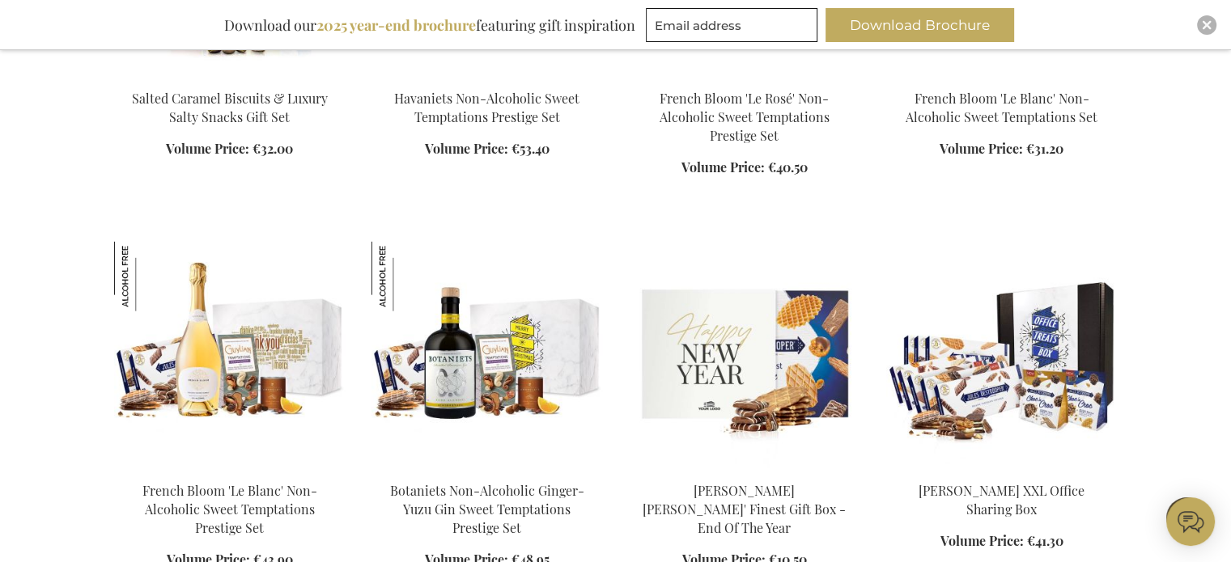
scroll to position [3580, 0]
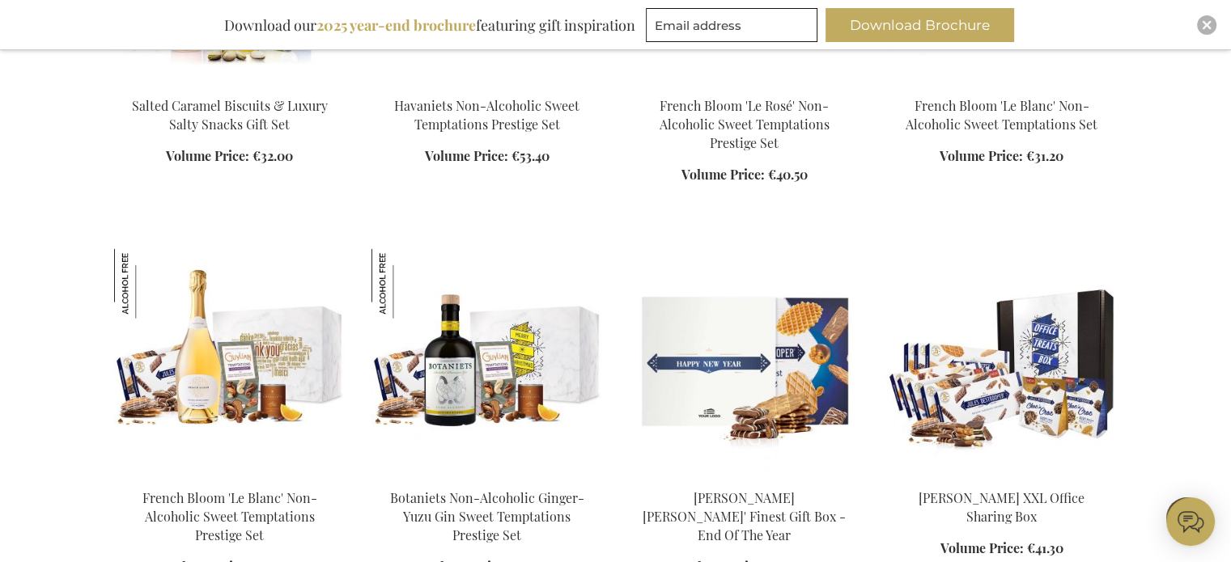
click at [774, 384] on img at bounding box center [744, 362] width 231 height 227
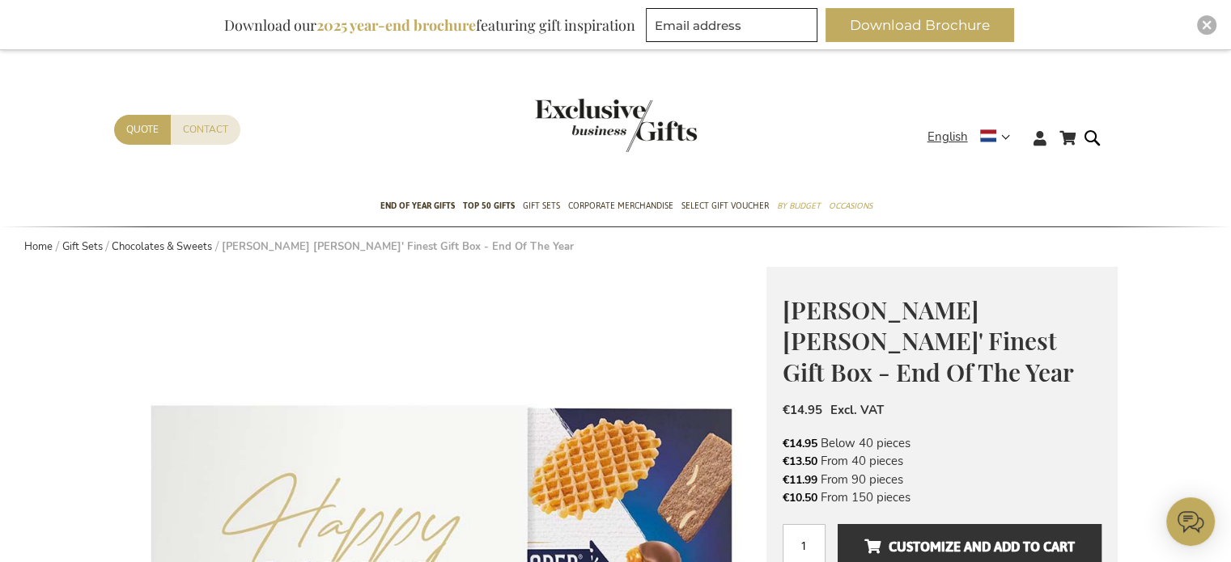
click at [833, 74] on header "My Cart My Cart Close You have no items in your shopping cart. Skip to Content …" at bounding box center [615, 118] width 1231 height 137
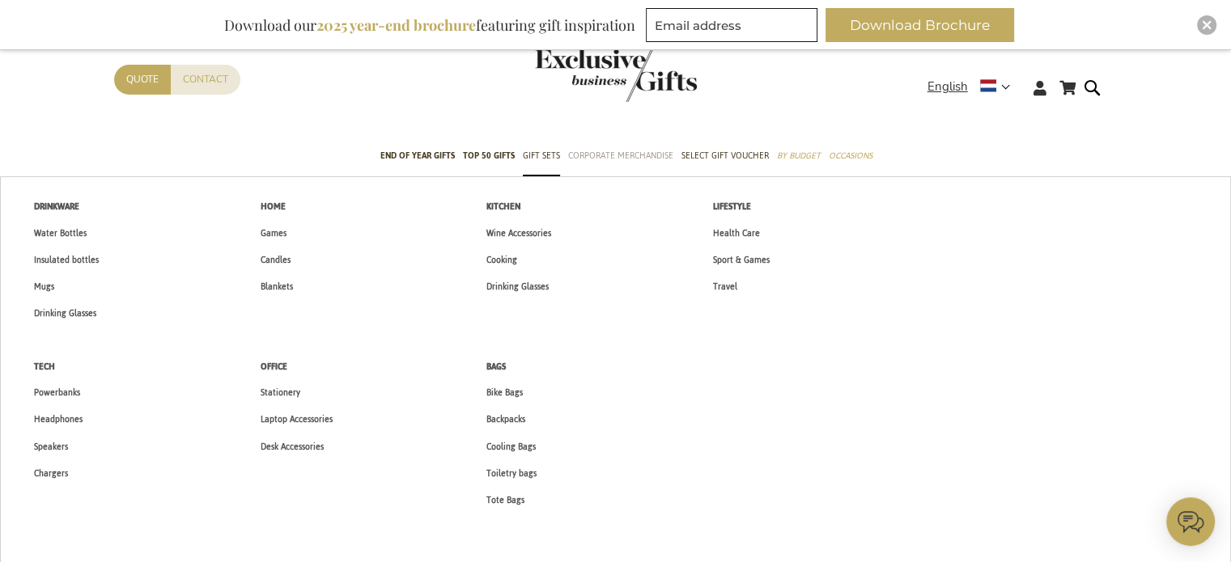
click at [634, 157] on span "Corporate Merchandise" at bounding box center [620, 155] width 105 height 17
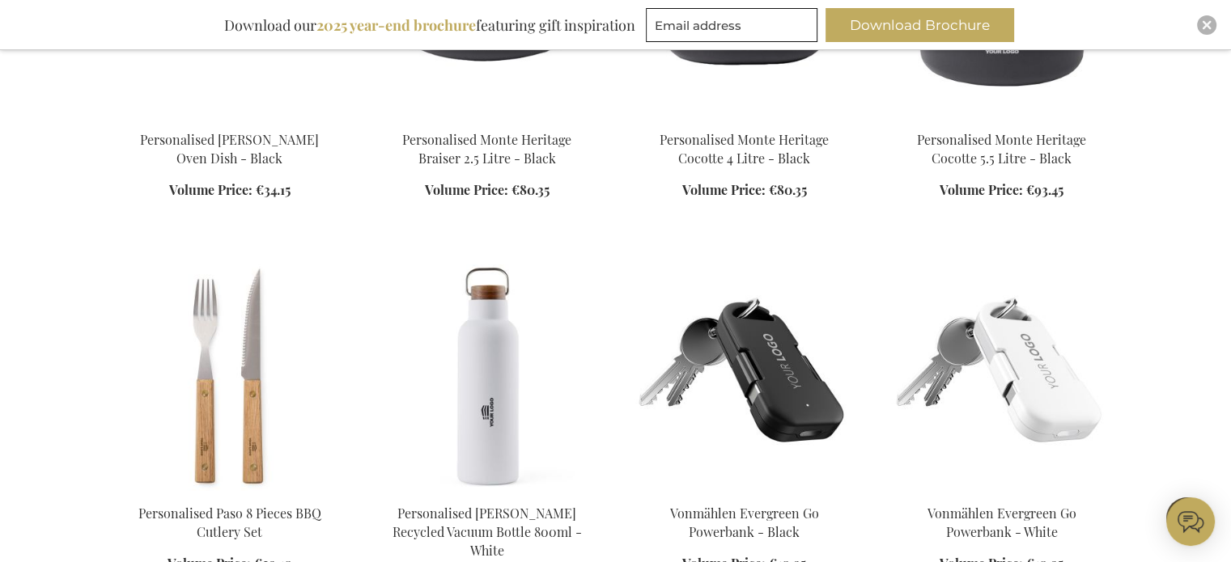
scroll to position [3495, 0]
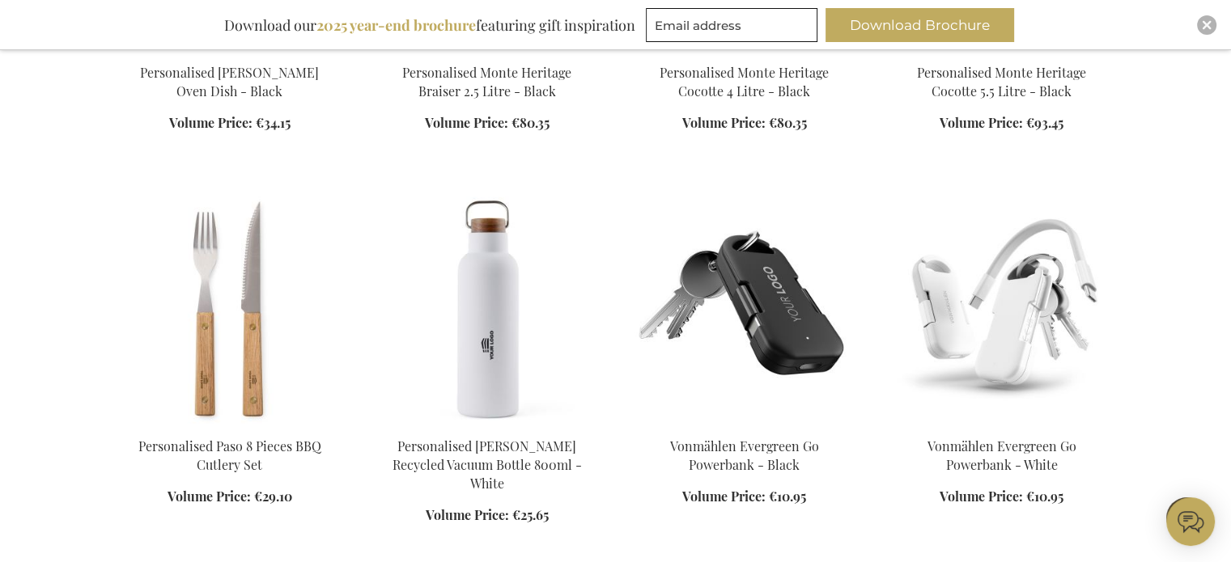
click at [1019, 346] on img at bounding box center [1001, 310] width 231 height 227
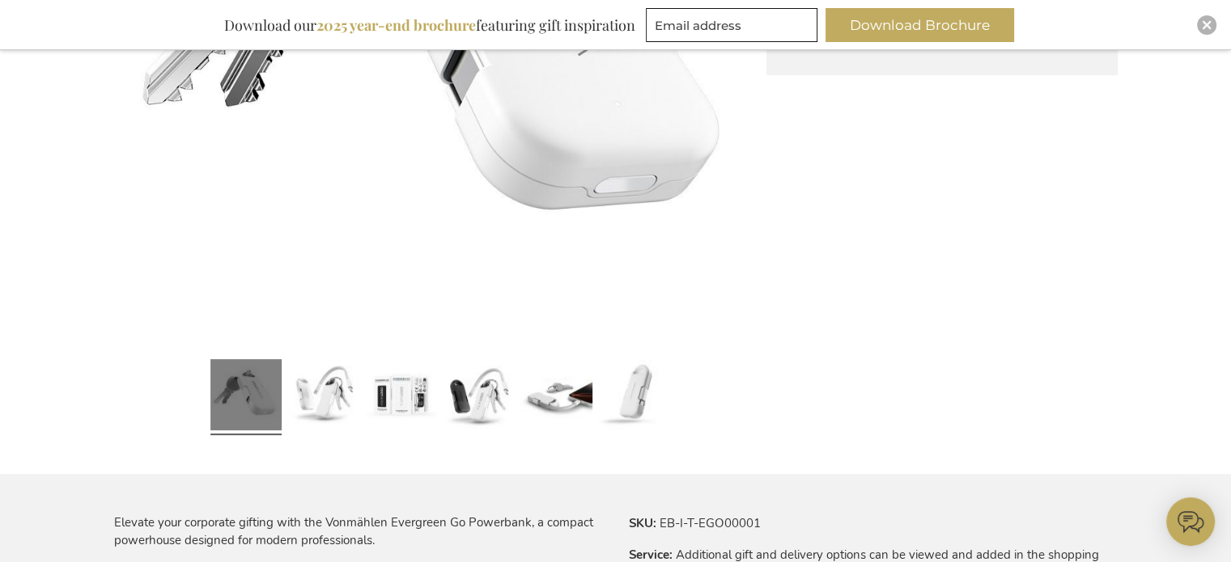
scroll to position [605, 0]
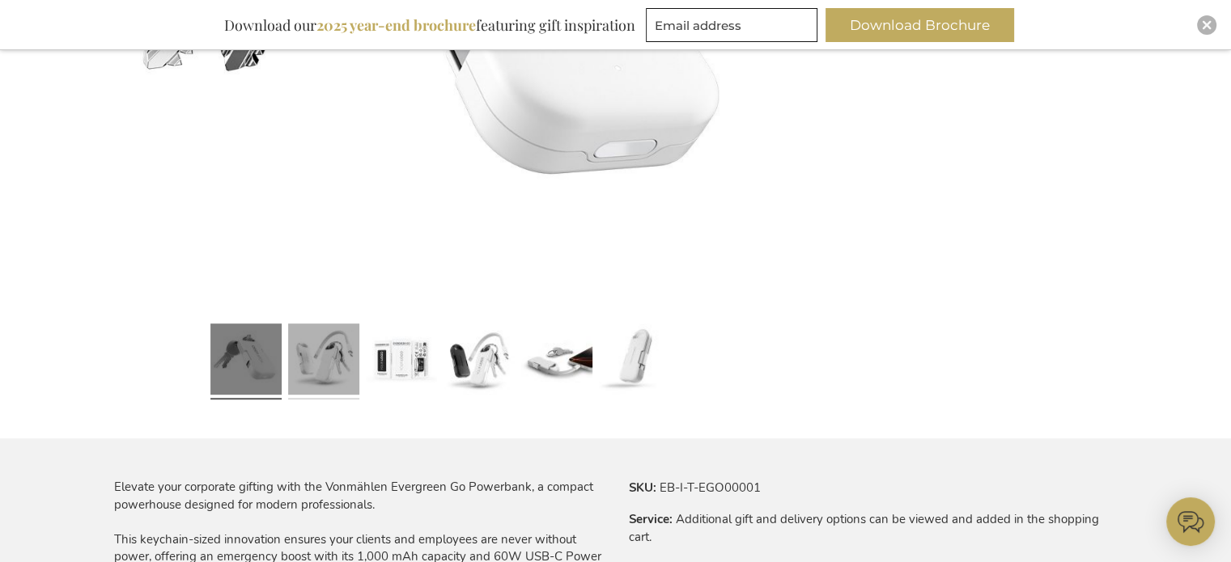
click at [323, 361] on link at bounding box center [323, 362] width 71 height 89
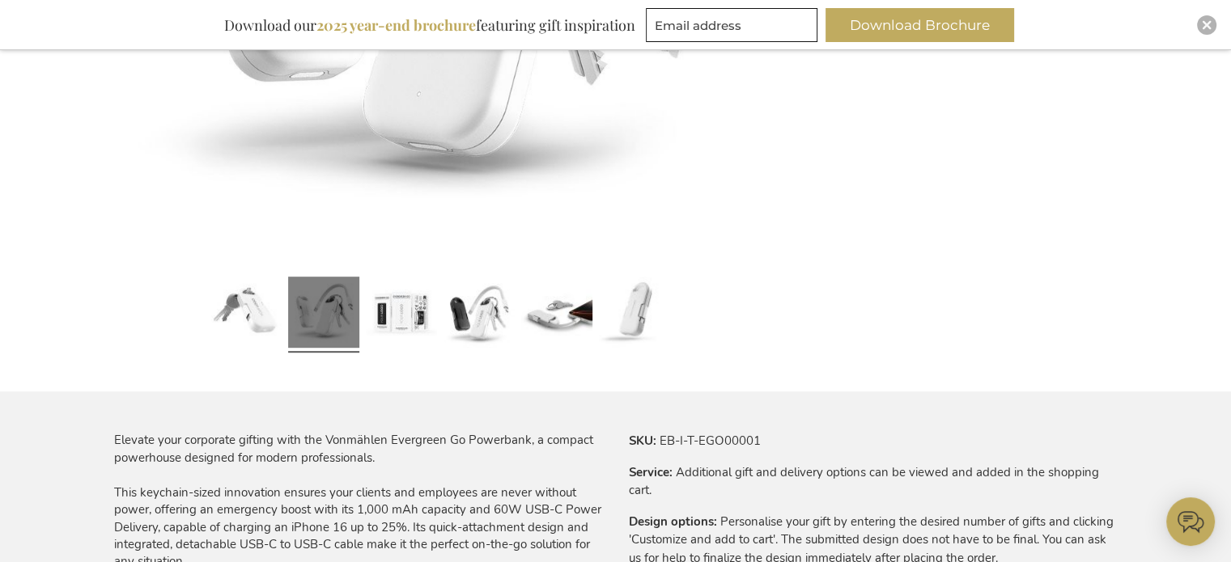
scroll to position [656, 0]
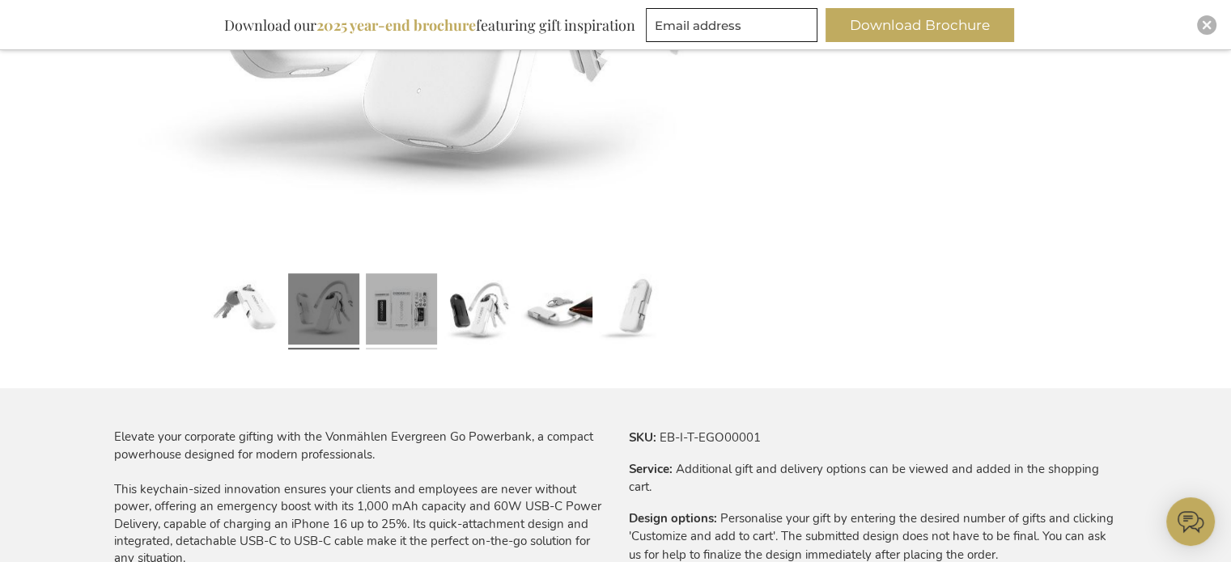
click at [384, 322] on link at bounding box center [401, 312] width 71 height 89
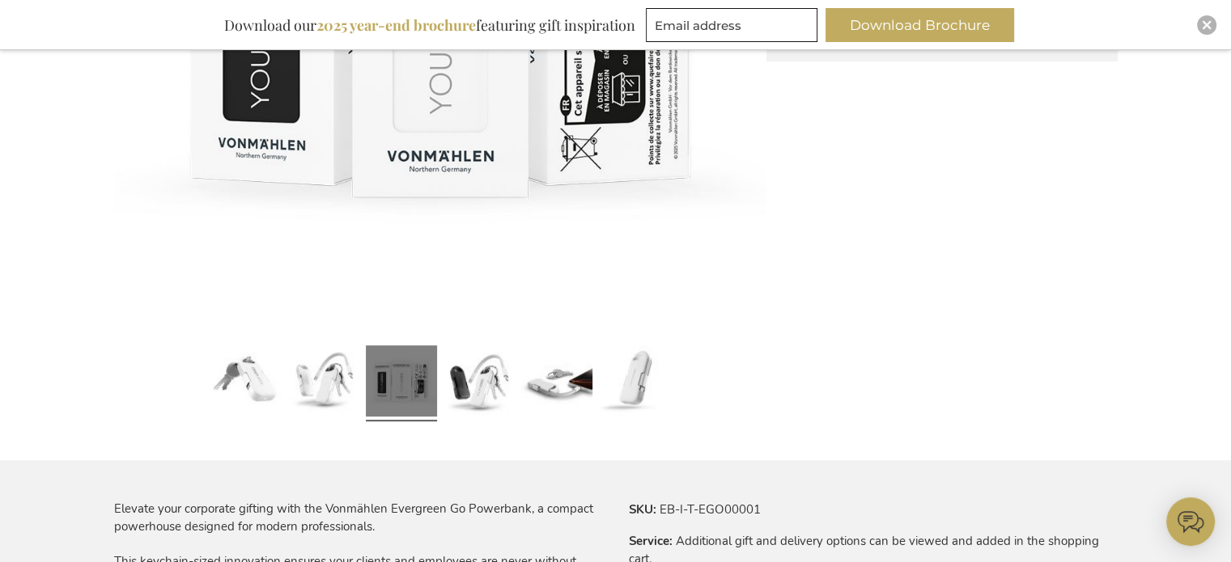
scroll to position [601, 0]
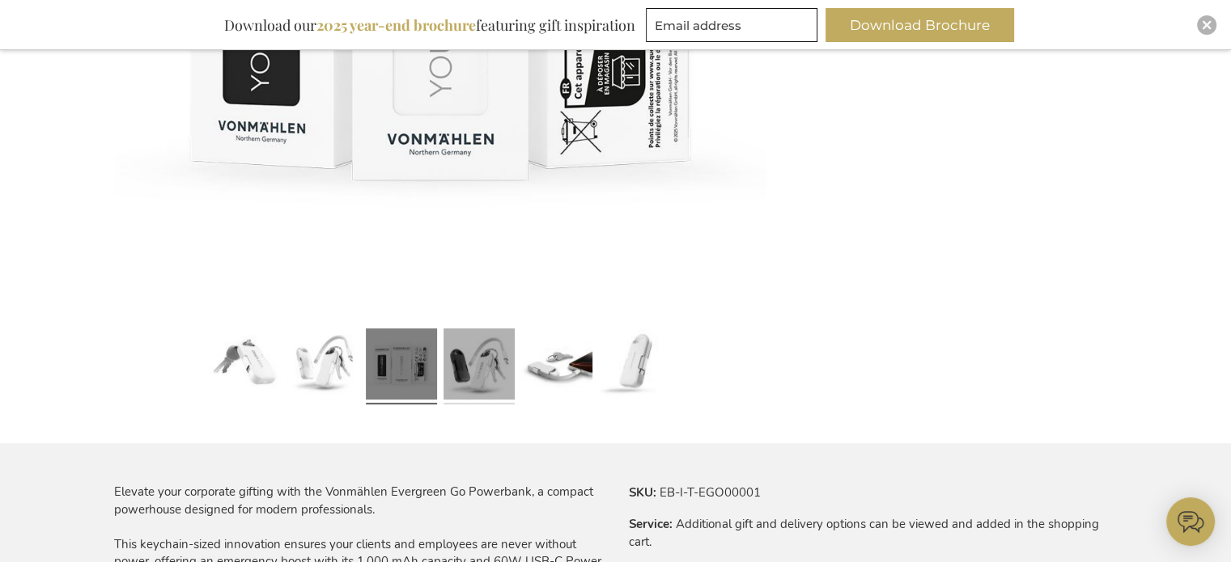
click at [479, 360] on link at bounding box center [478, 367] width 71 height 89
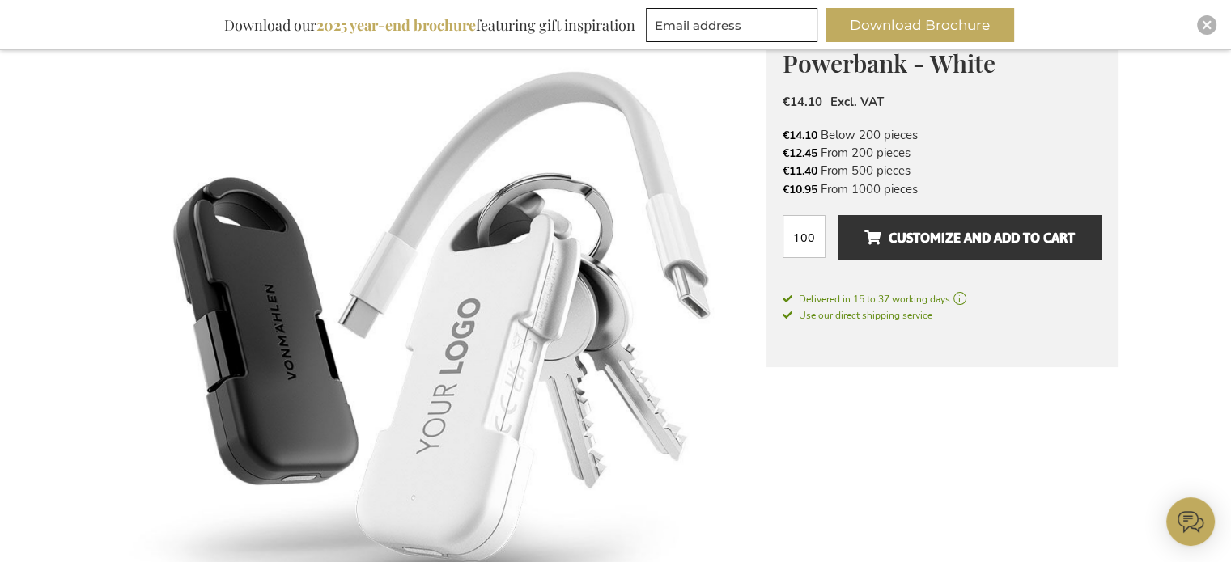
scroll to position [287, 0]
